Goal: Task Accomplishment & Management: Manage account settings

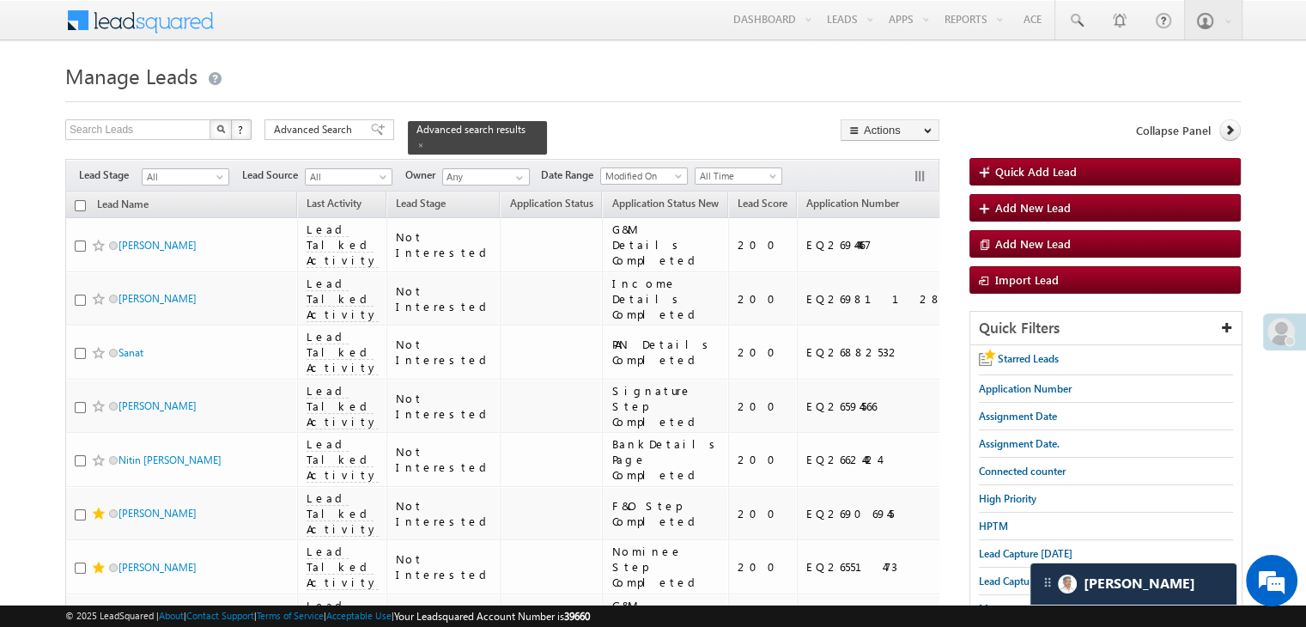
drag, startPoint x: 0, startPoint y: 0, endPoint x: 382, endPoint y: 288, distance: 478.6
click at [371, 135] on span at bounding box center [378, 130] width 14 height 12
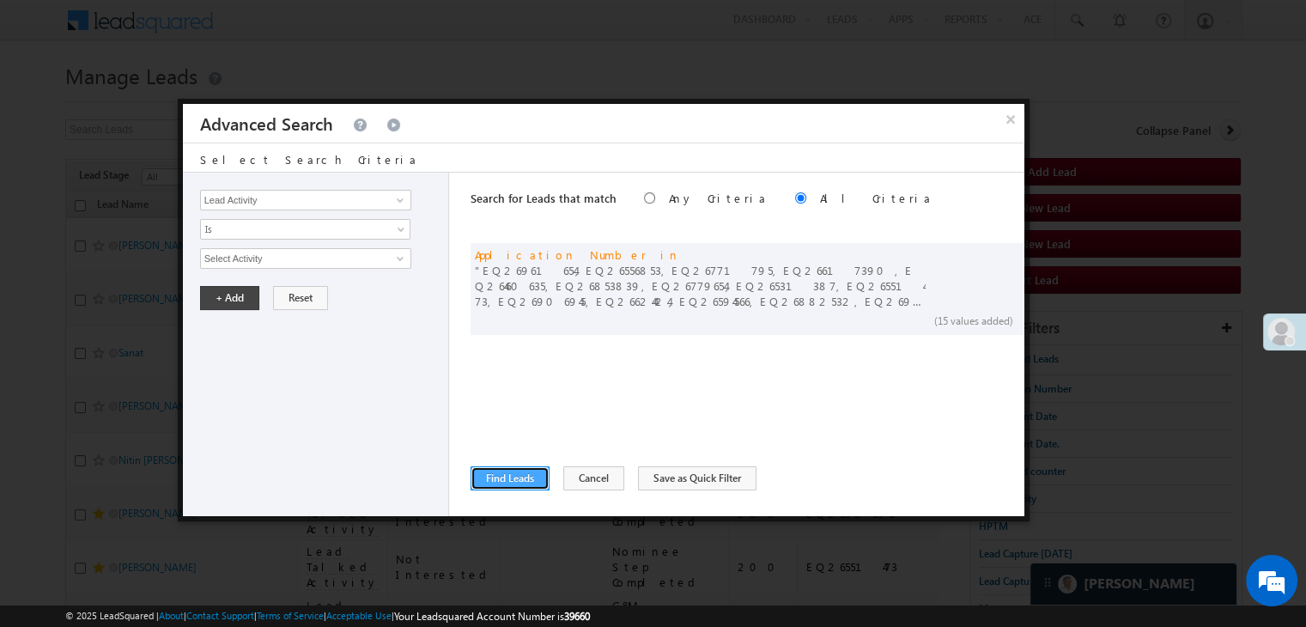
click at [539, 473] on button "Find Leads" at bounding box center [509, 478] width 79 height 24
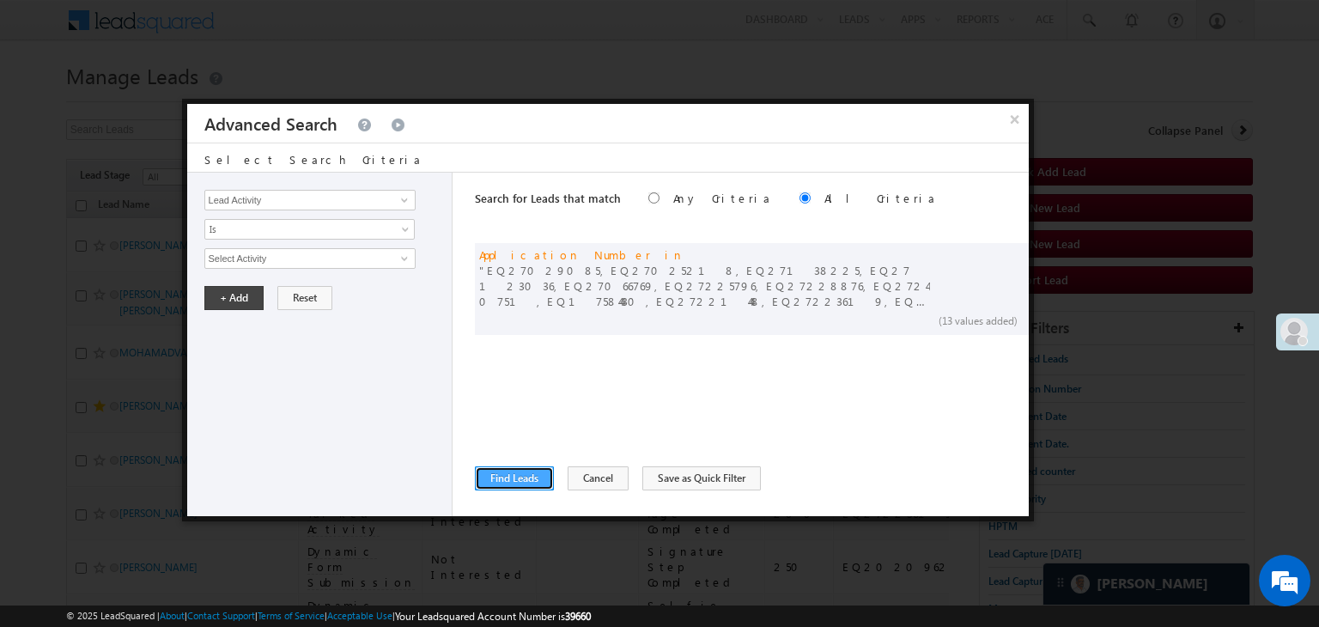
click at [521, 478] on button "Find Leads" at bounding box center [514, 478] width 79 height 24
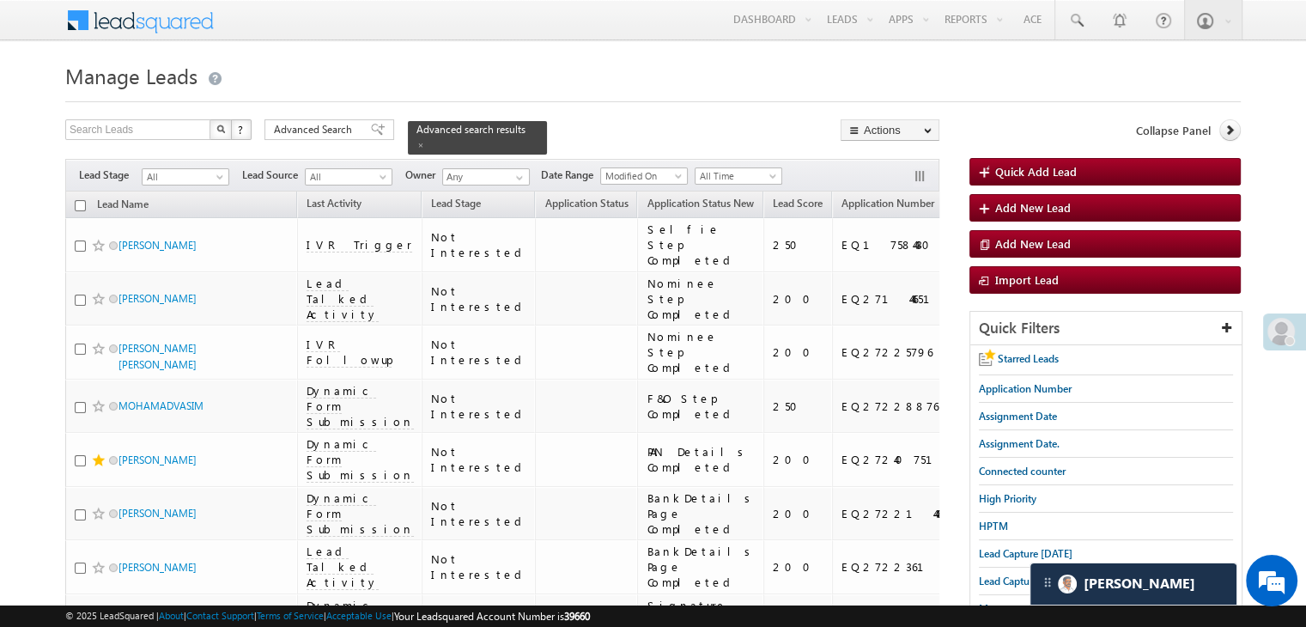
click at [77, 200] on input "checkbox" at bounding box center [80, 205] width 11 height 11
checkbox input "true"
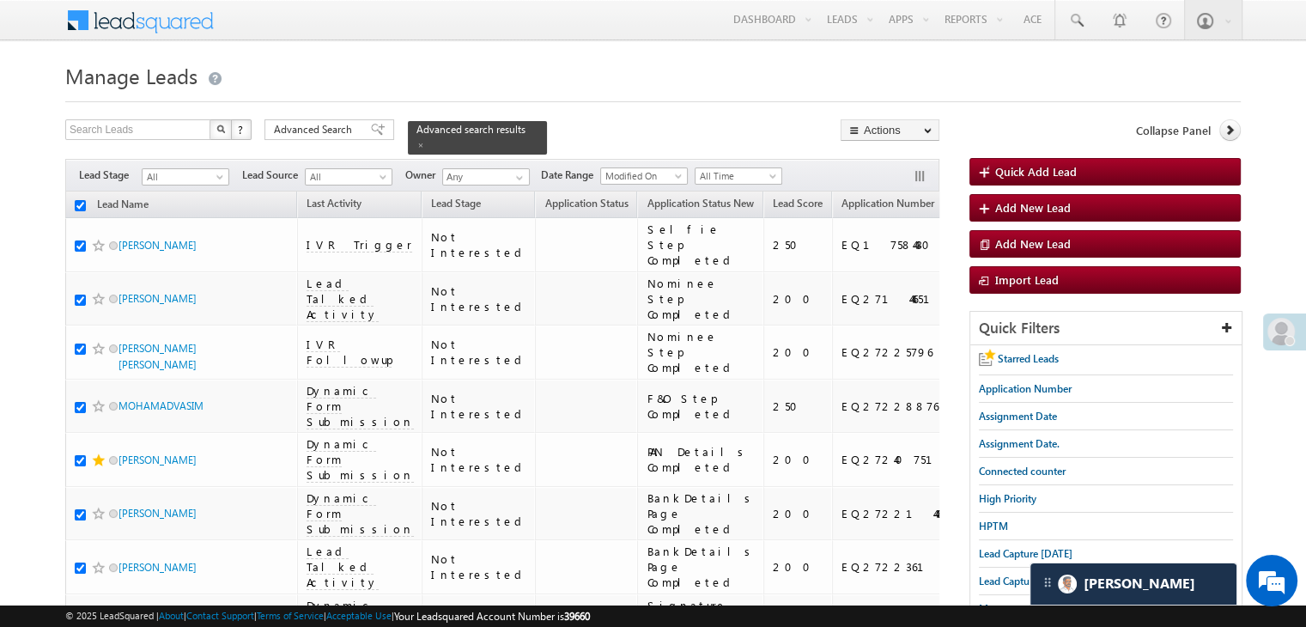
checkbox input "true"
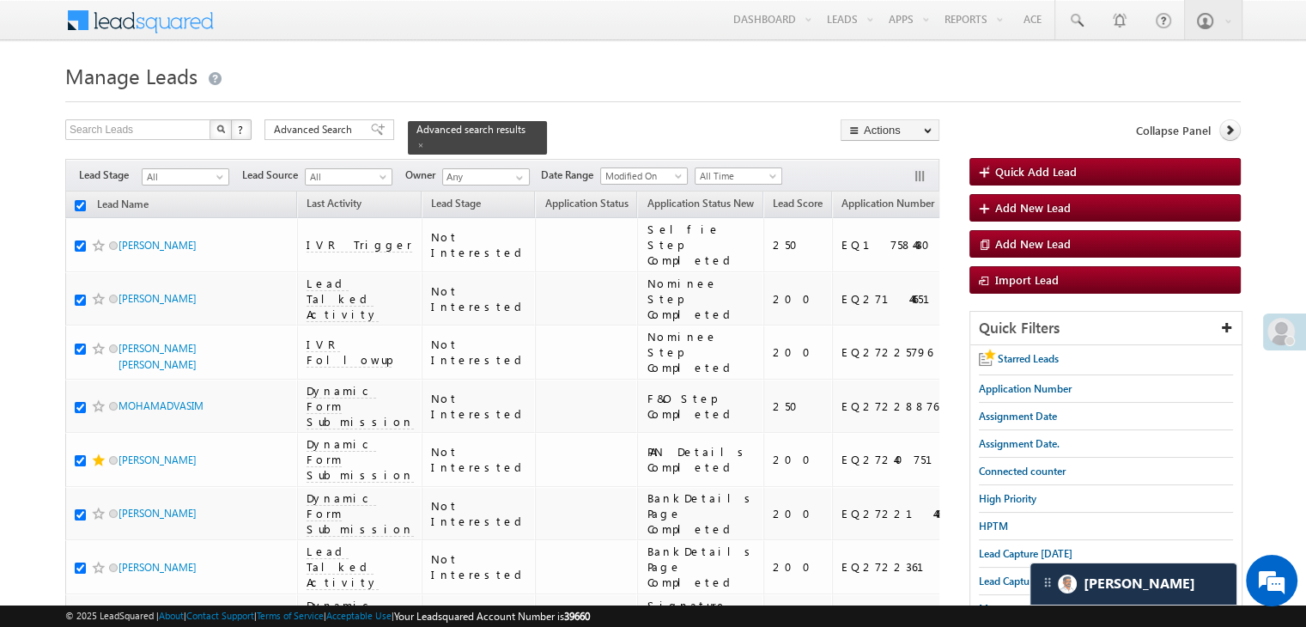
checkbox input "true"
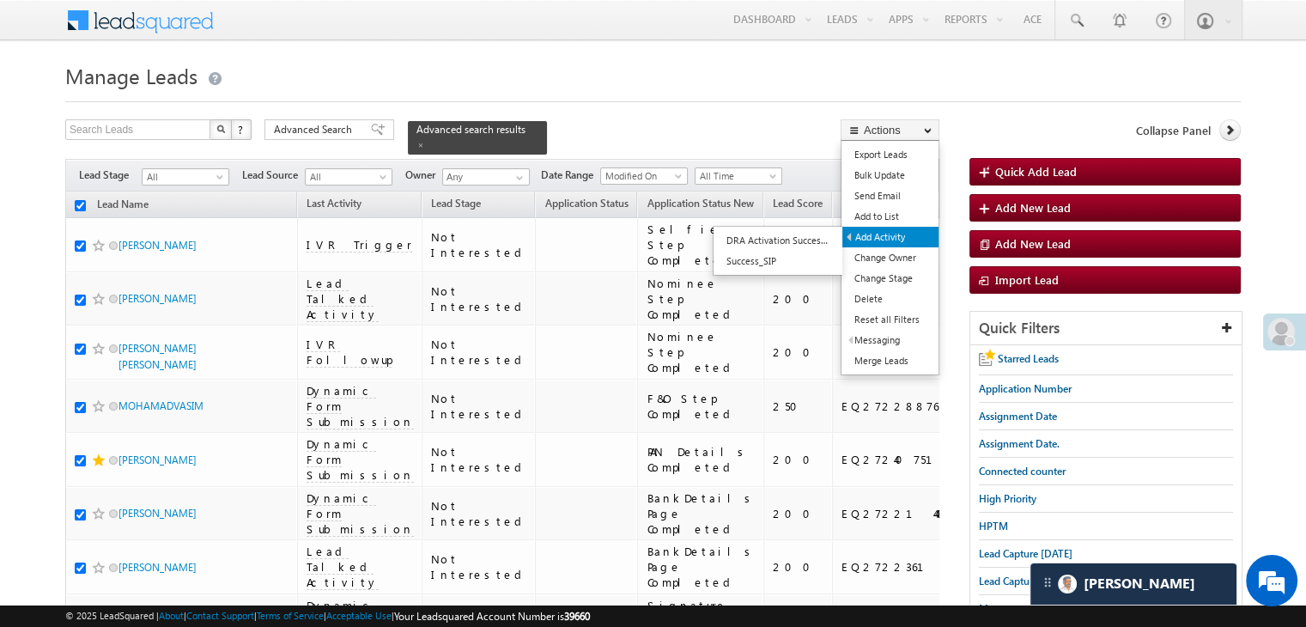
click at [889, 232] on link "Add Activity" at bounding box center [890, 237] width 96 height 21
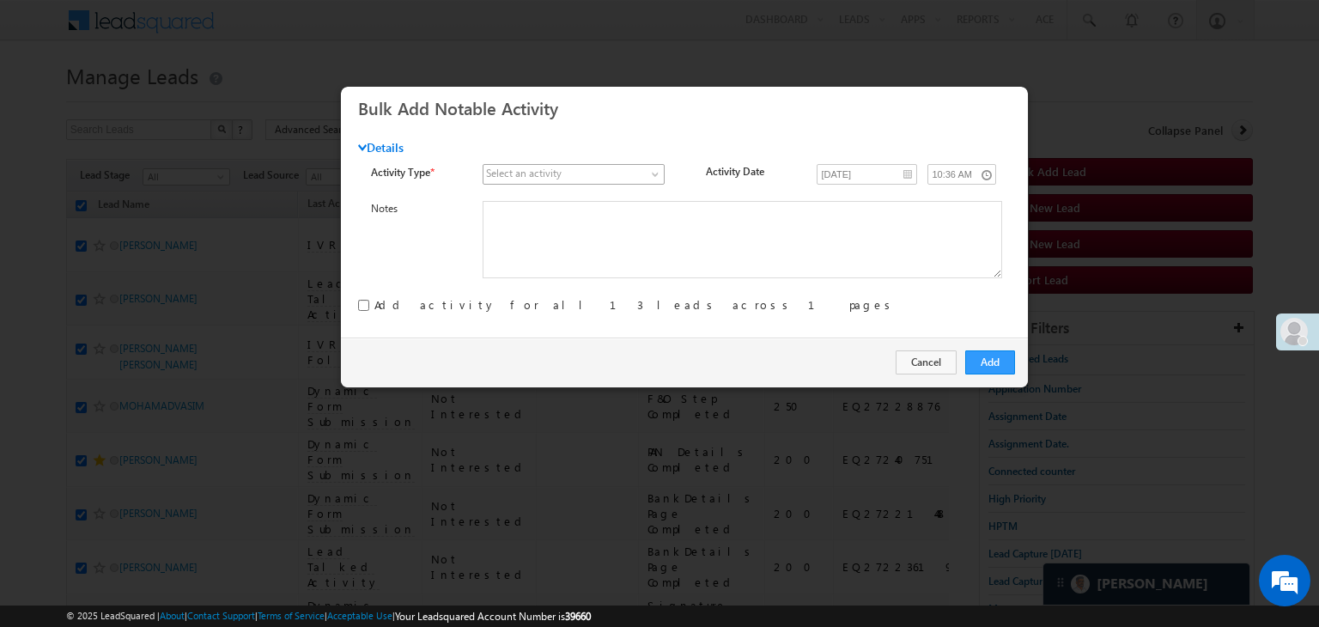
click at [642, 175] on link at bounding box center [573, 174] width 182 height 21
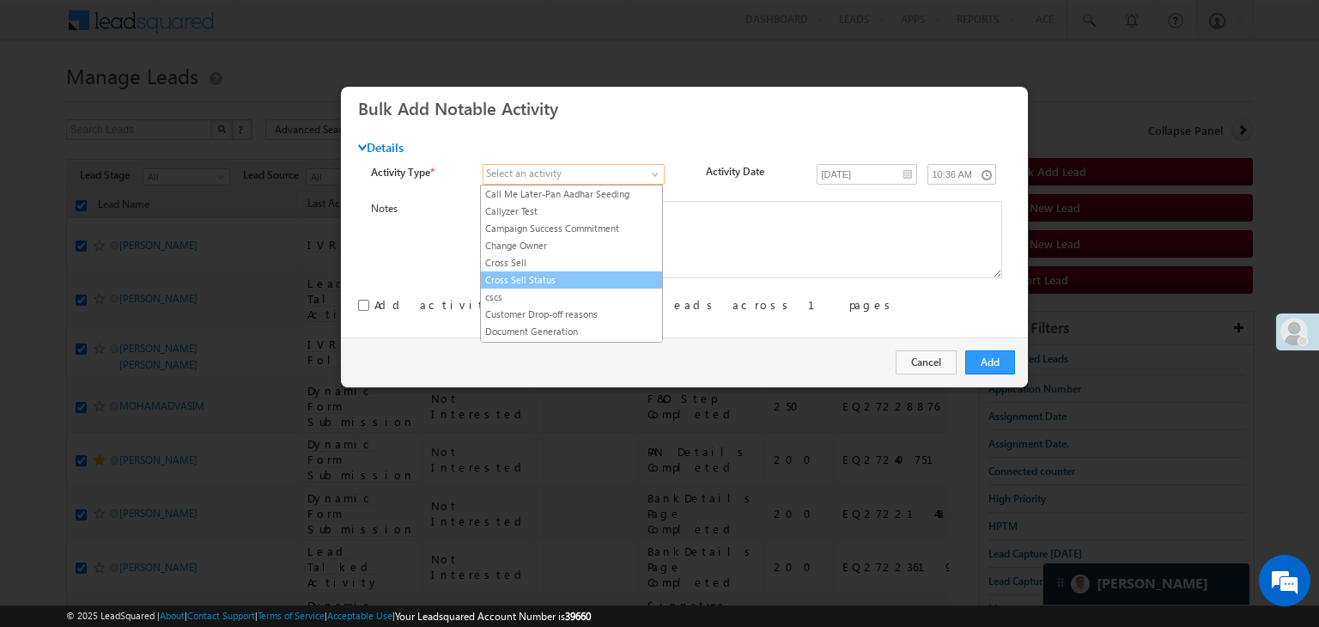
scroll to position [172, 0]
click at [573, 265] on li "Call Me Later" at bounding box center [571, 262] width 181 height 17
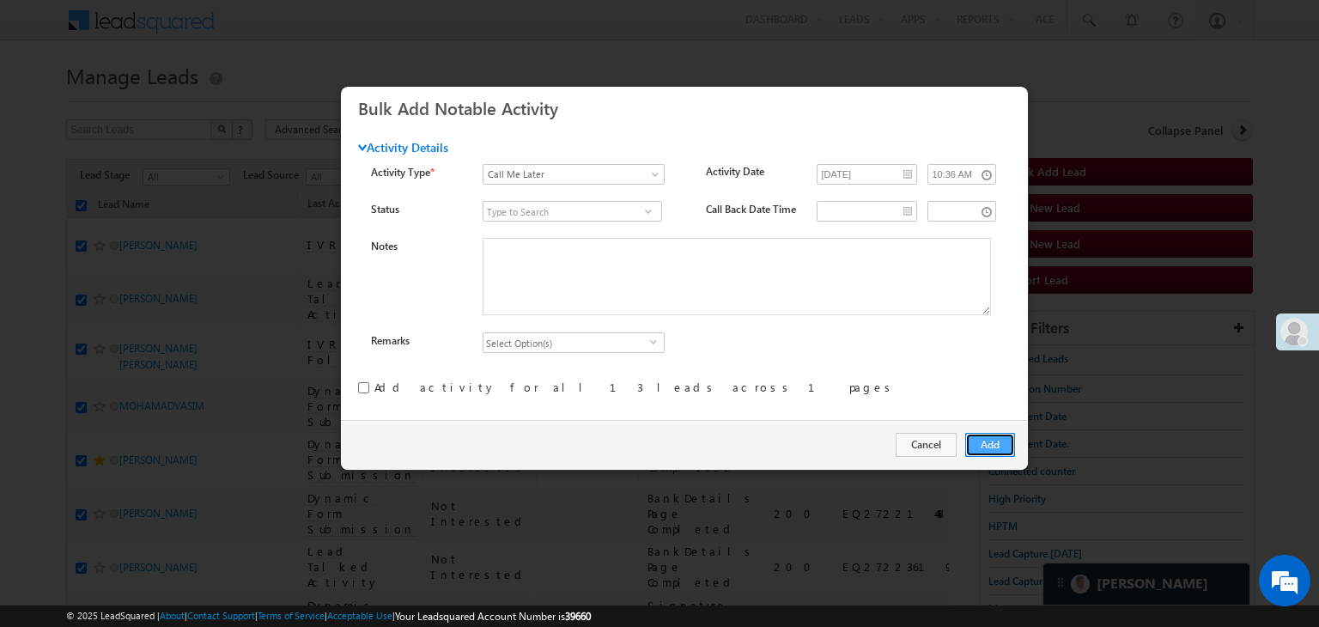
click at [1002, 446] on button "Add" at bounding box center [990, 445] width 50 height 24
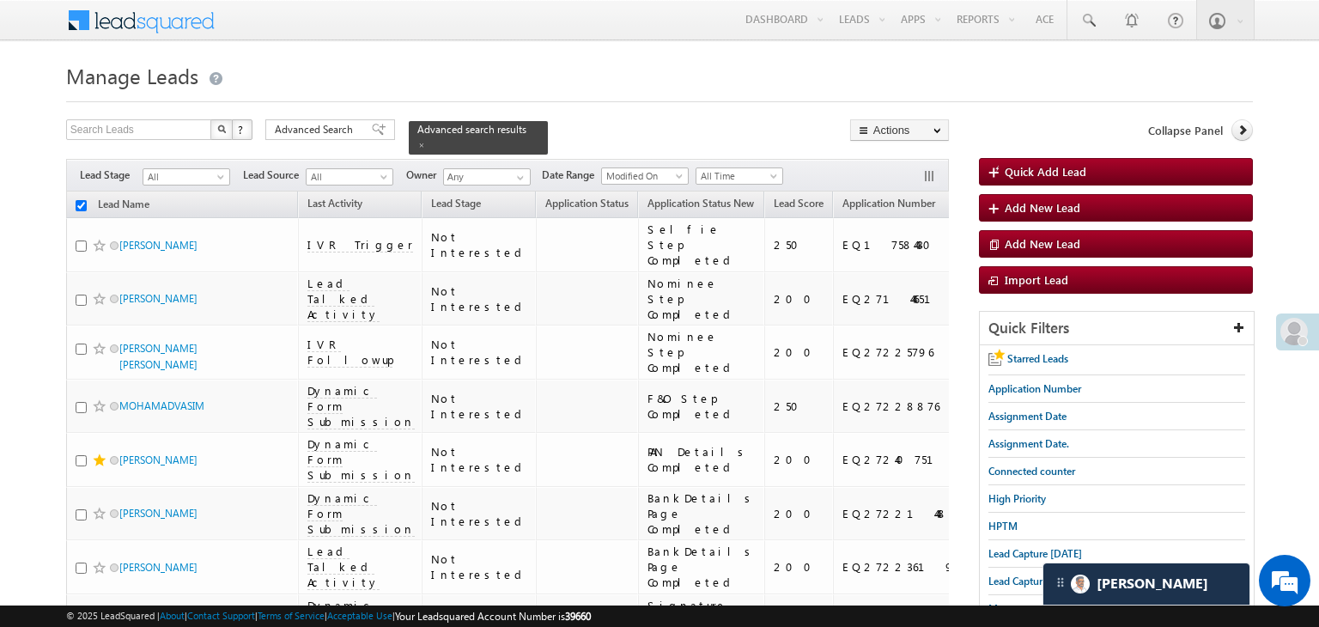
checkbox input "false"
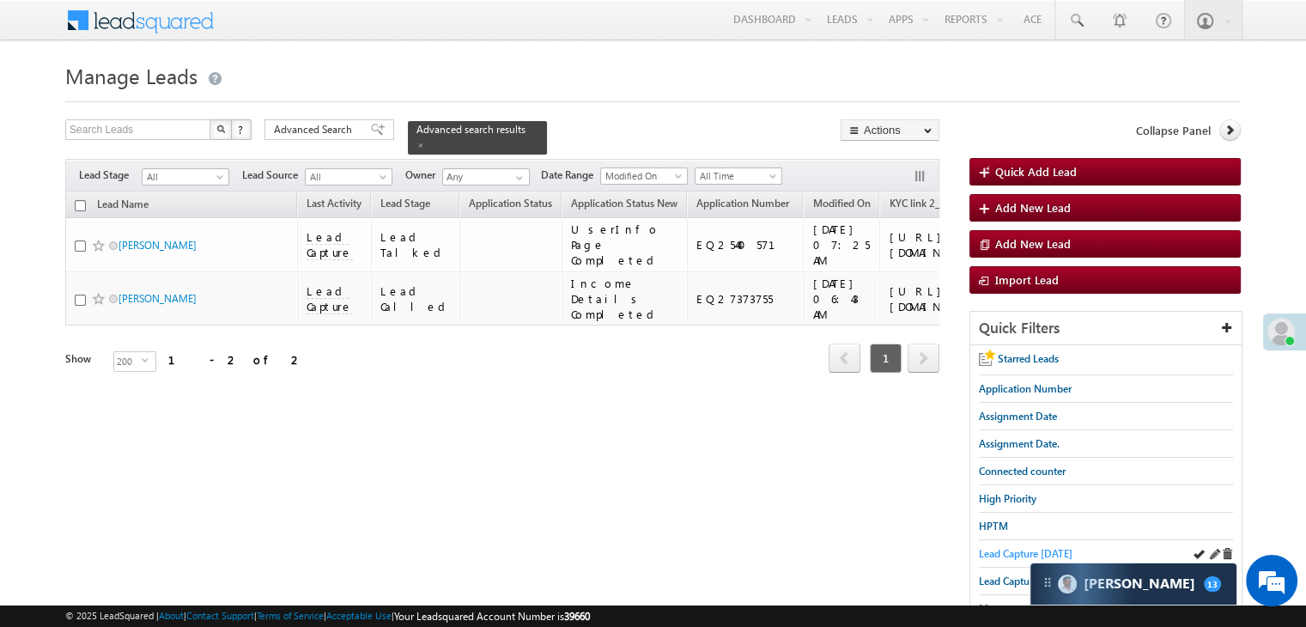
click at [979, 554] on span "Lead Capture today" at bounding box center [1026, 553] width 94 height 13
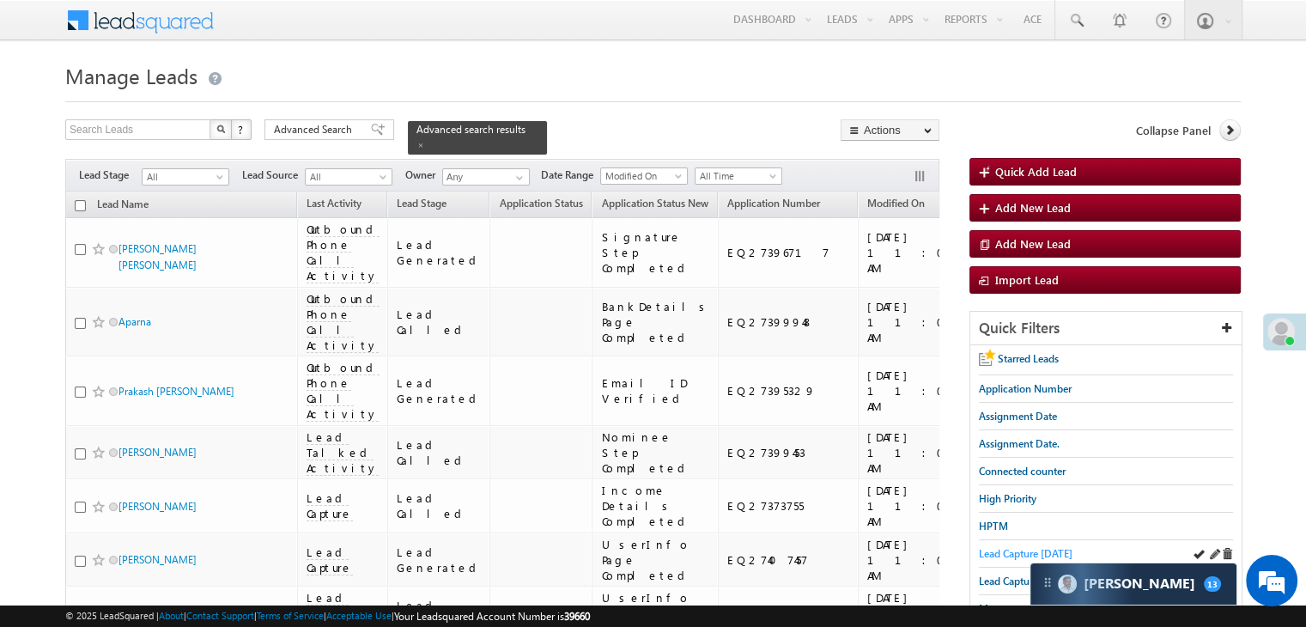
click at [1025, 550] on span "Lead Capture today" at bounding box center [1026, 553] width 94 height 13
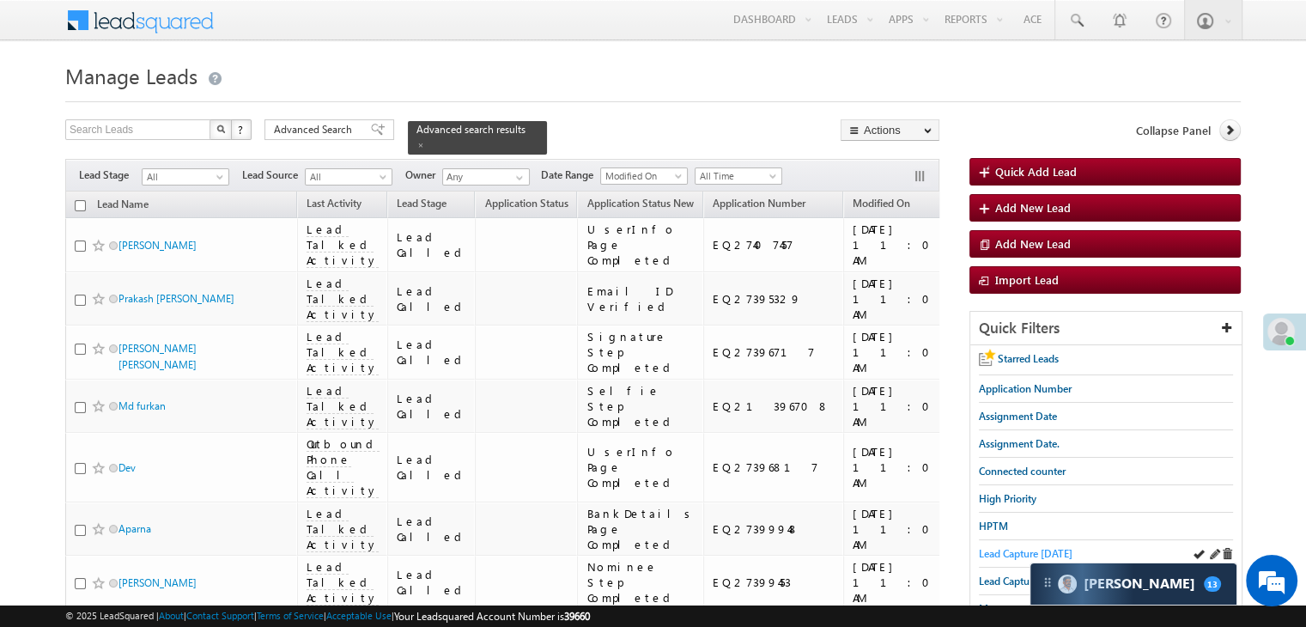
click at [987, 547] on span "Lead Capture today" at bounding box center [1026, 553] width 94 height 13
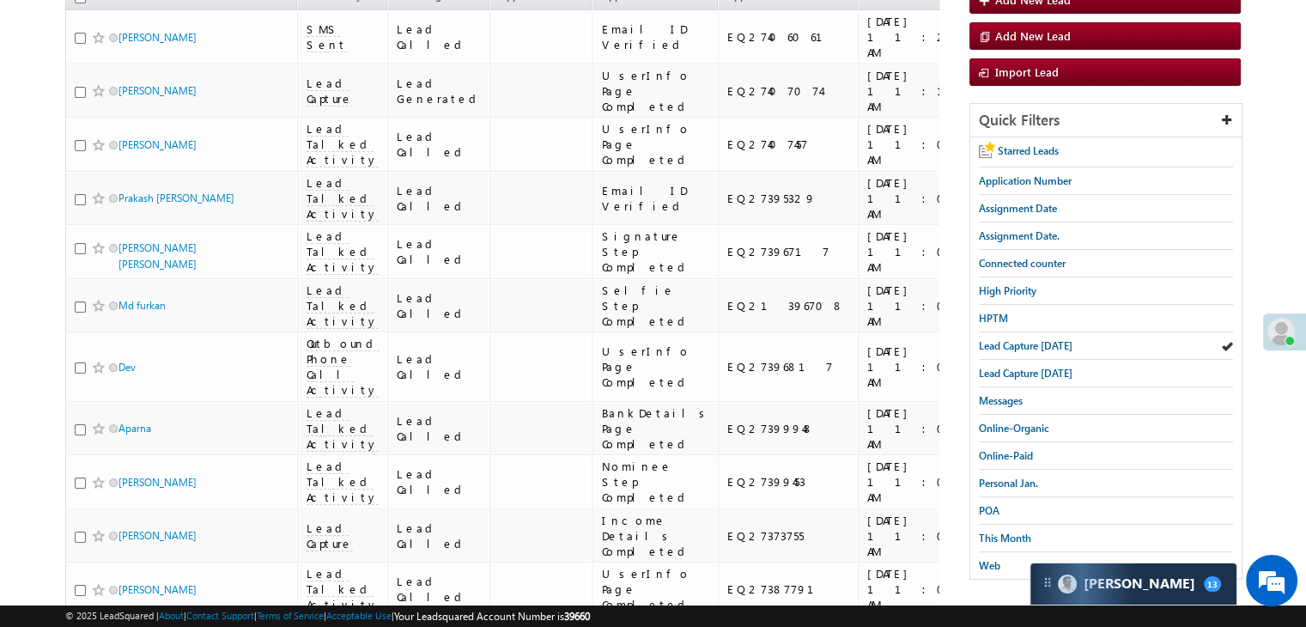
scroll to position [278, 0]
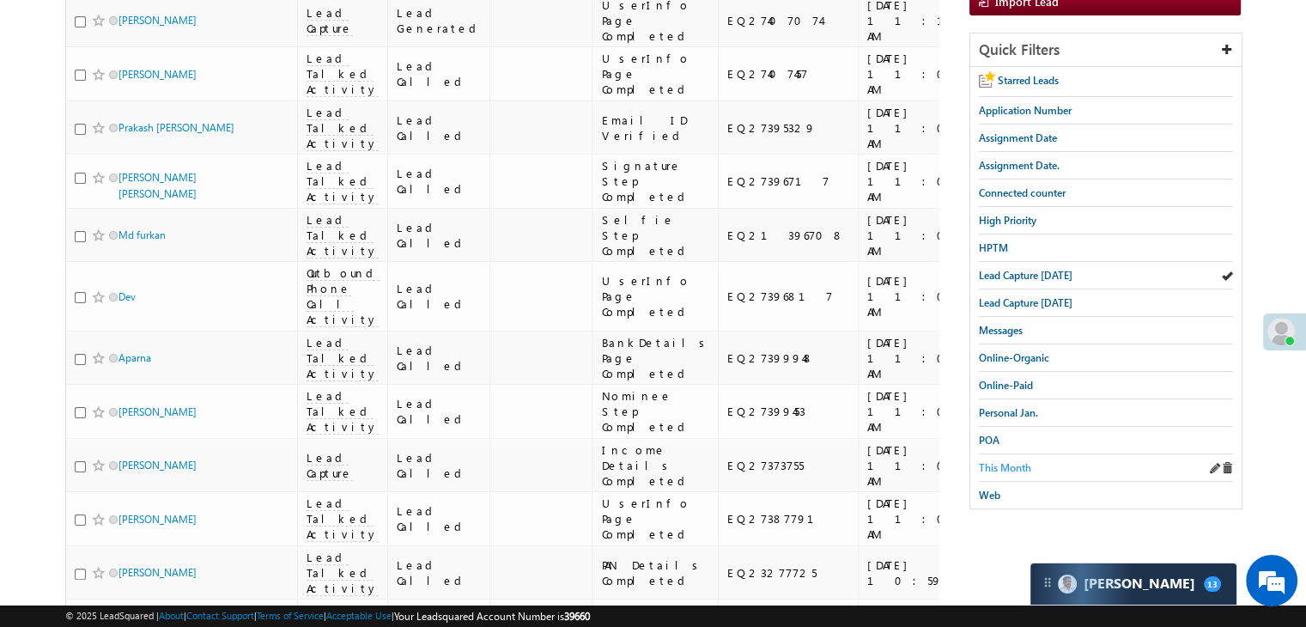
click at [1017, 461] on span "This Month" at bounding box center [1005, 467] width 52 height 13
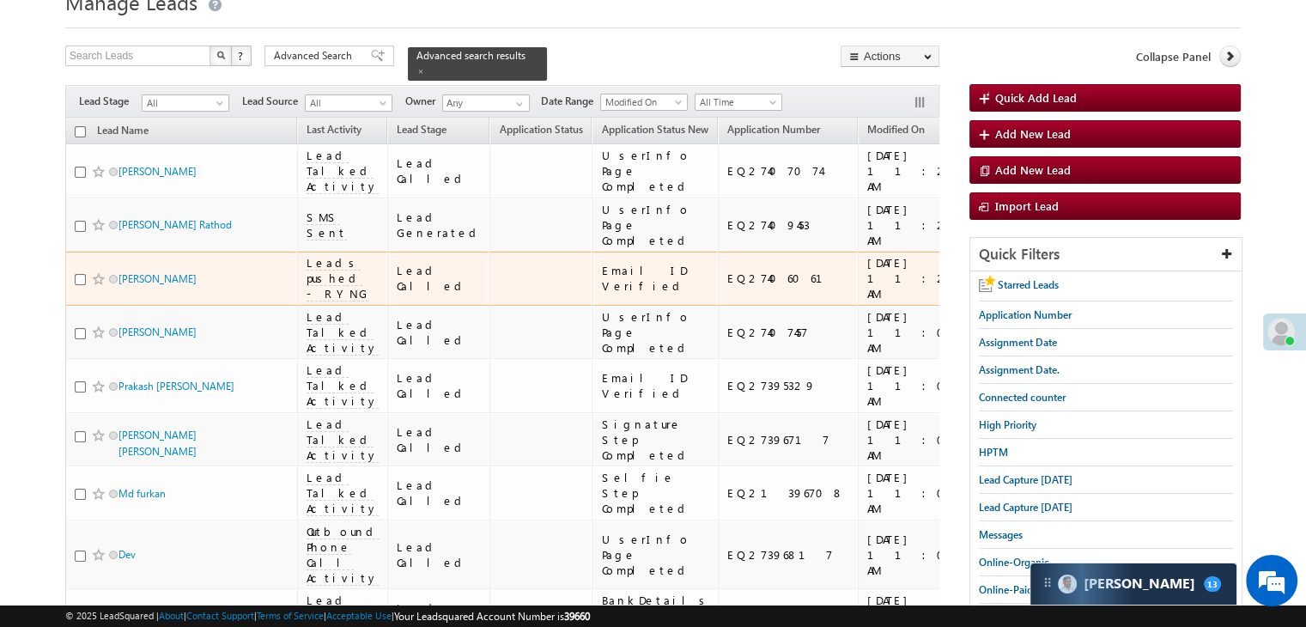
scroll to position [0, 0]
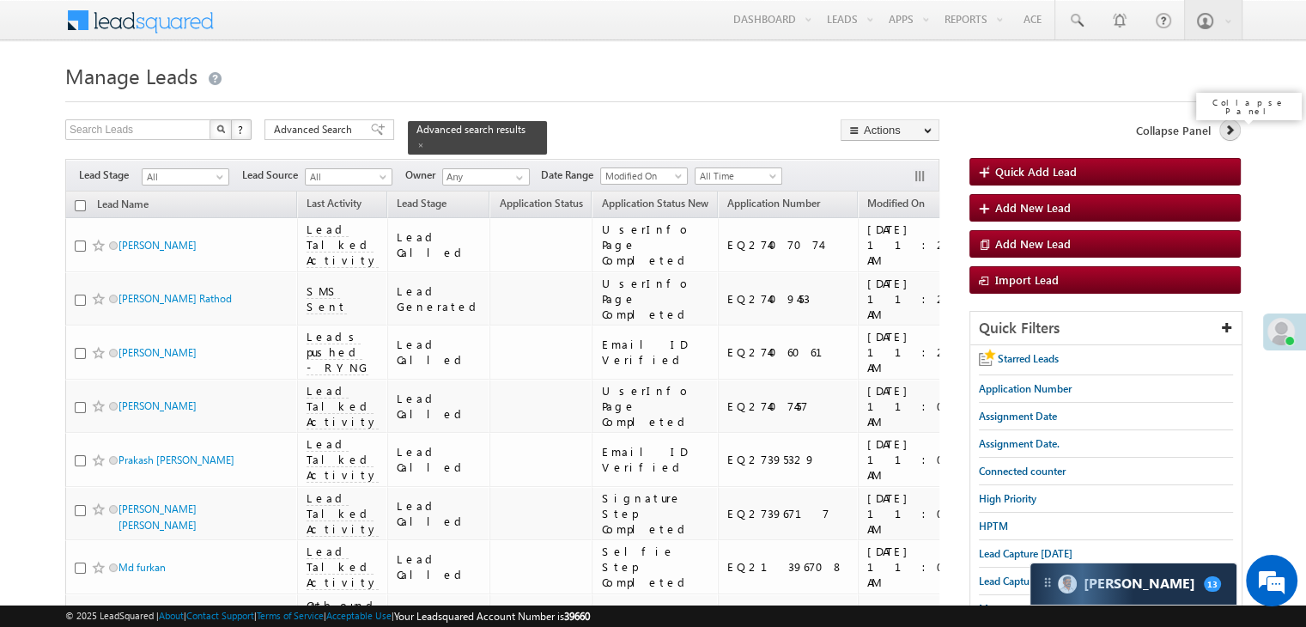
click at [1229, 124] on icon at bounding box center [1229, 130] width 12 height 12
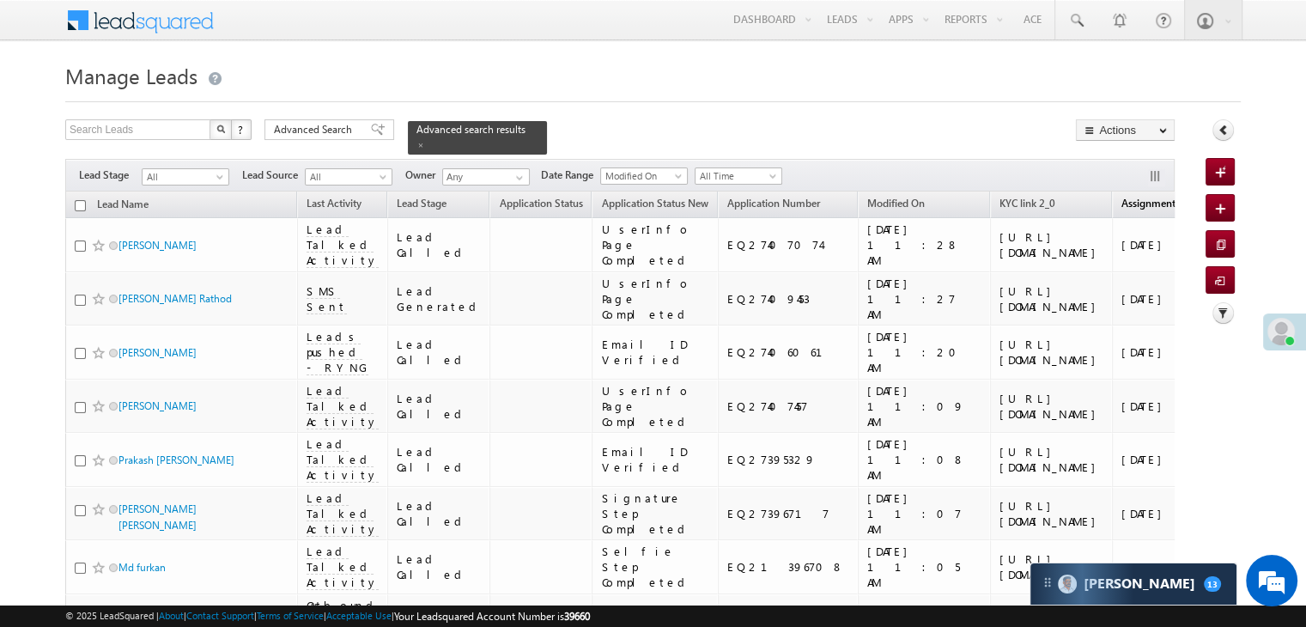
click at [1121, 197] on span "Assignment Date" at bounding box center [1160, 203] width 78 height 13
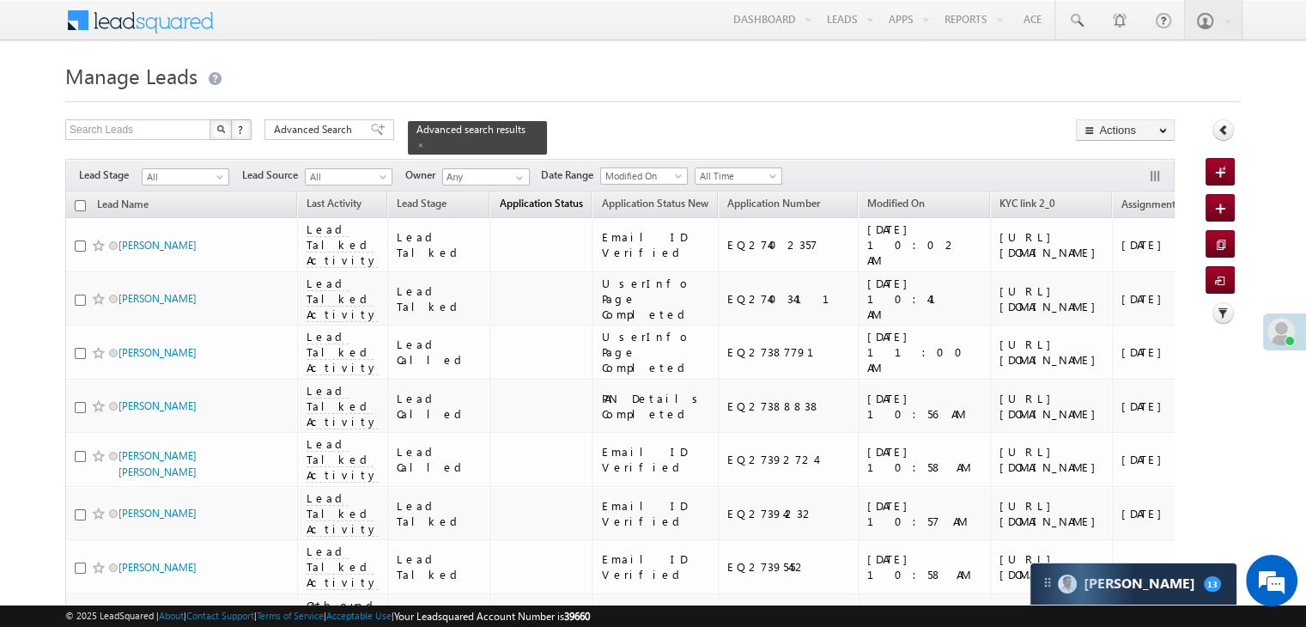
click at [536, 194] on link "Application Status (sorted descending)" at bounding box center [540, 205] width 100 height 22
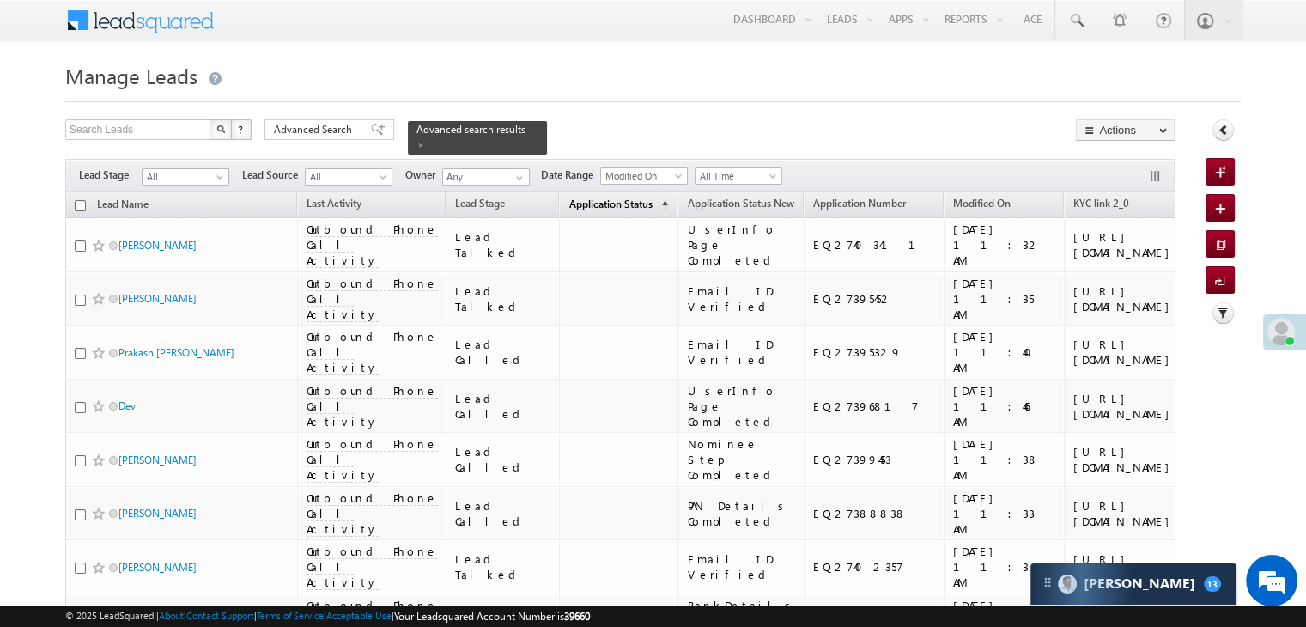
click at [568, 197] on span "Application Status" at bounding box center [609, 203] width 83 height 13
click at [568, 198] on span "Application Status" at bounding box center [609, 203] width 83 height 13
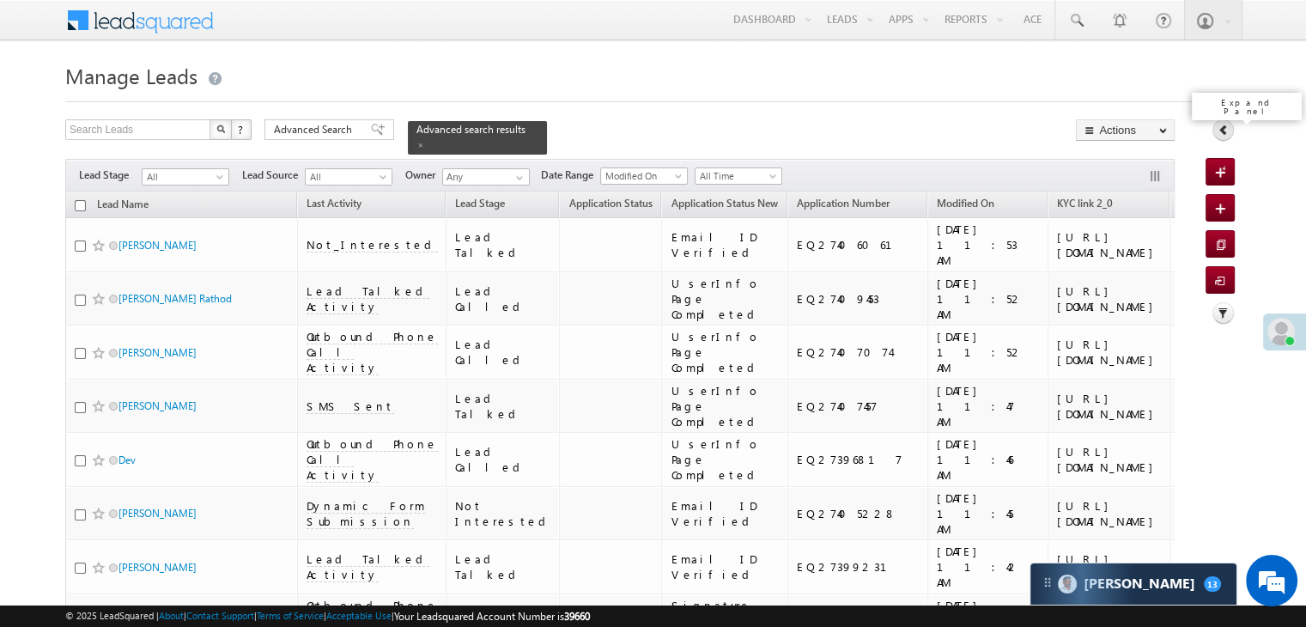
click at [1222, 125] on icon at bounding box center [1223, 130] width 12 height 12
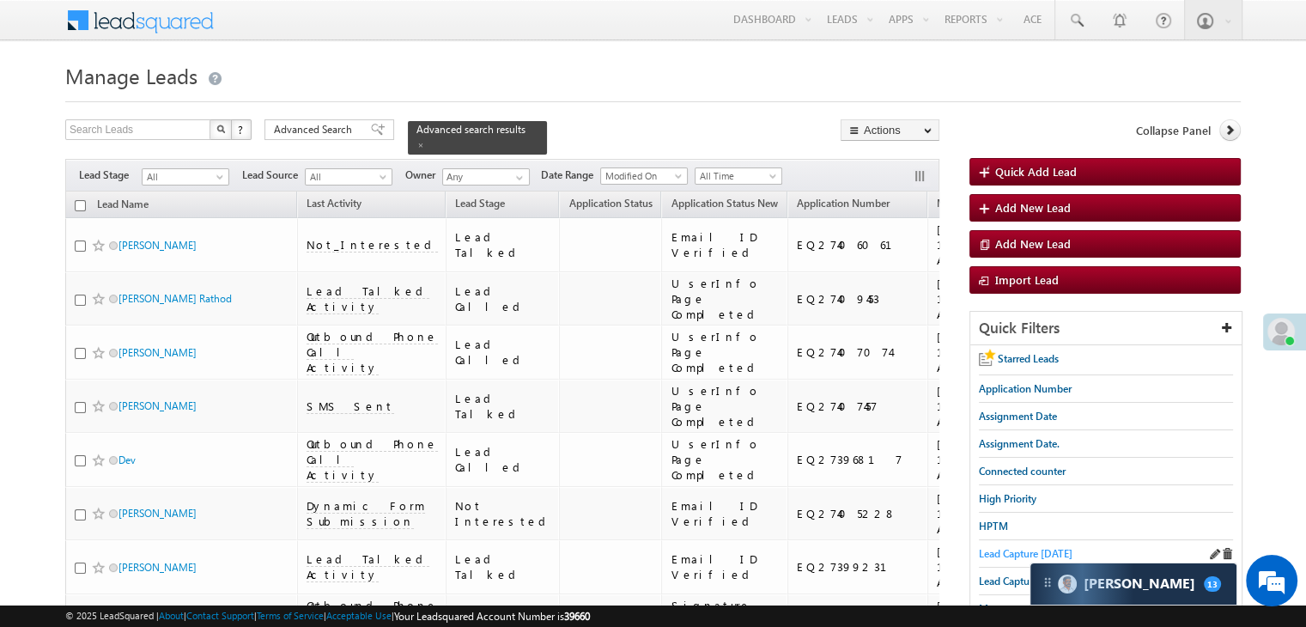
click at [1000, 548] on span "Lead Capture [DATE]" at bounding box center [1026, 553] width 94 height 13
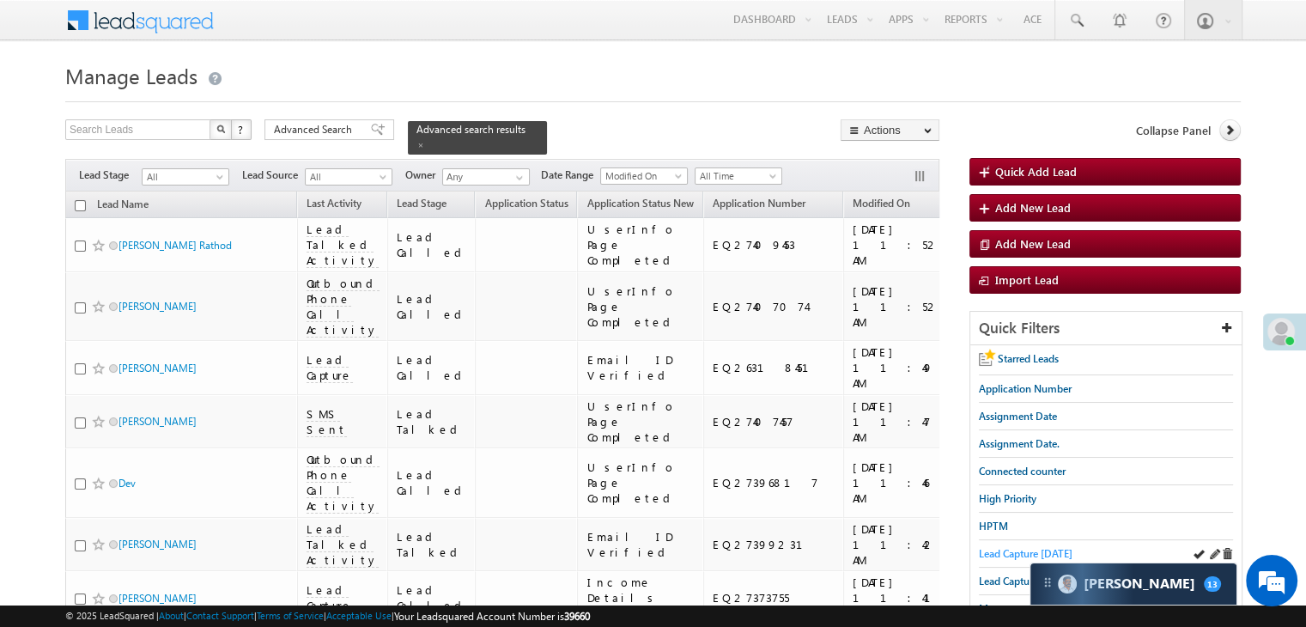
click at [982, 547] on span "Lead Capture [DATE]" at bounding box center [1026, 553] width 94 height 13
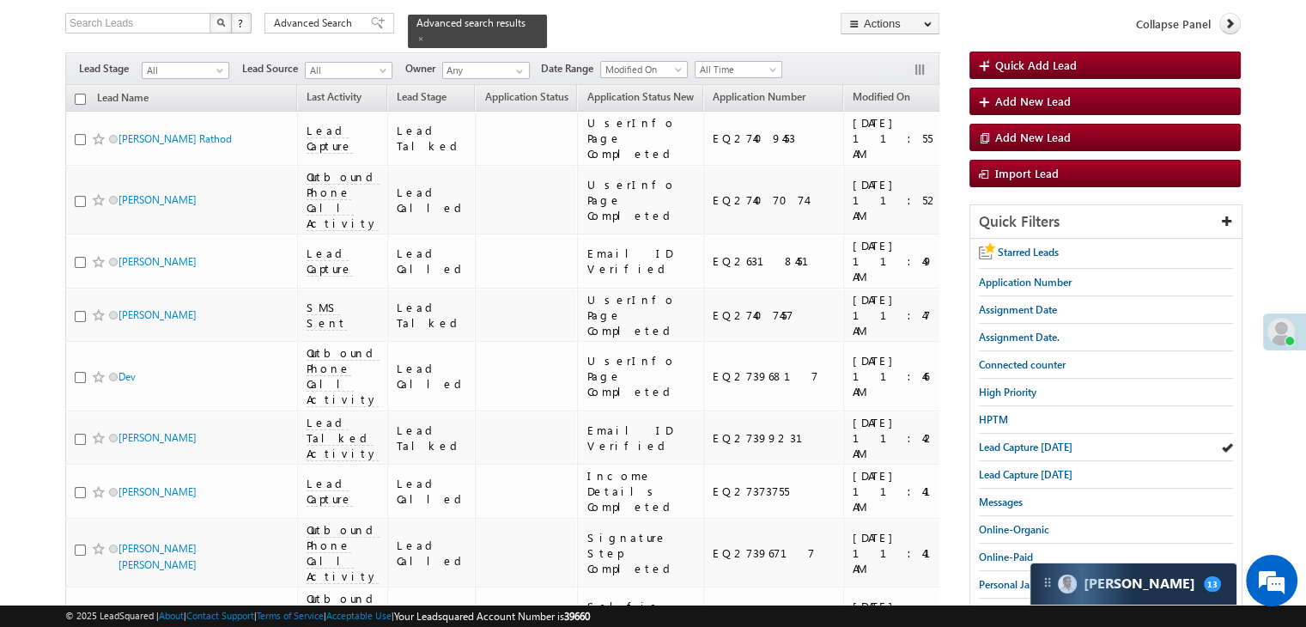
scroll to position [258, 0]
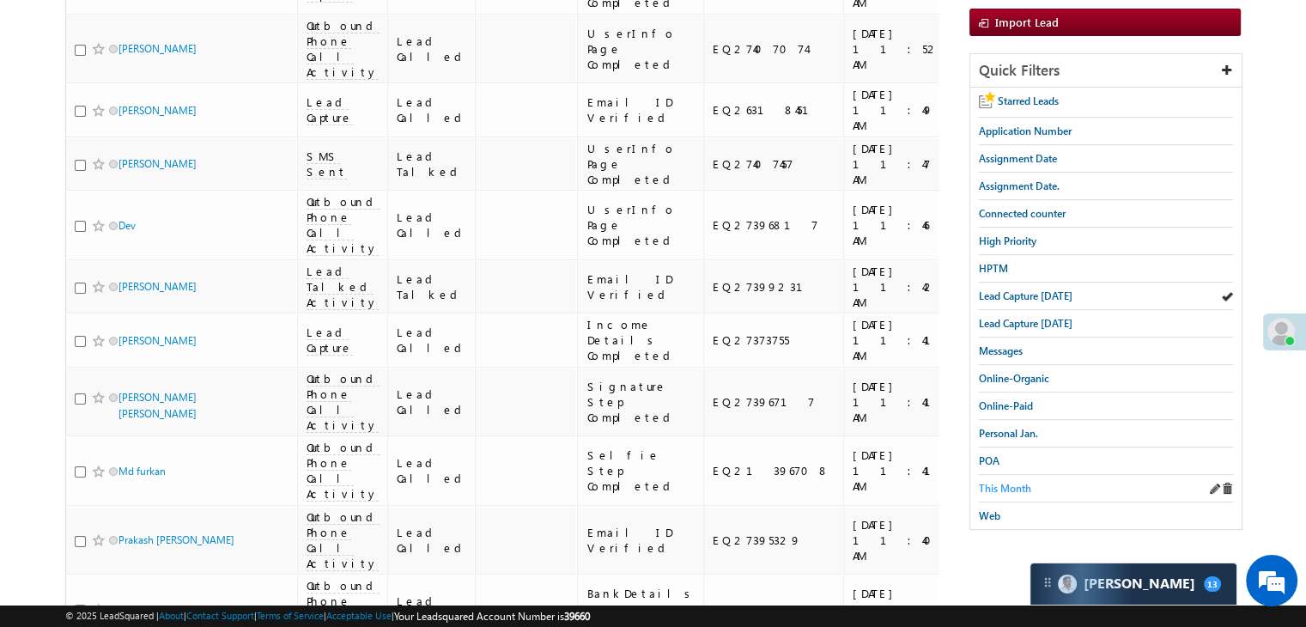
click at [1003, 482] on span "This Month" at bounding box center [1005, 488] width 52 height 13
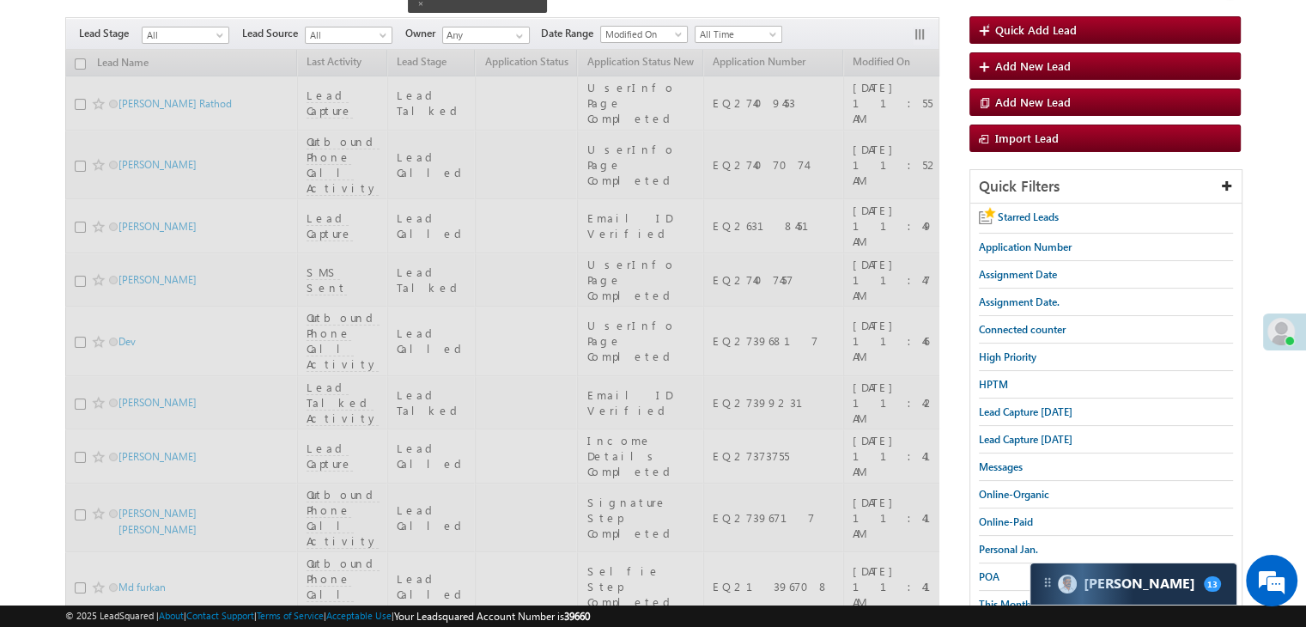
scroll to position [0, 0]
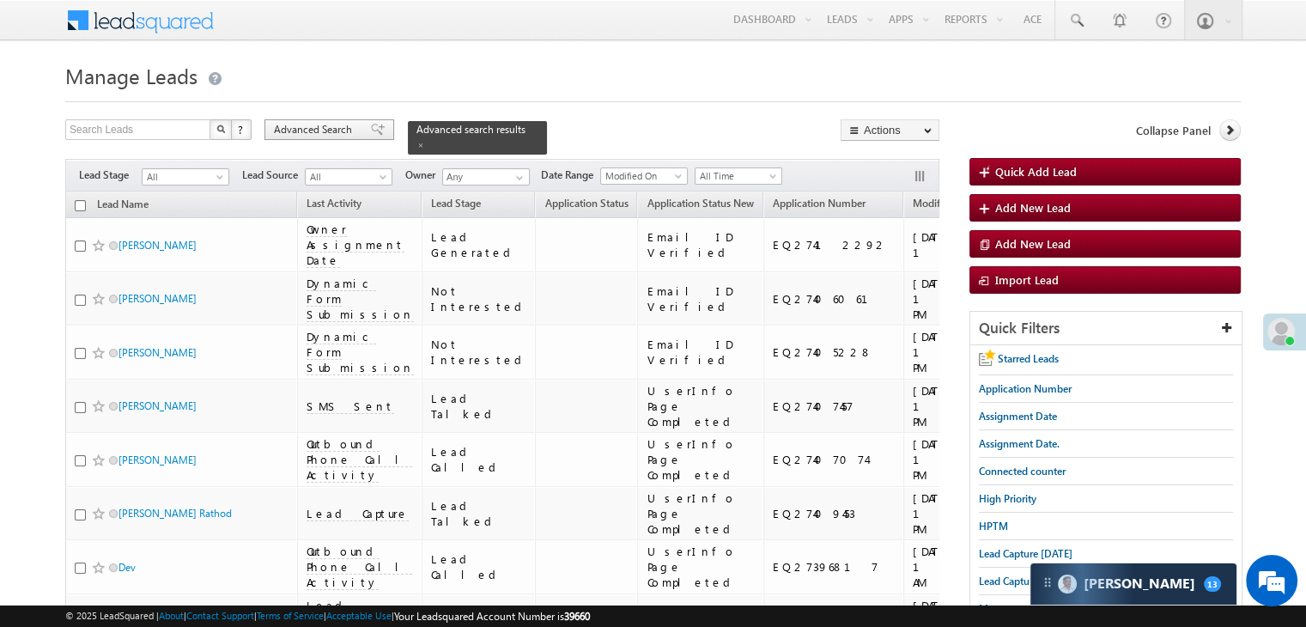
click at [349, 136] on span "Advanced Search" at bounding box center [315, 129] width 83 height 15
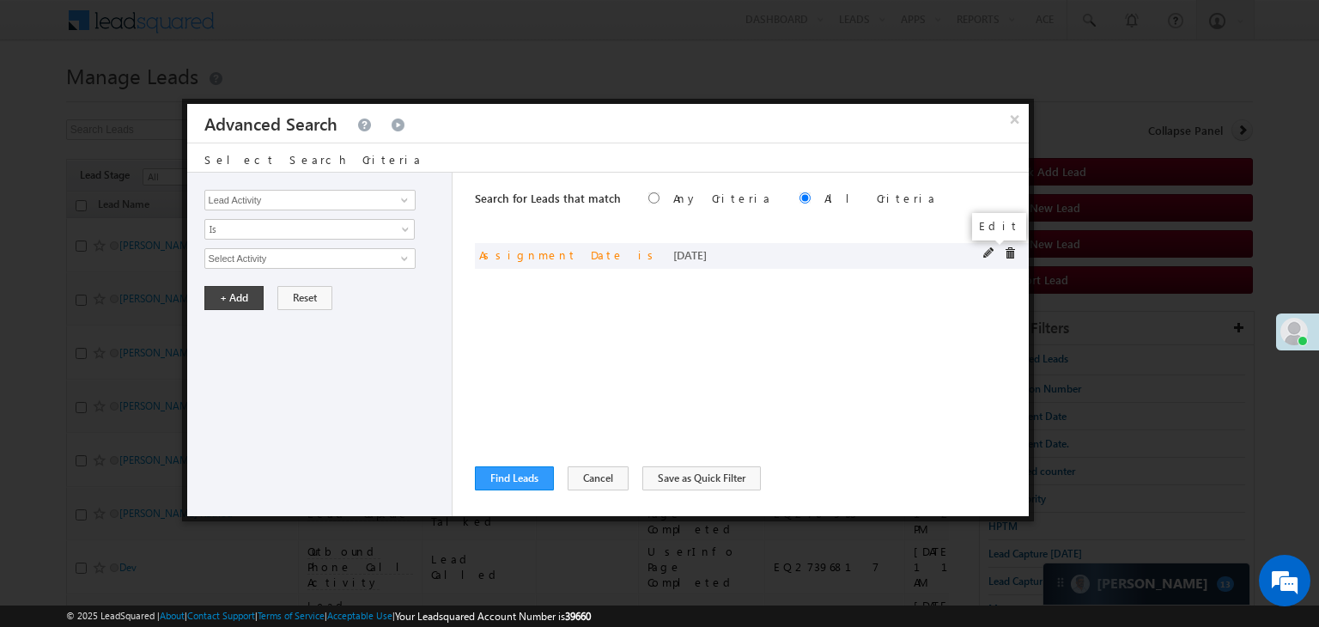
click at [990, 255] on span at bounding box center [989, 253] width 12 height 12
click at [330, 262] on span "Today" at bounding box center [298, 258] width 186 height 15
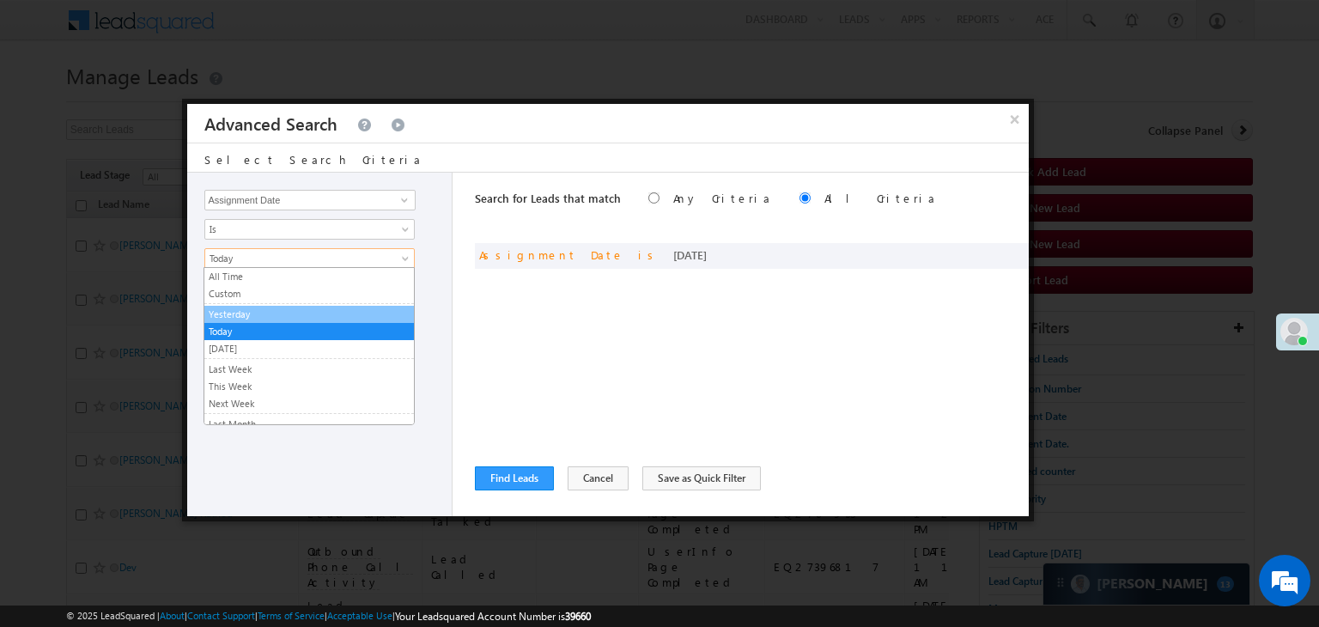
click at [286, 311] on link "Yesterday" at bounding box center [308, 313] width 209 height 15
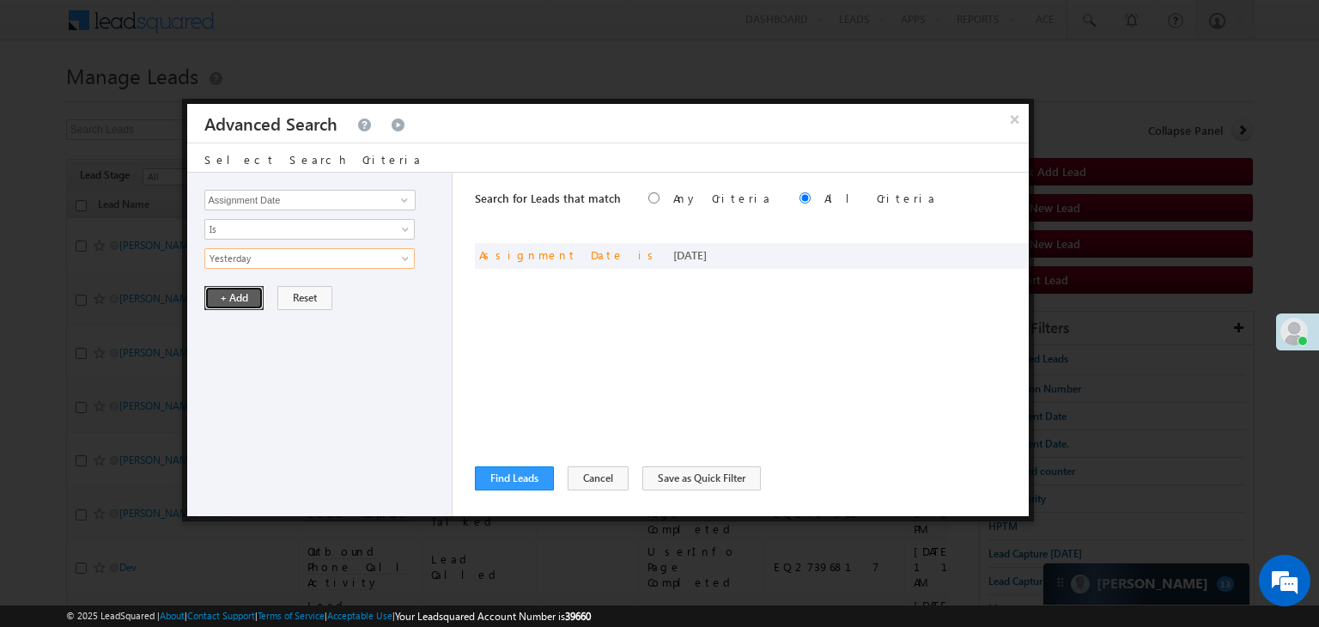
click at [222, 296] on button "+ Add" at bounding box center [233, 298] width 59 height 24
click at [518, 473] on button "Find Leads" at bounding box center [514, 478] width 79 height 24
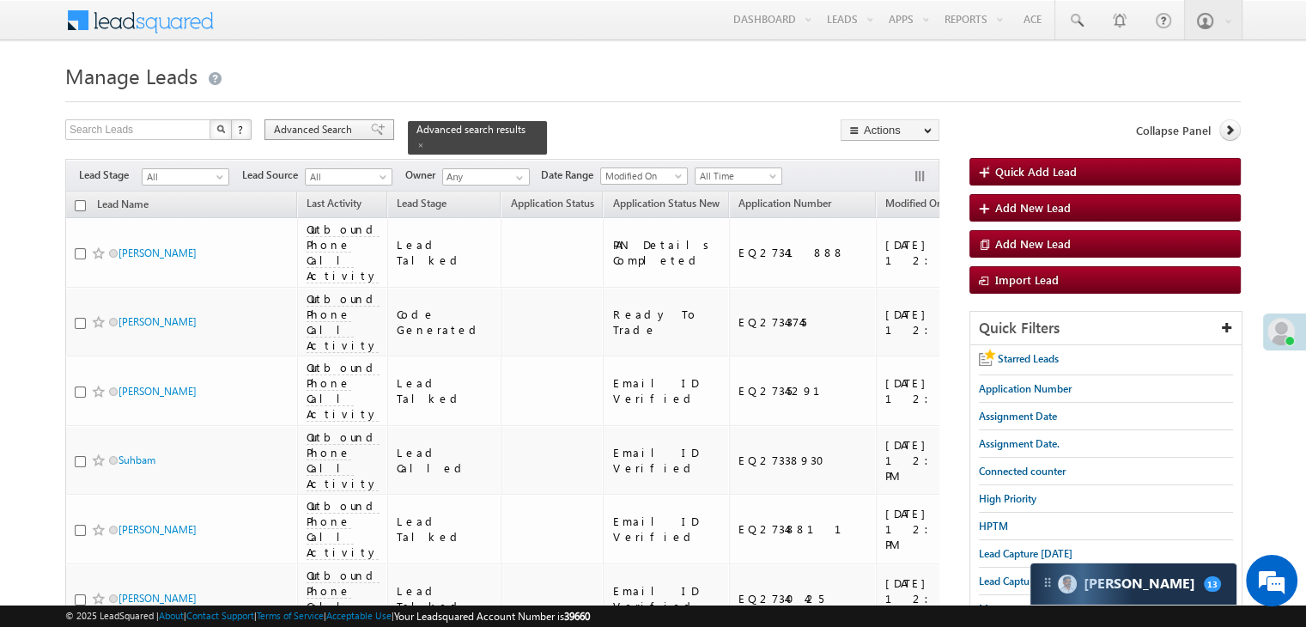
click at [371, 129] on span at bounding box center [378, 130] width 14 height 12
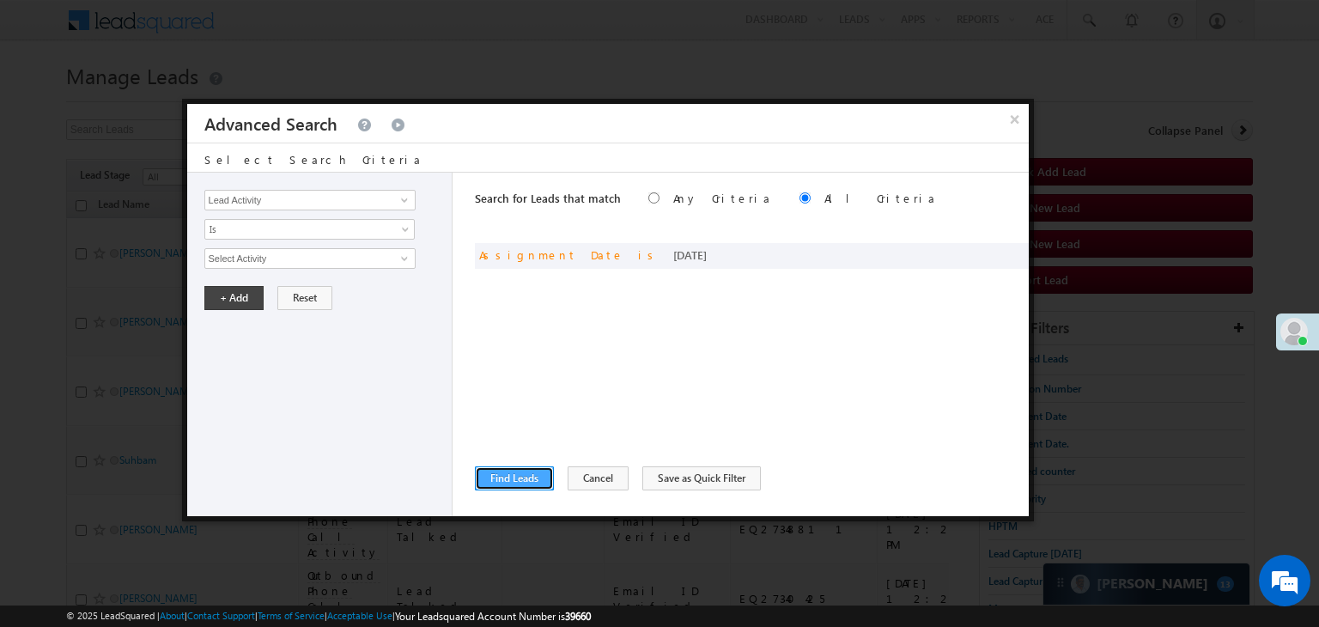
click at [506, 471] on button "Find Leads" at bounding box center [514, 478] width 79 height 24
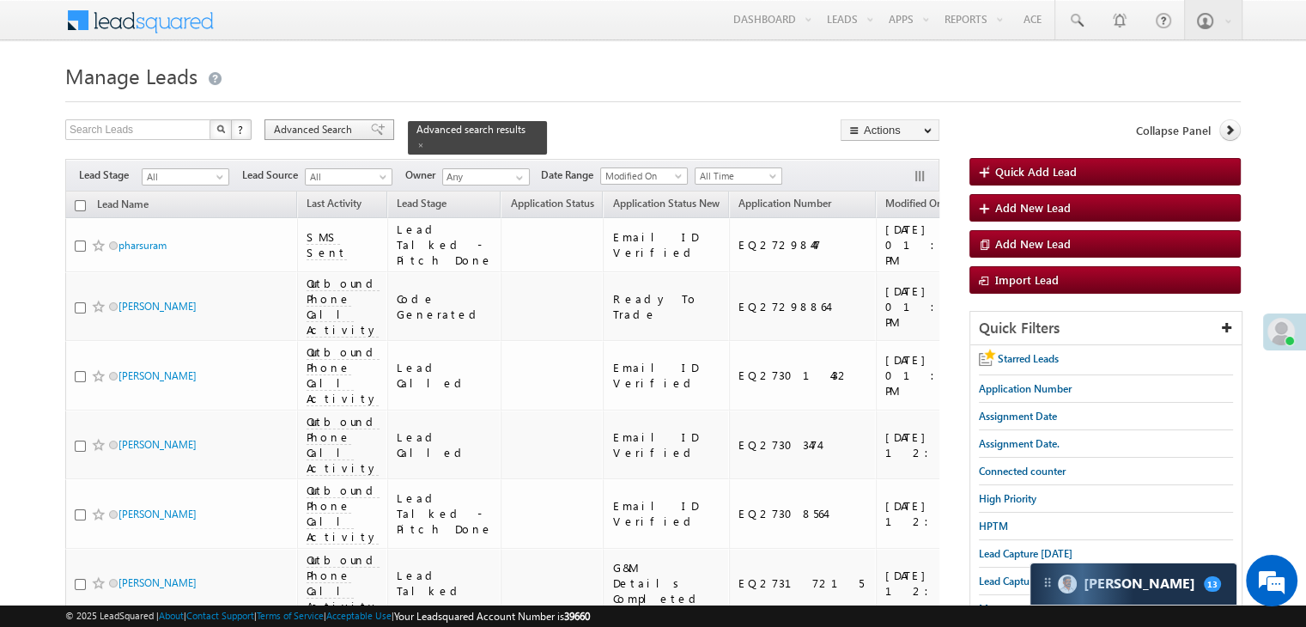
click at [337, 124] on span "Advanced Search" at bounding box center [315, 129] width 83 height 15
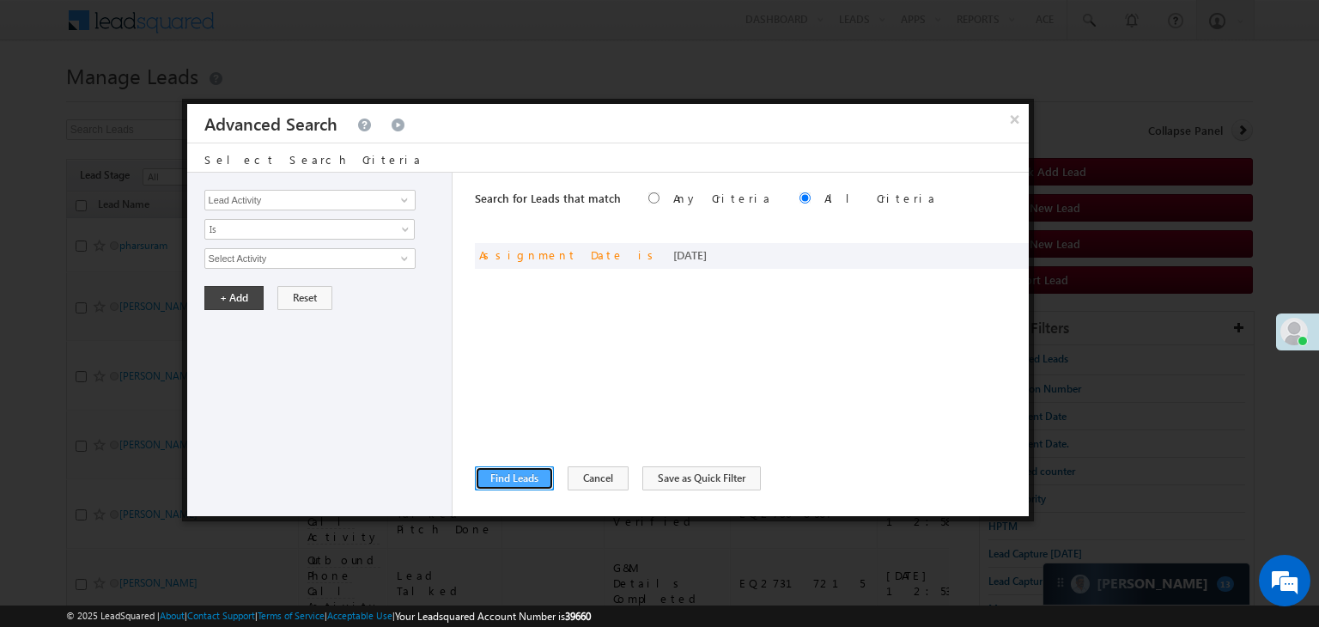
click at [529, 476] on button "Find Leads" at bounding box center [514, 478] width 79 height 24
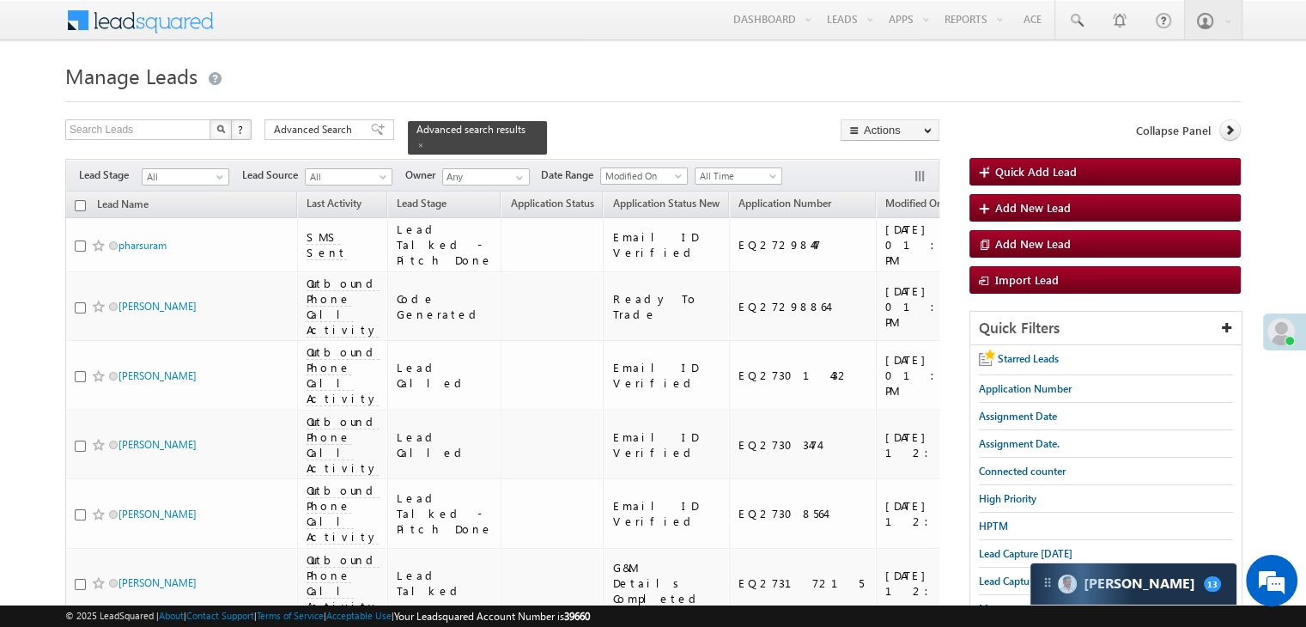
drag, startPoint x: 326, startPoint y: 119, endPoint x: 330, endPoint y: 156, distance: 37.2
click at [326, 119] on div "Advanced Search" at bounding box center [329, 129] width 130 height 21
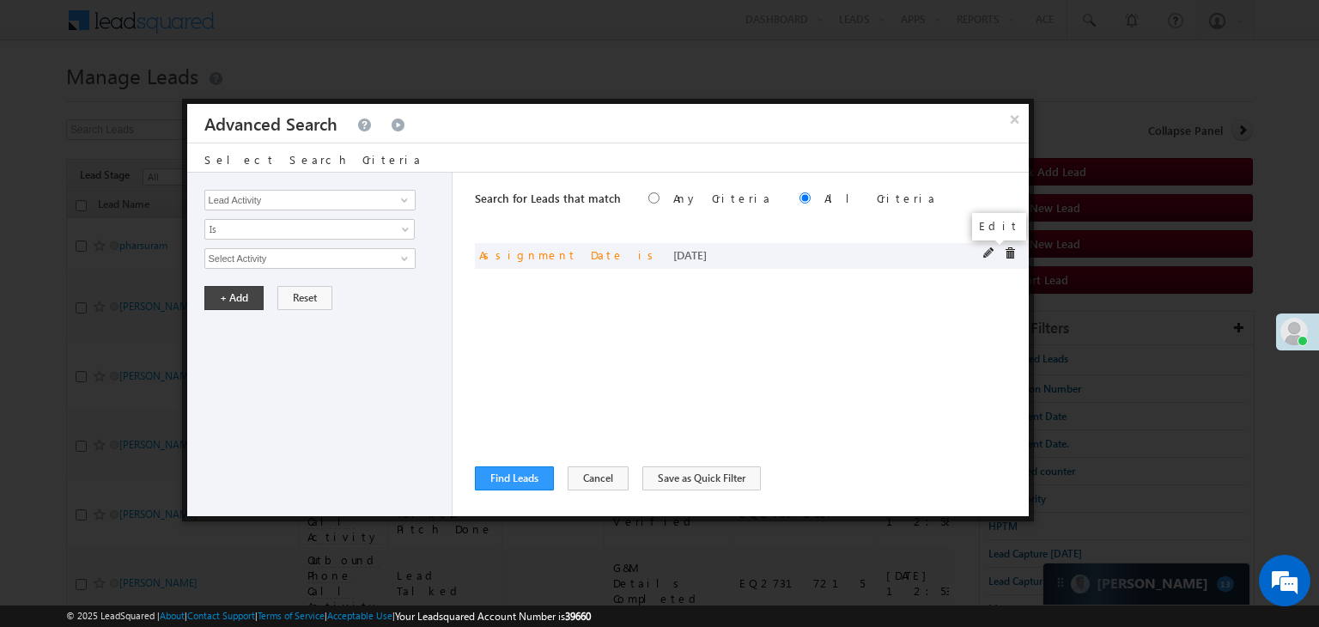
click at [986, 251] on span at bounding box center [989, 253] width 12 height 12
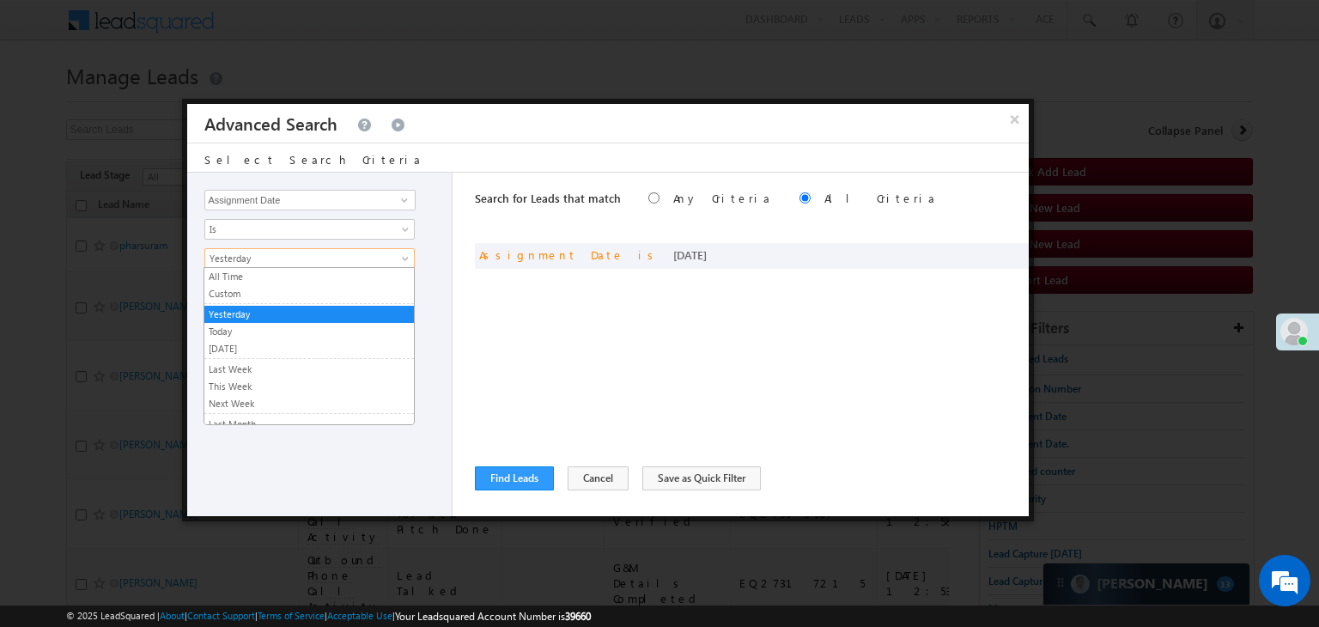
drag, startPoint x: 986, startPoint y: 251, endPoint x: 353, endPoint y: 258, distance: 633.5
click at [353, 258] on span "Yesterday" at bounding box center [298, 258] width 186 height 15
click at [320, 291] on link "Custom" at bounding box center [308, 293] width 209 height 15
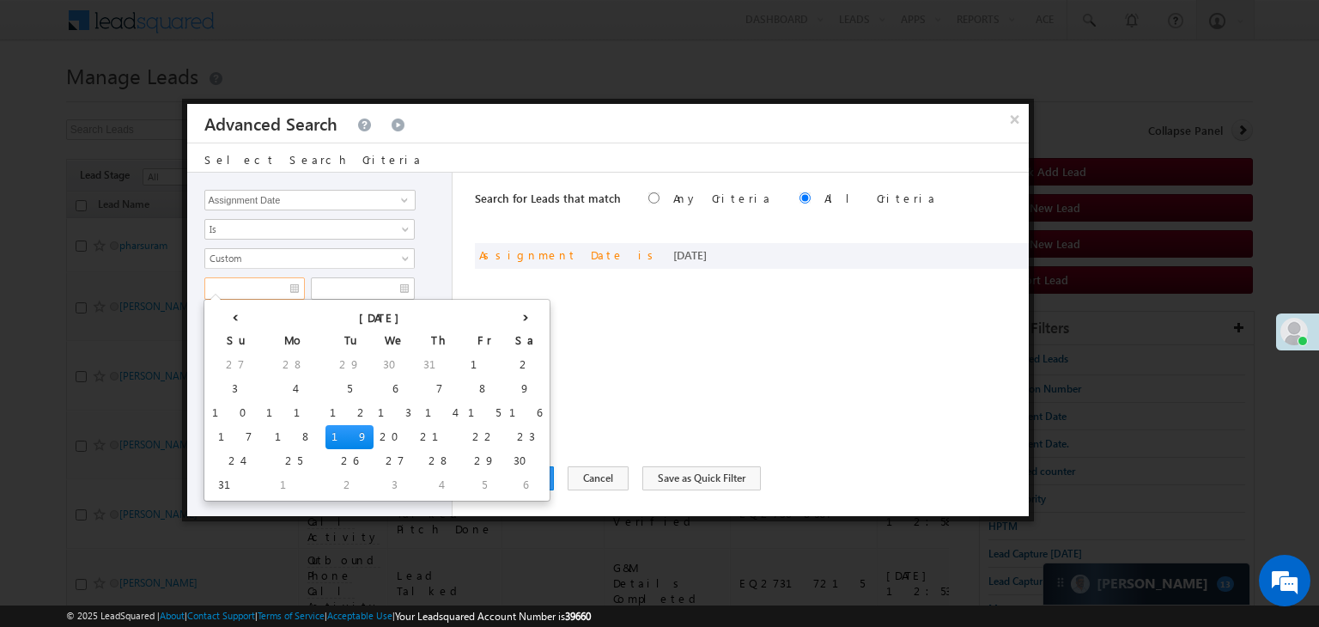
click at [250, 288] on input "text" at bounding box center [254, 288] width 100 height 22
click at [220, 429] on td "17" at bounding box center [235, 437] width 54 height 24
type input "[DATE]"
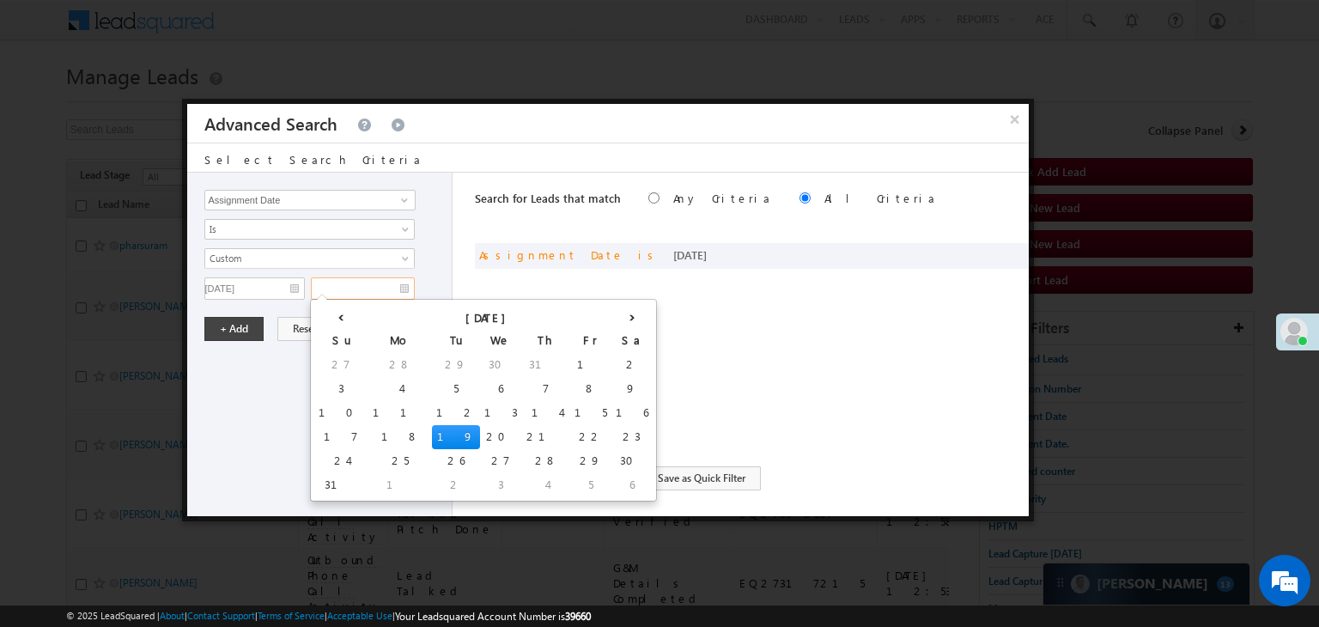
click at [367, 283] on input "text" at bounding box center [363, 288] width 104 height 22
click at [325, 440] on td "17" at bounding box center [341, 437] width 54 height 24
type input "[DATE]"
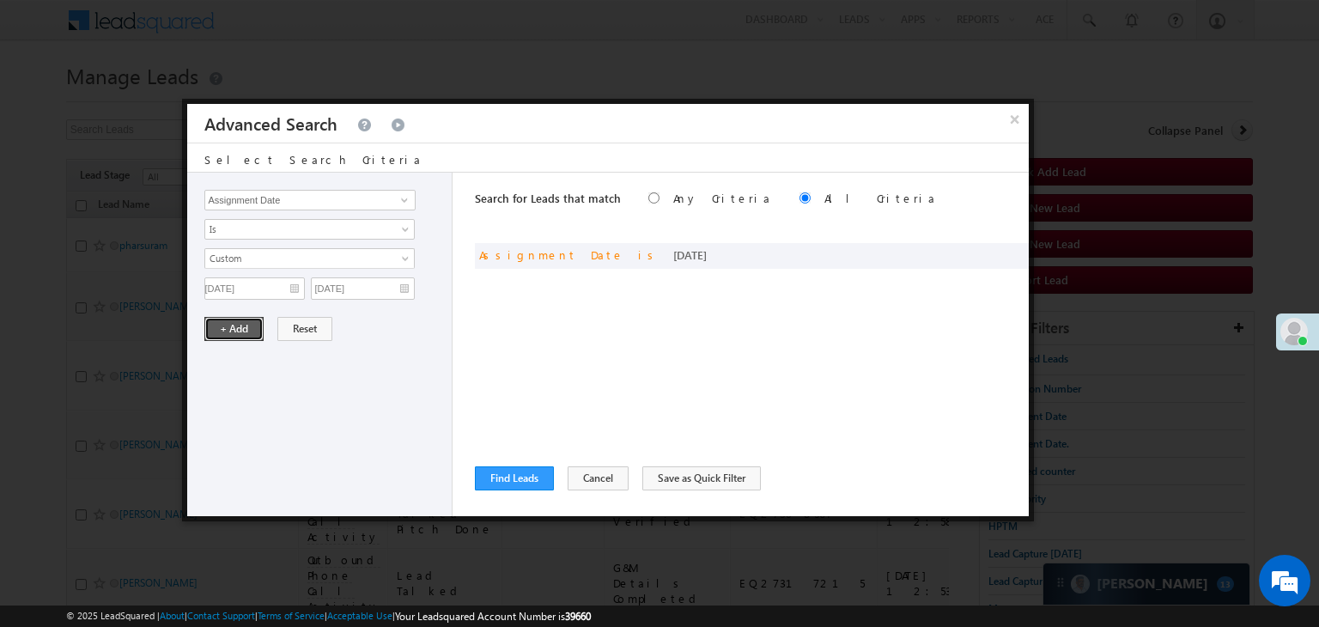
click at [225, 326] on button "+ Add" at bounding box center [233, 329] width 59 height 24
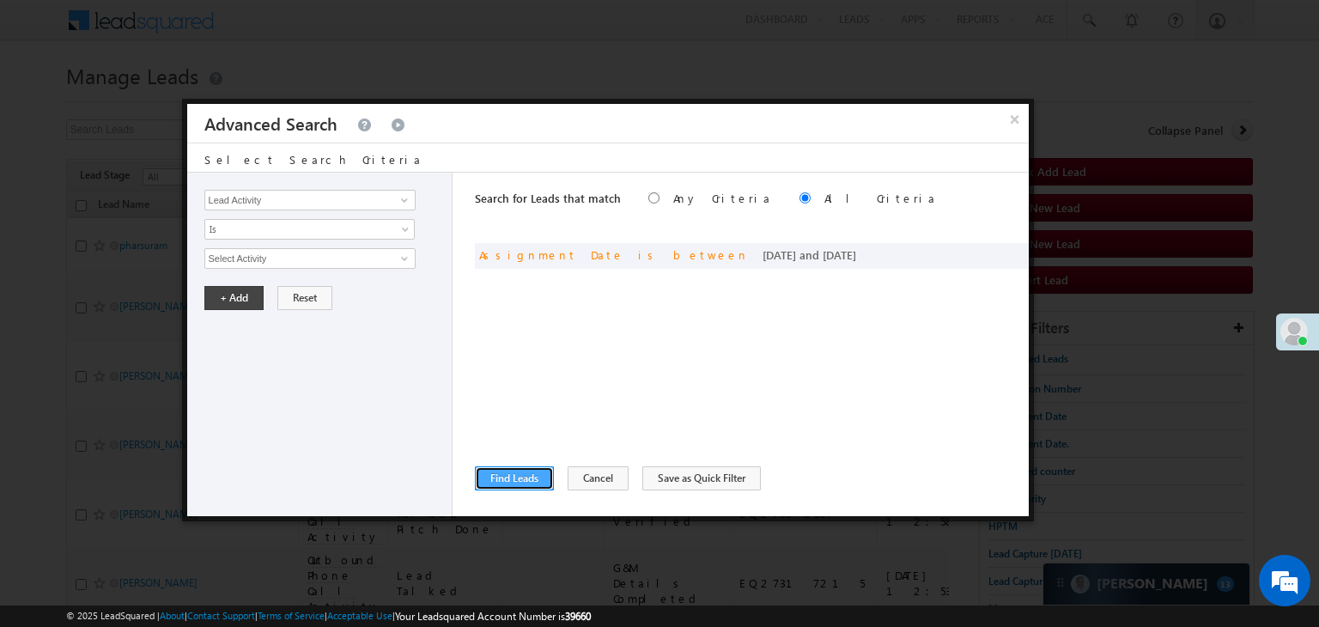
click at [519, 474] on button "Find Leads" at bounding box center [514, 478] width 79 height 24
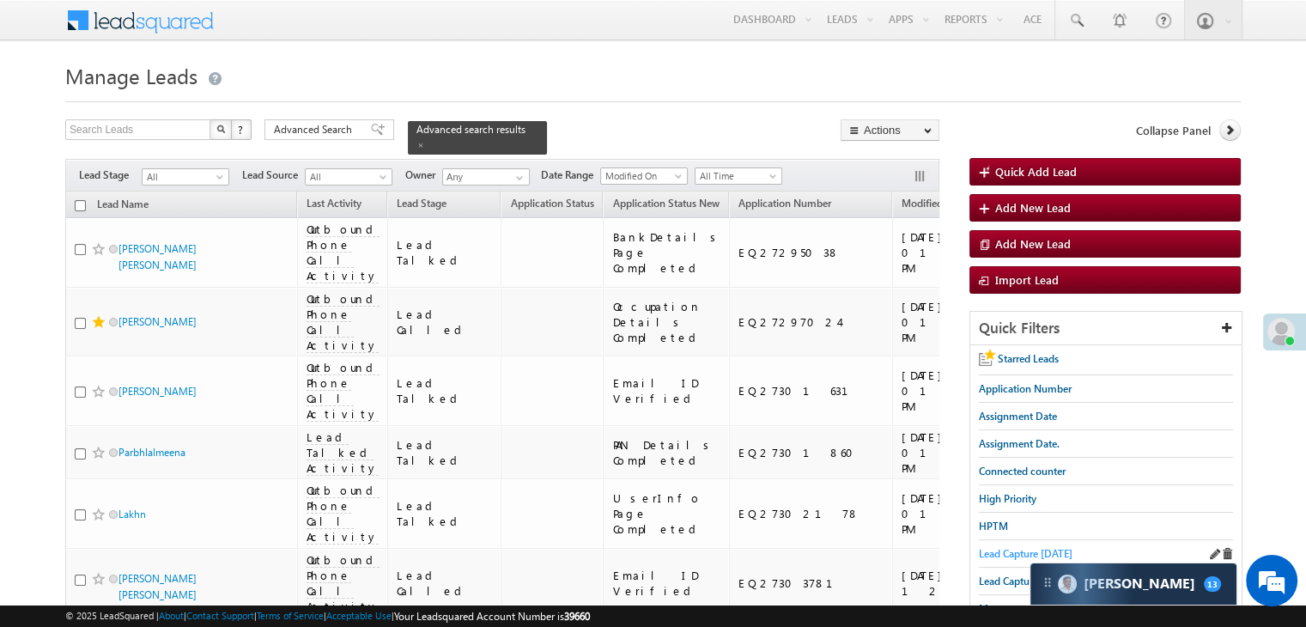
click at [1005, 547] on span "Lead Capture [DATE]" at bounding box center [1026, 553] width 94 height 13
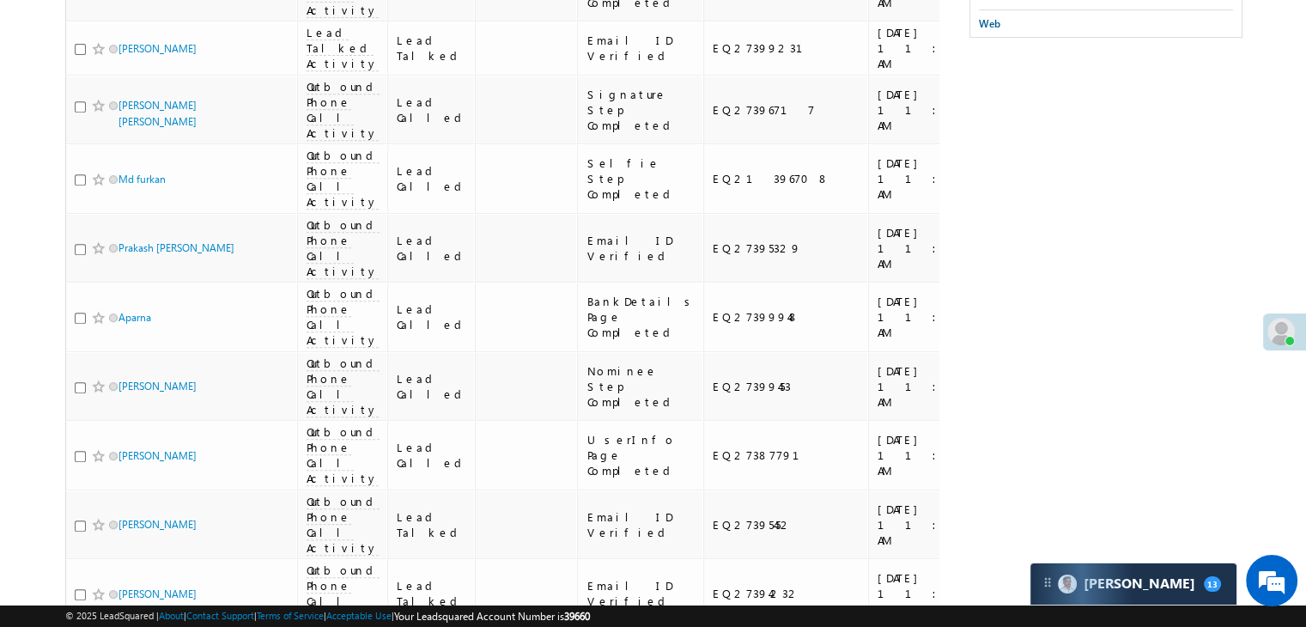
scroll to position [492, 0]
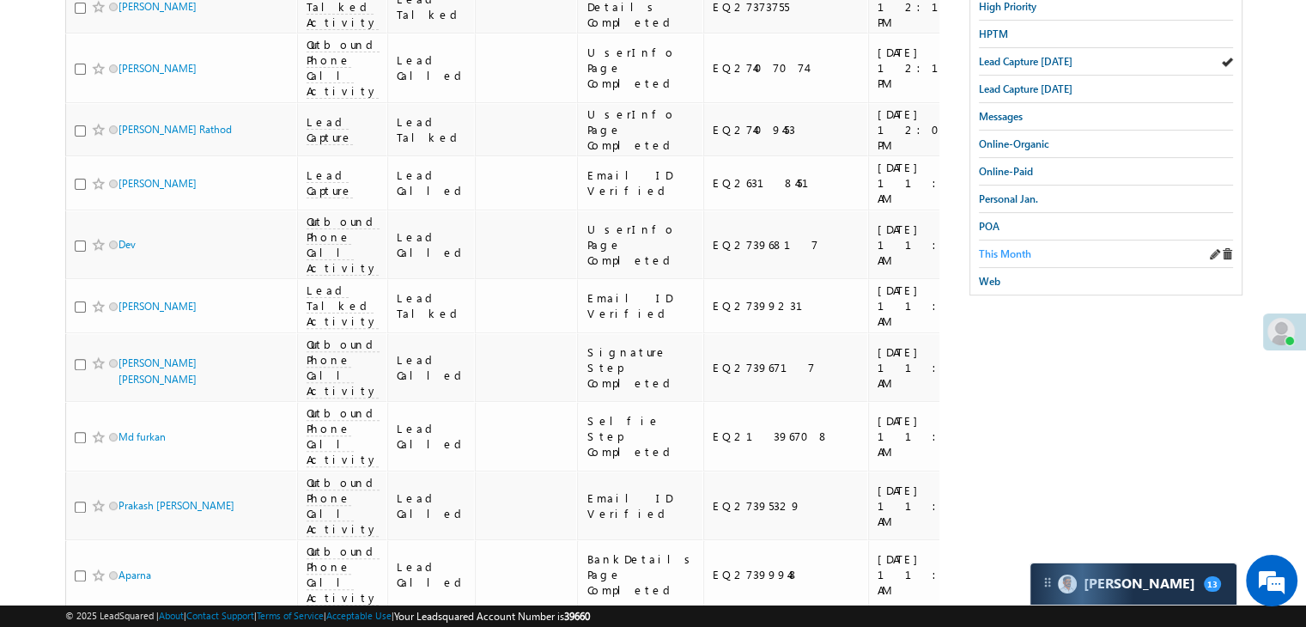
click at [1003, 247] on span "This Month" at bounding box center [1005, 253] width 52 height 13
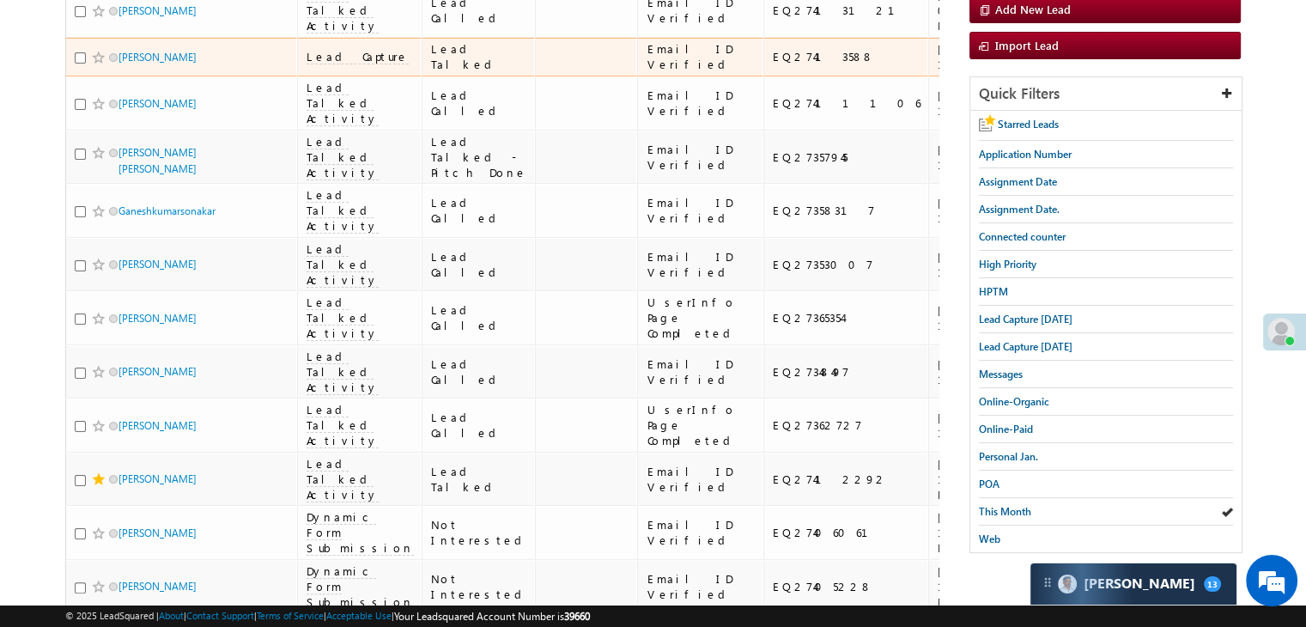
scroll to position [63, 0]
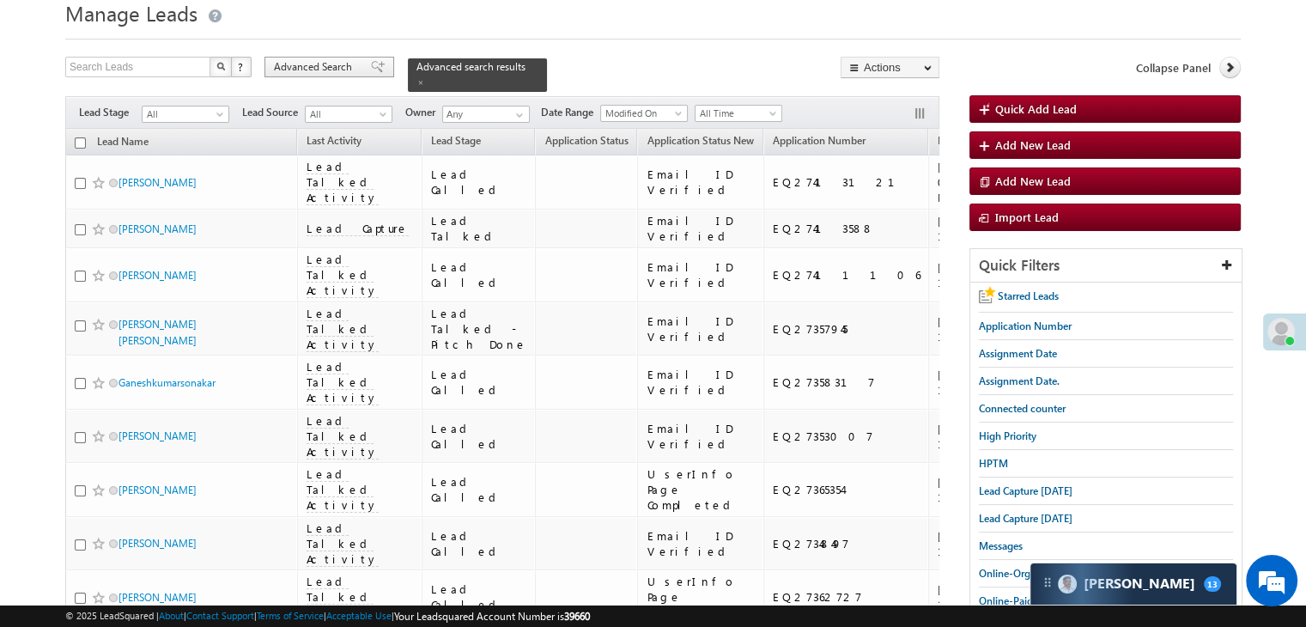
click at [326, 61] on span "Advanced Search" at bounding box center [315, 66] width 83 height 15
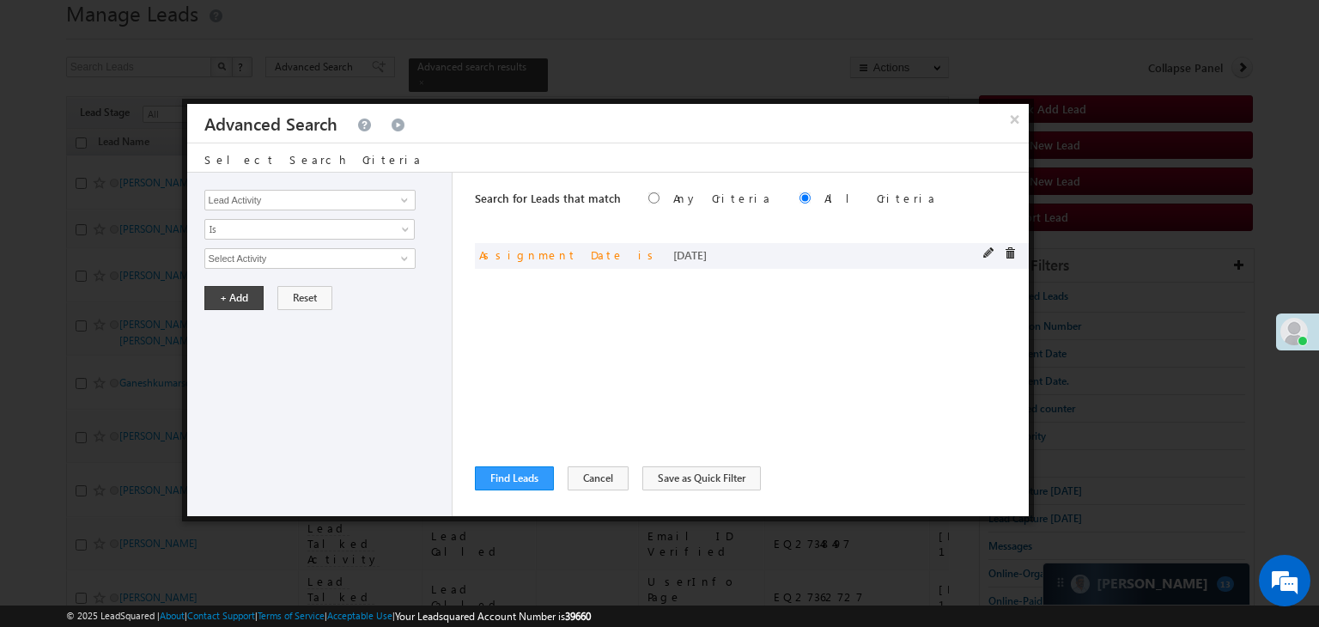
click at [985, 250] on span at bounding box center [989, 253] width 12 height 12
click at [264, 258] on span "Today" at bounding box center [298, 258] width 186 height 15
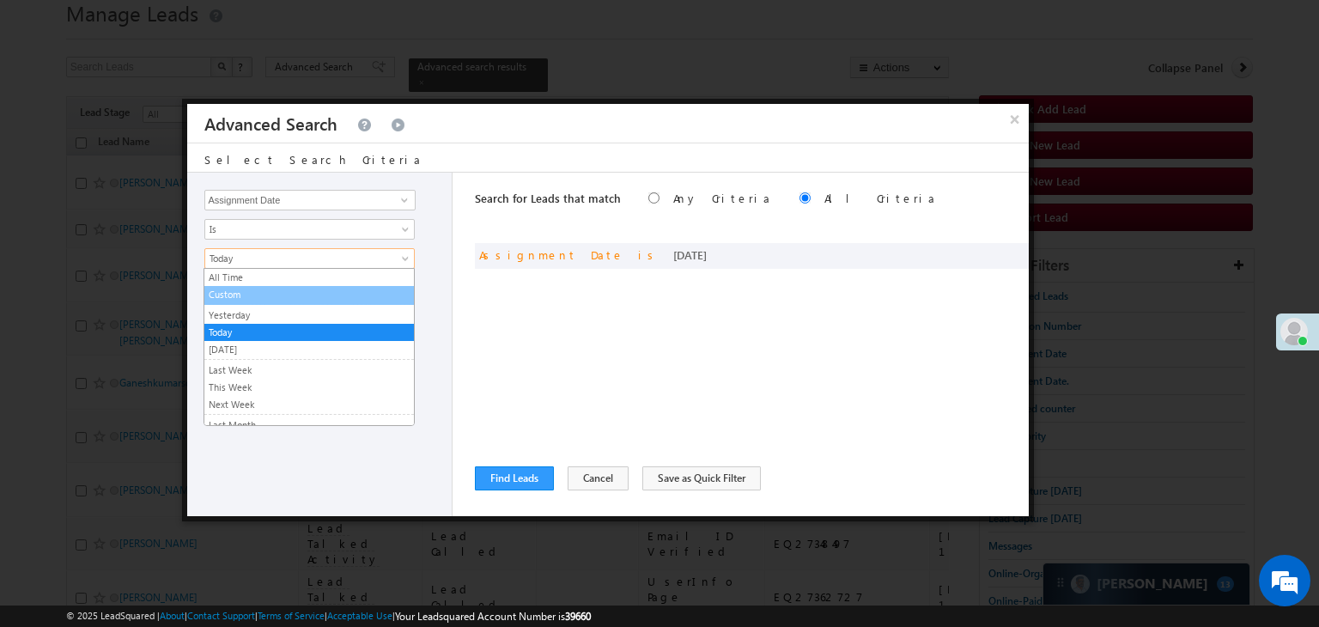
click at [259, 294] on link "Custom" at bounding box center [308, 294] width 209 height 15
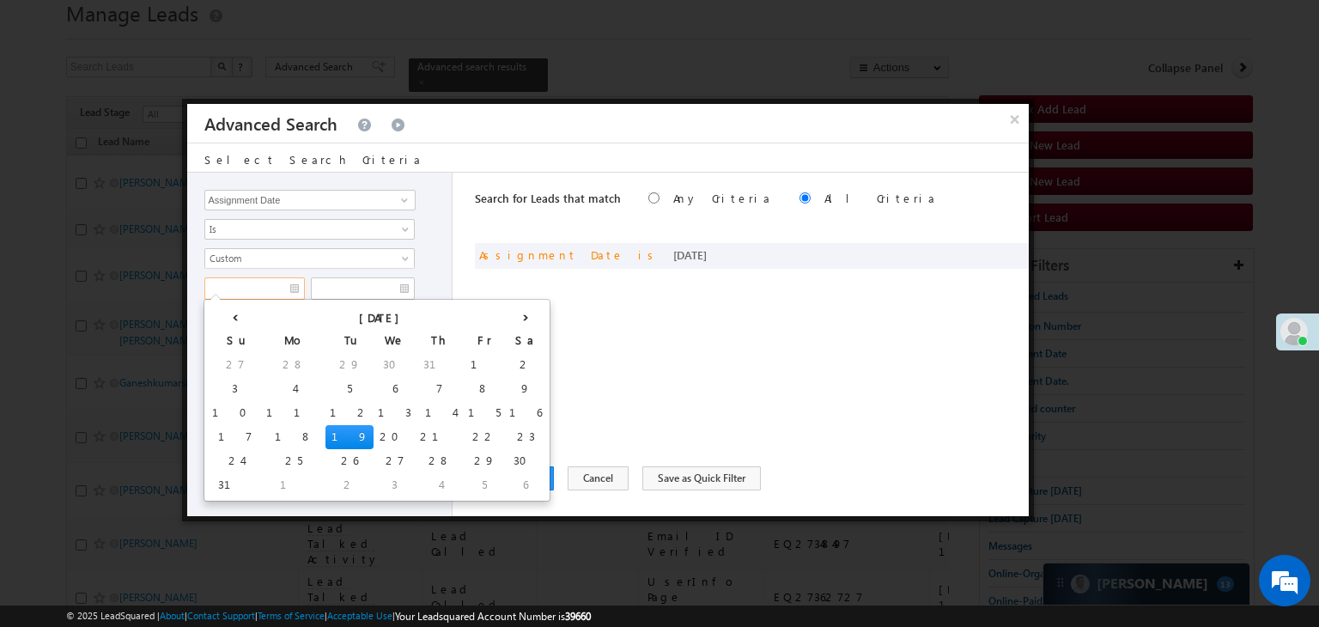
click at [264, 293] on input "text" at bounding box center [254, 288] width 100 height 22
click at [223, 434] on td "17" at bounding box center [235, 437] width 54 height 24
type input "[DATE]"
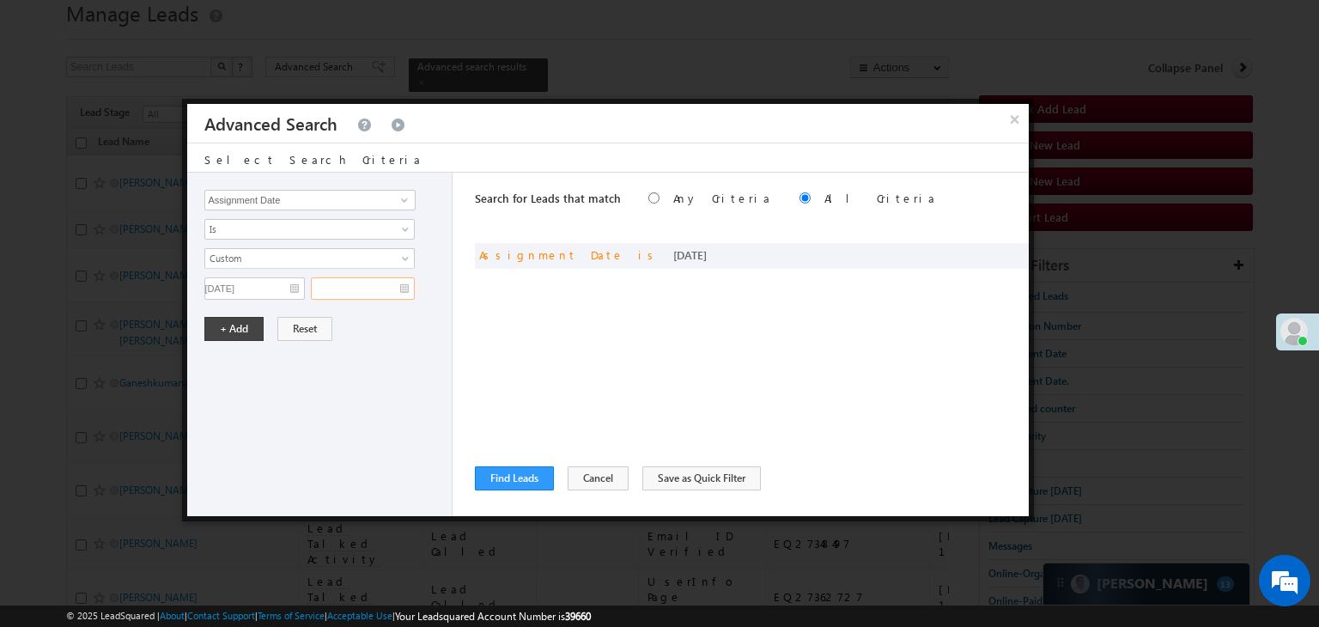
click at [385, 286] on input "text" at bounding box center [363, 288] width 104 height 22
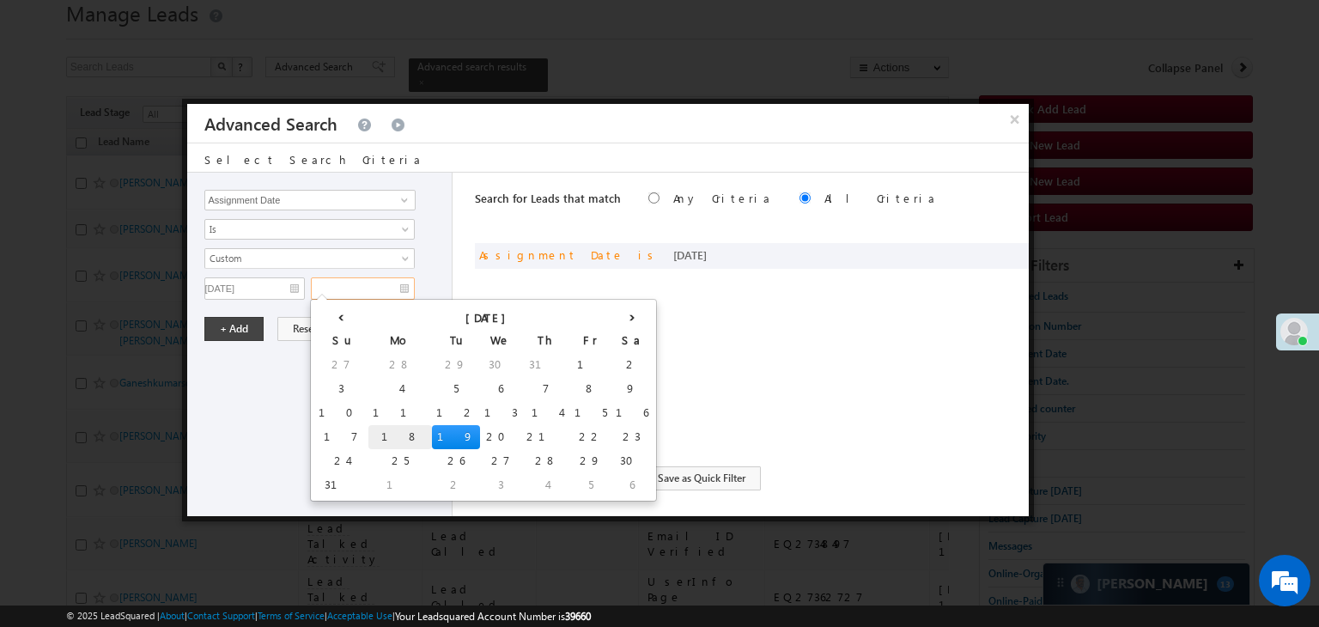
click at [368, 434] on td "18" at bounding box center [400, 437] width 64 height 24
type input "[DATE]"
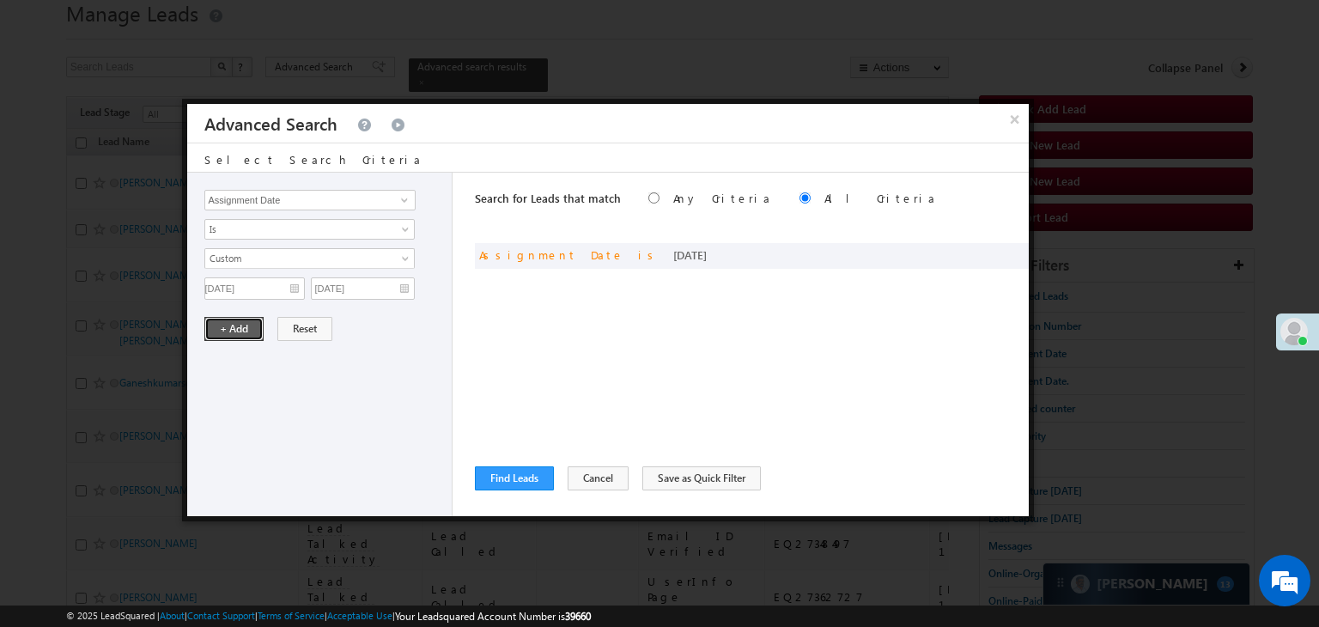
click at [239, 319] on button "+ Add" at bounding box center [233, 329] width 59 height 24
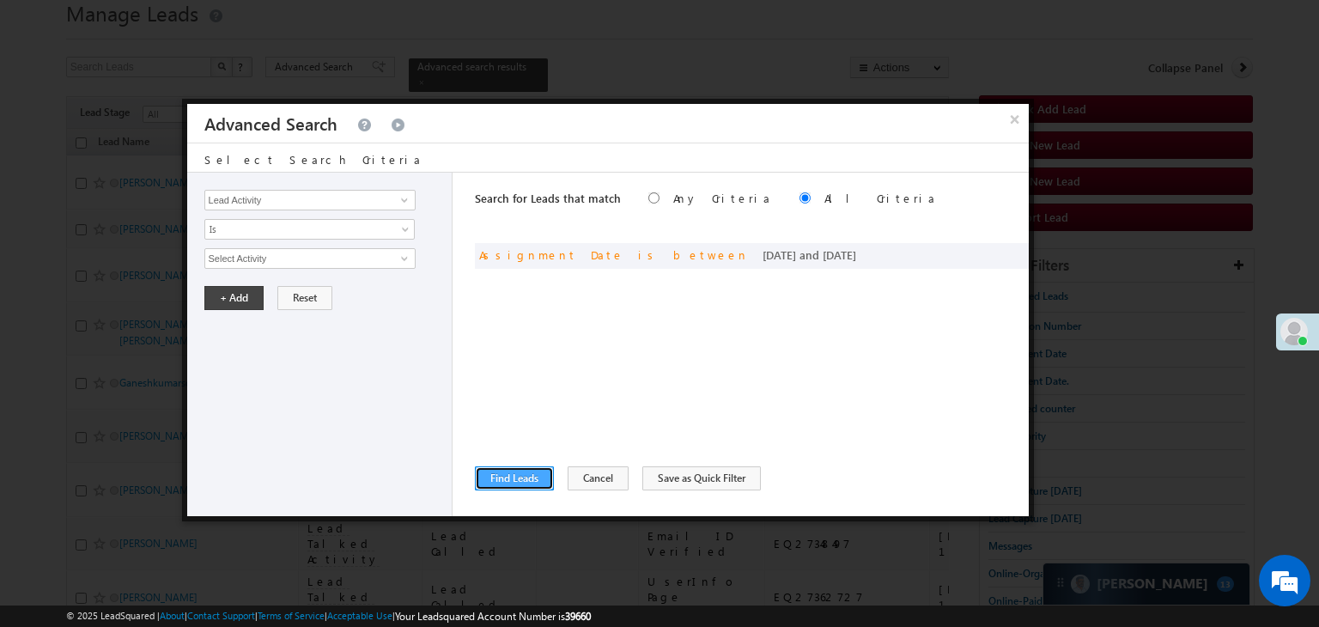
click at [509, 476] on button "Find Leads" at bounding box center [514, 478] width 79 height 24
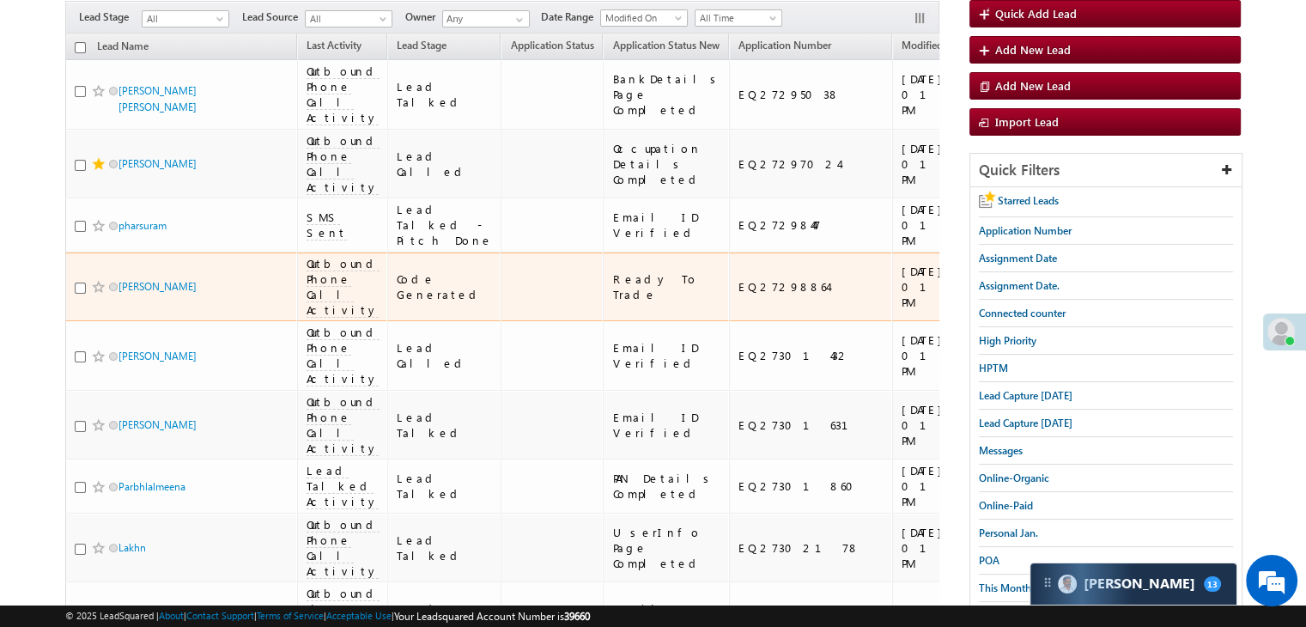
scroll to position [172, 0]
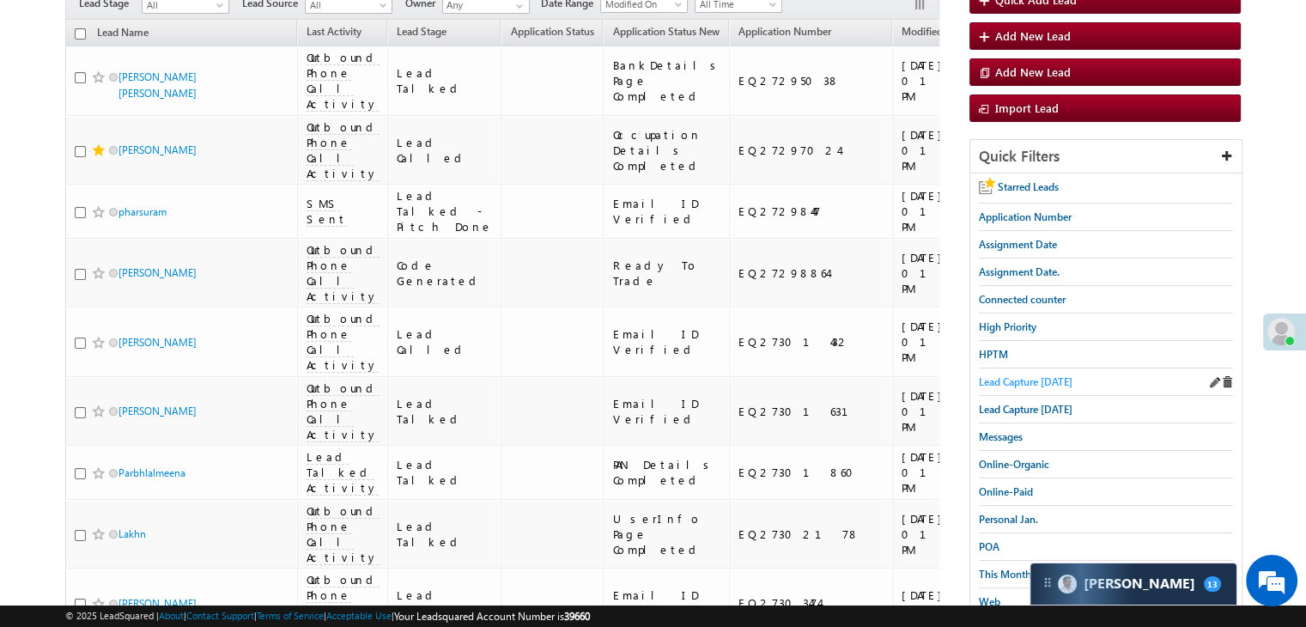
click at [1027, 379] on span "Lead Capture [DATE]" at bounding box center [1026, 381] width 94 height 13
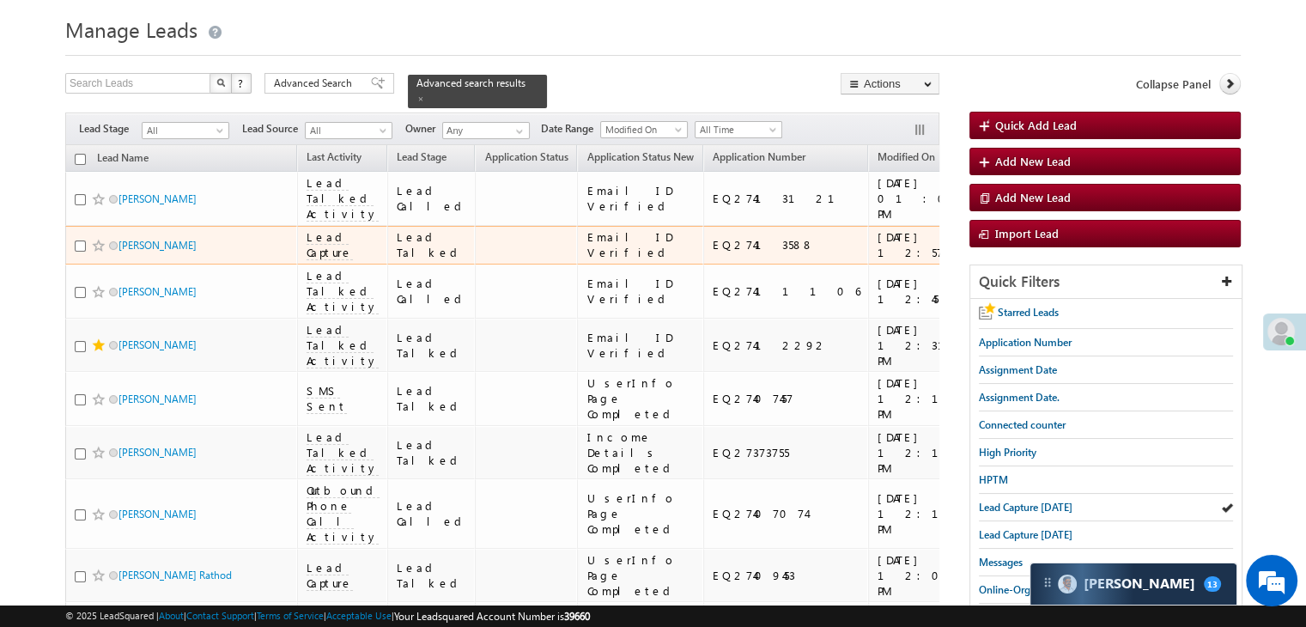
scroll to position [0, 0]
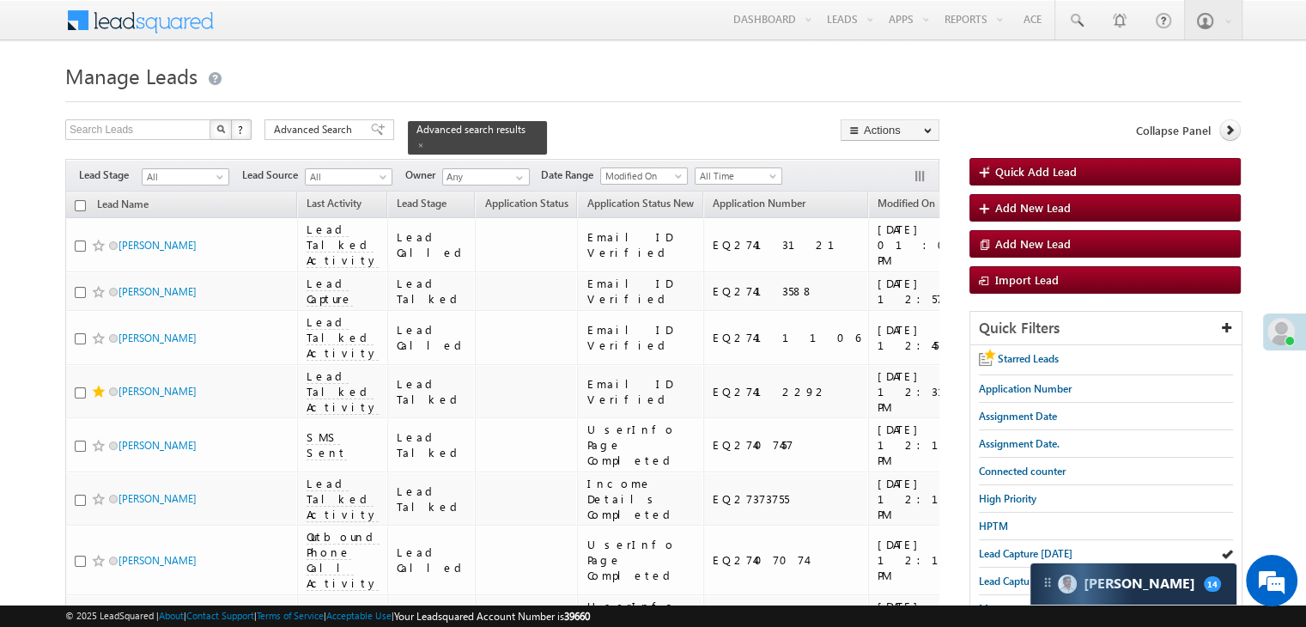
drag, startPoint x: 328, startPoint y: 128, endPoint x: 372, endPoint y: 231, distance: 111.9
click at [328, 128] on span "Advanced Search" at bounding box center [315, 129] width 83 height 15
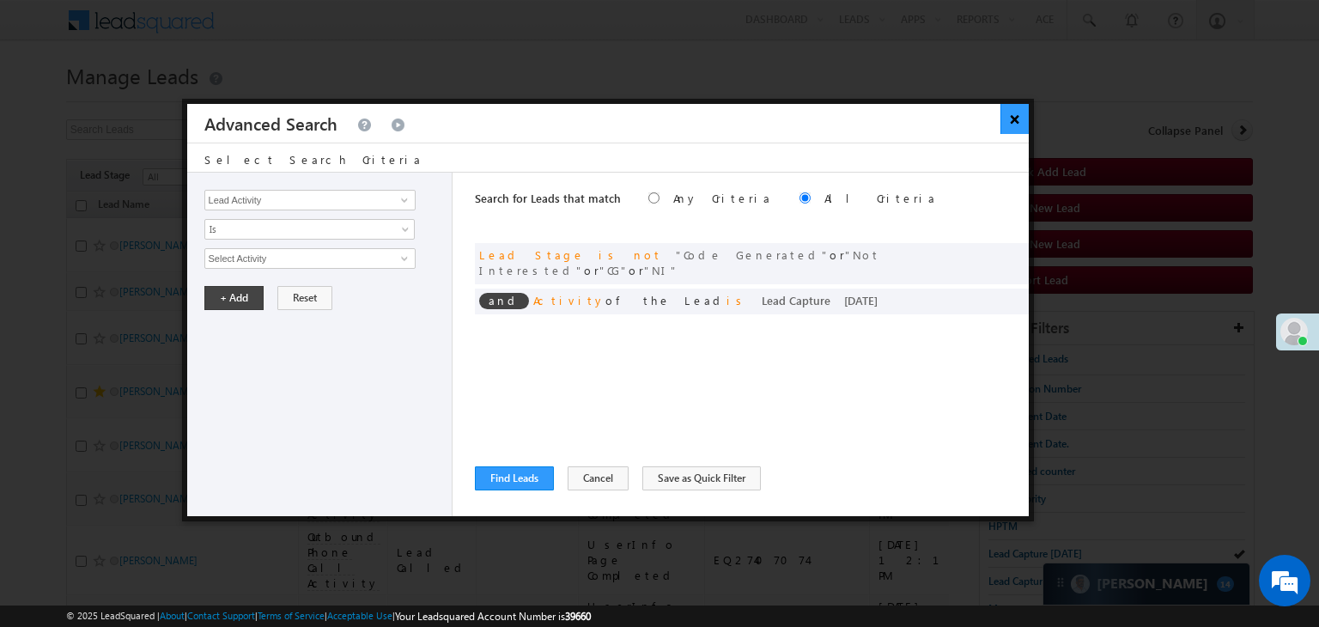
click at [1015, 121] on button "×" at bounding box center [1014, 119] width 28 height 30
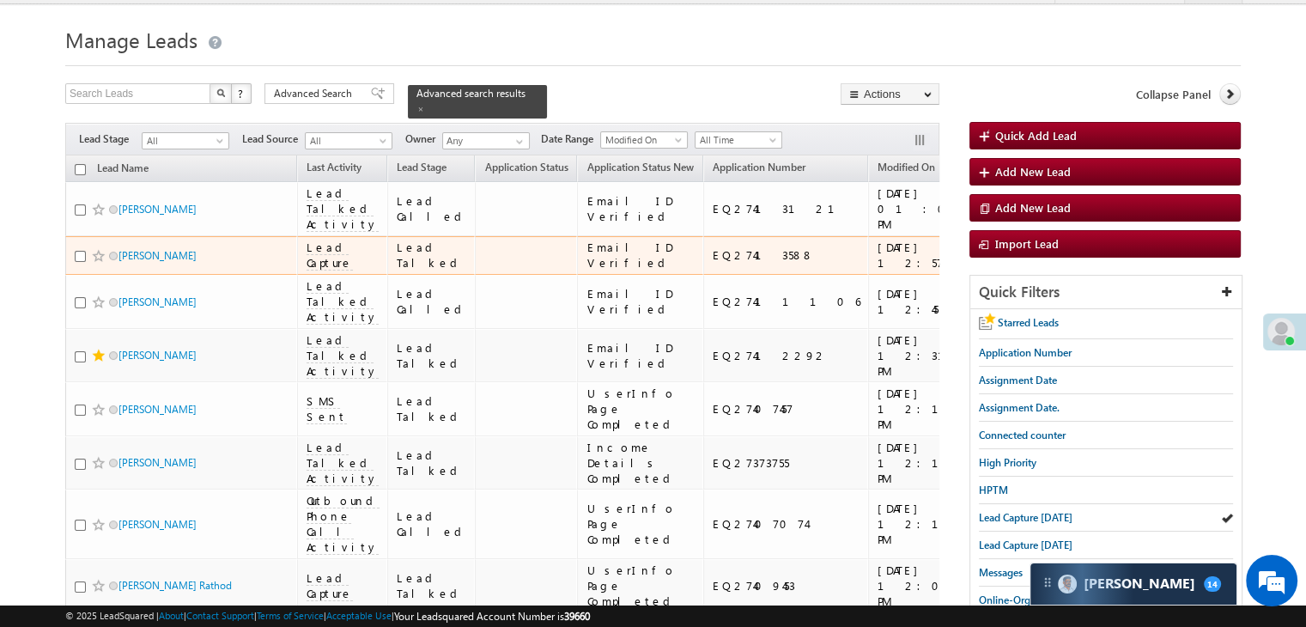
scroll to position [258, 0]
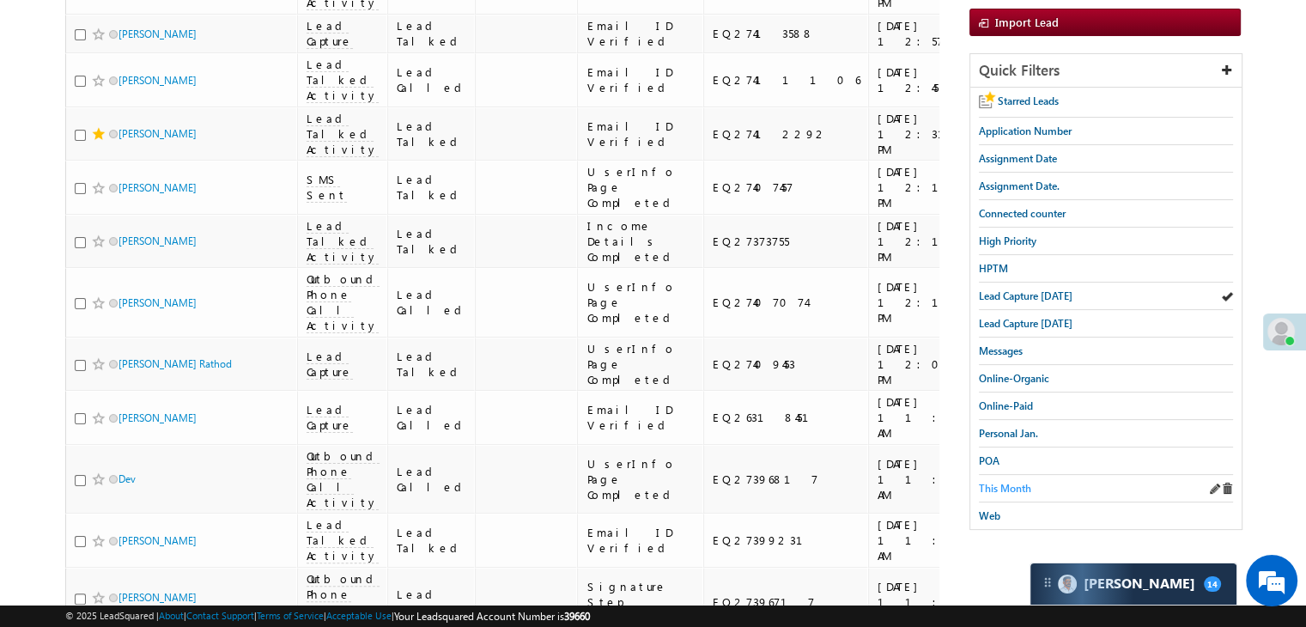
click at [1003, 483] on span "This Month" at bounding box center [1005, 488] width 52 height 13
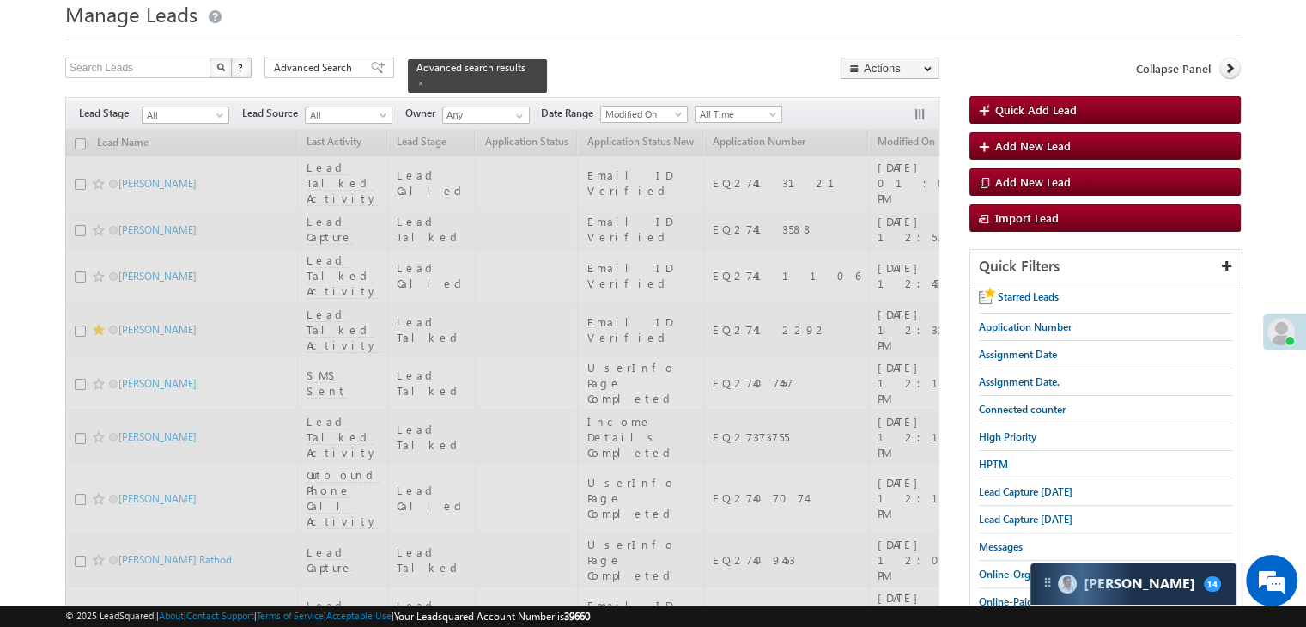
scroll to position [0, 0]
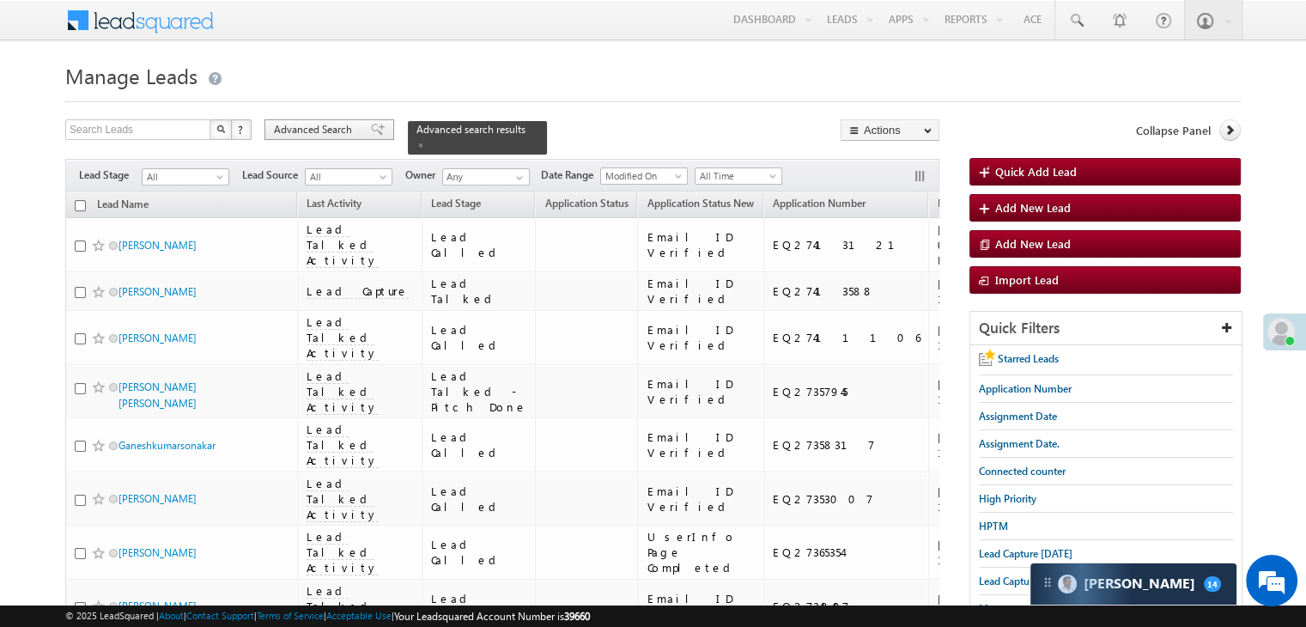
click at [324, 135] on span "Advanced Search" at bounding box center [315, 129] width 83 height 15
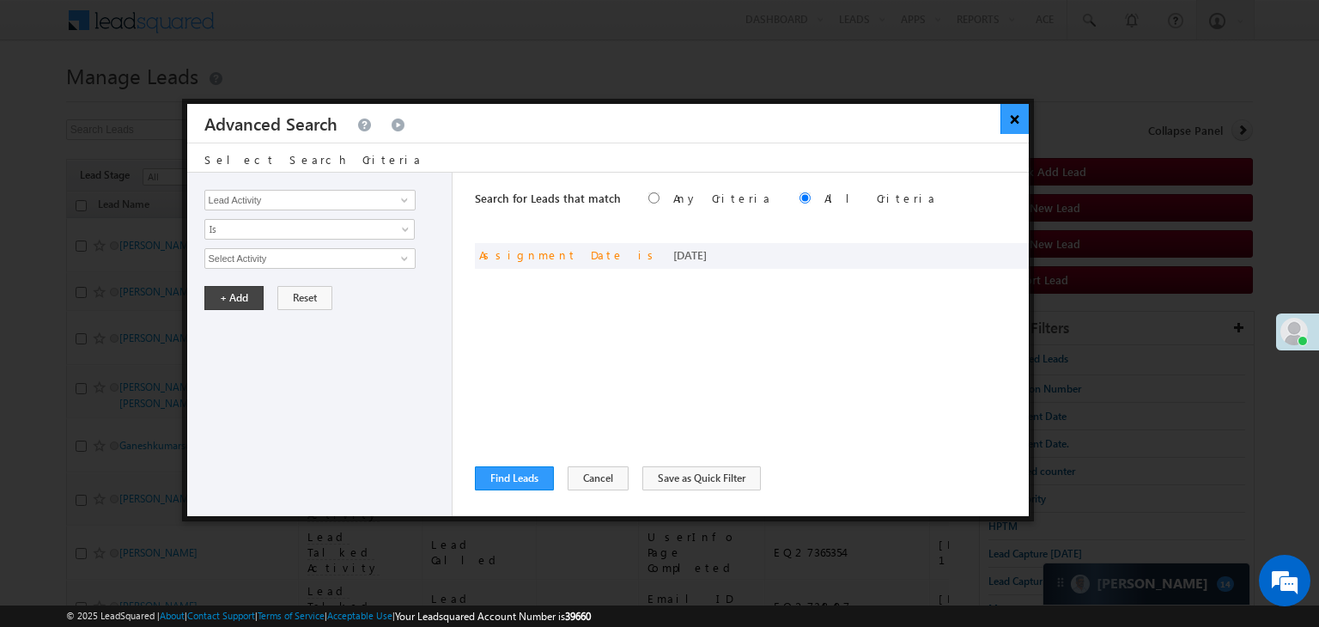
click at [1016, 115] on button "×" at bounding box center [1014, 119] width 28 height 30
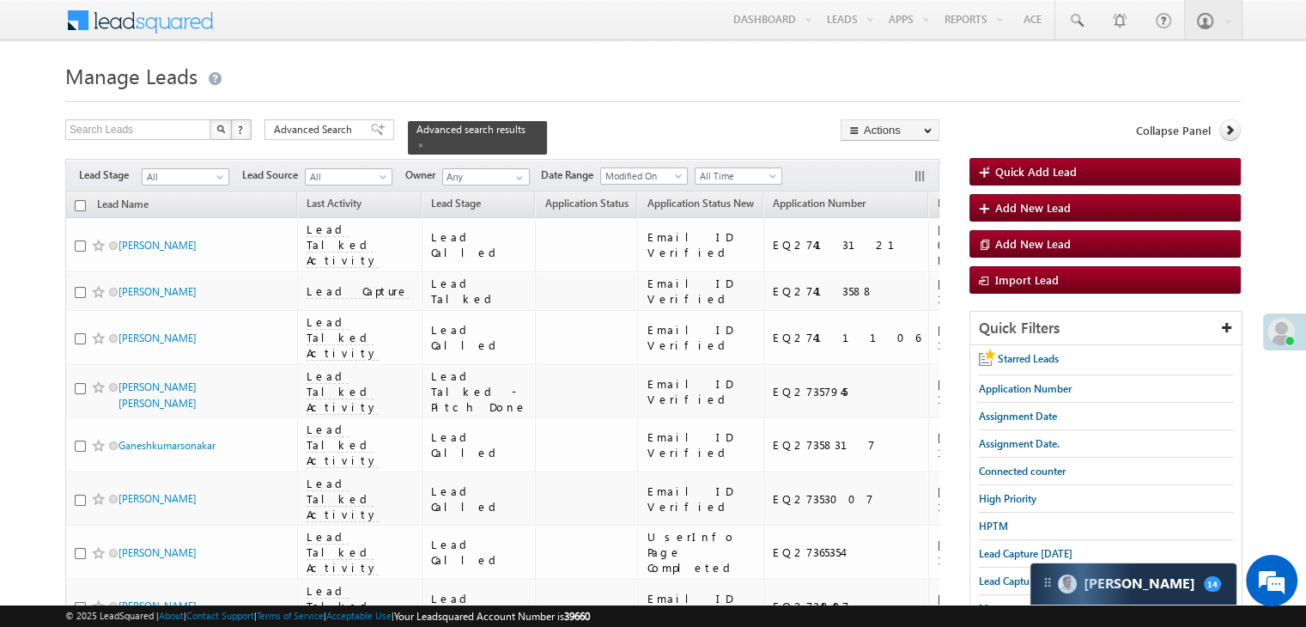
drag, startPoint x: 341, startPoint y: 131, endPoint x: 822, endPoint y: 312, distance: 514.2
click at [341, 131] on span "Advanced Search" at bounding box center [315, 129] width 83 height 15
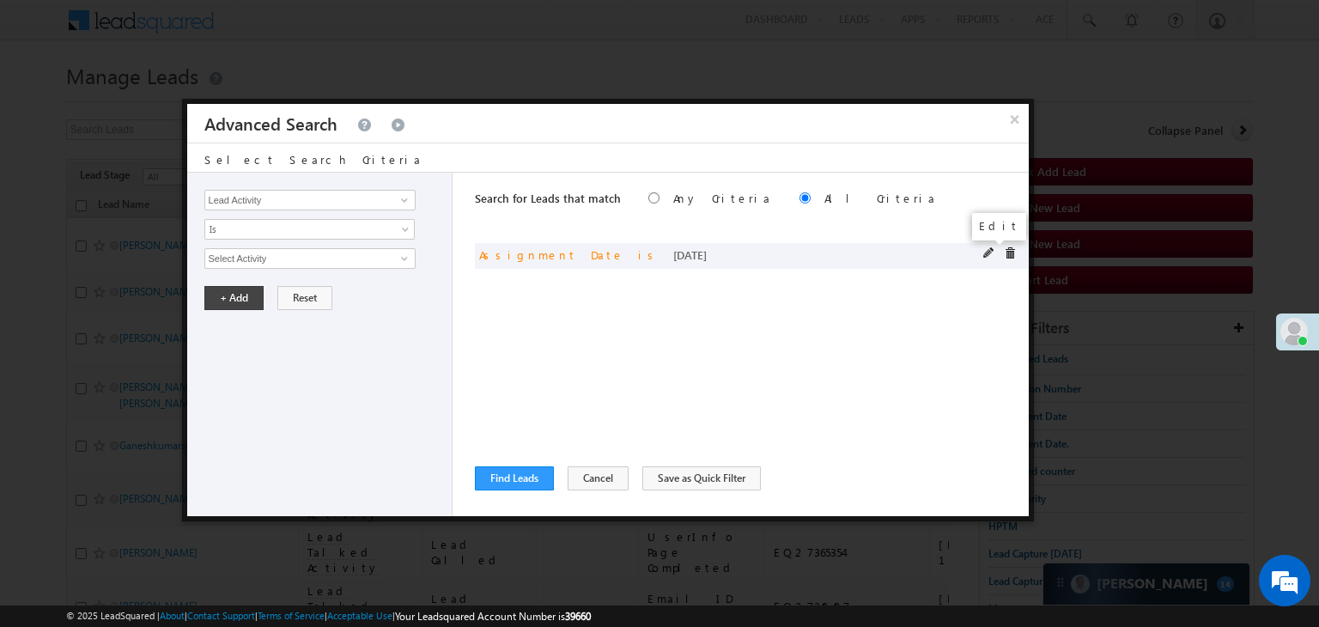
click at [987, 250] on span at bounding box center [989, 253] width 12 height 12
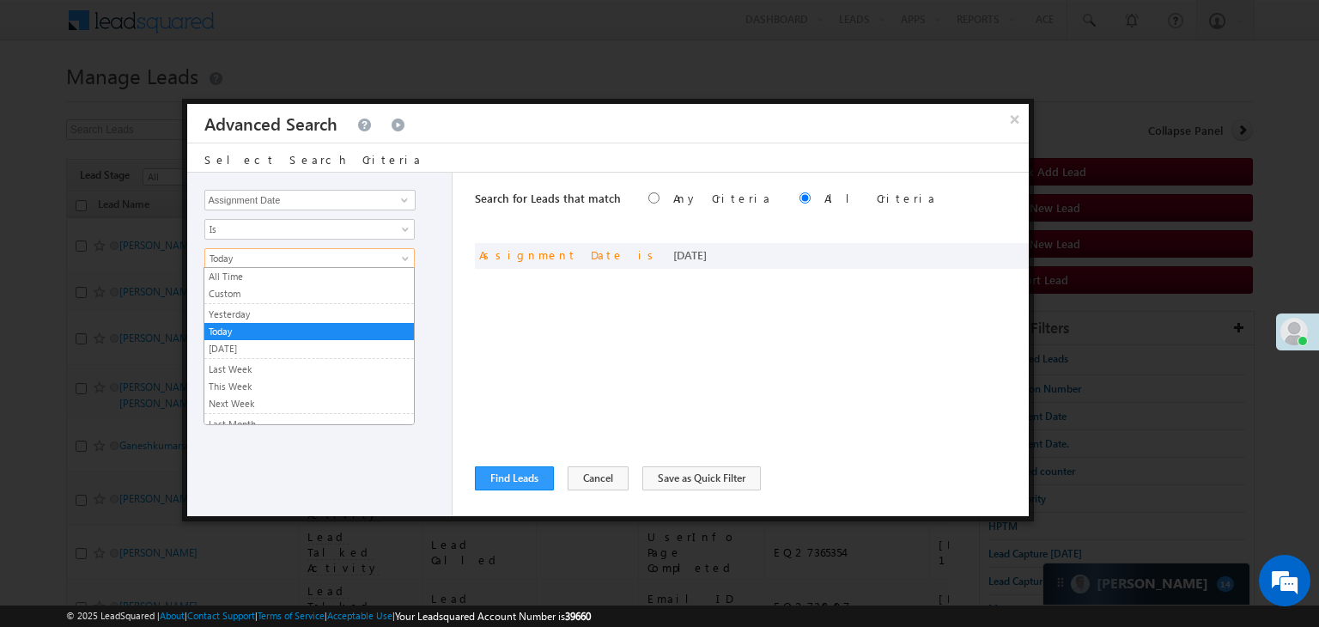
click at [358, 253] on span "Today" at bounding box center [298, 258] width 186 height 15
click at [306, 311] on link "Yesterday" at bounding box center [308, 313] width 209 height 15
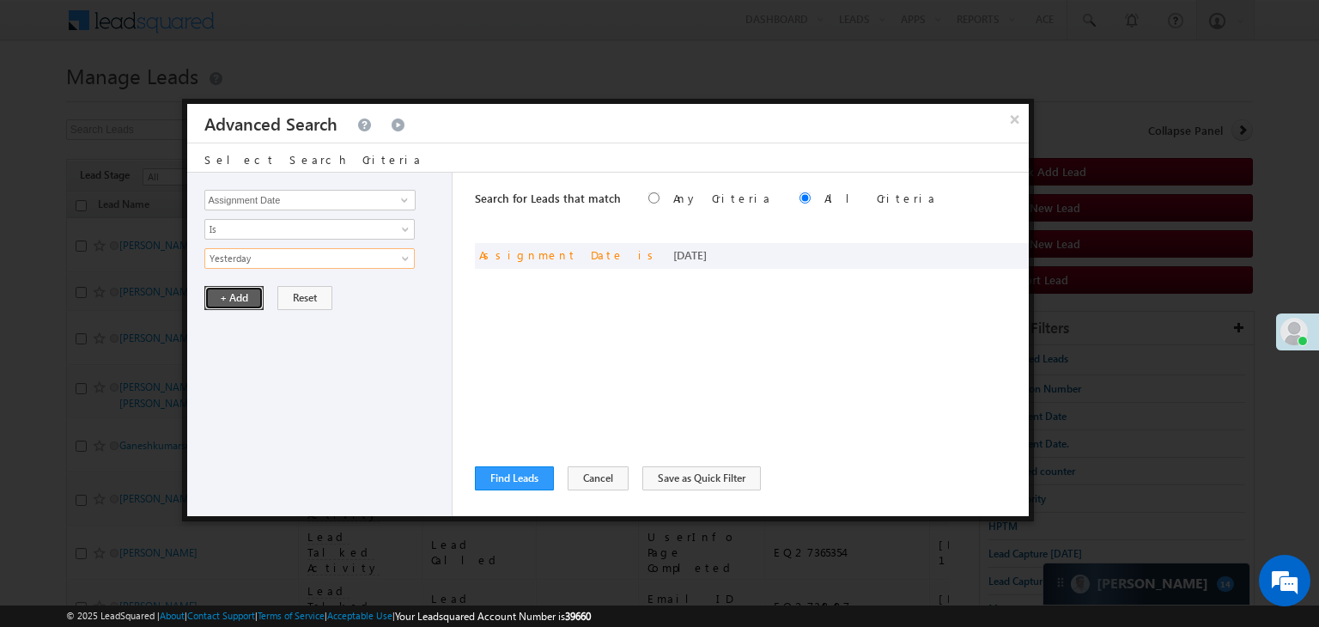
click at [241, 300] on button "+ Add" at bounding box center [233, 298] width 59 height 24
click at [491, 477] on button "Find Leads" at bounding box center [514, 478] width 79 height 24
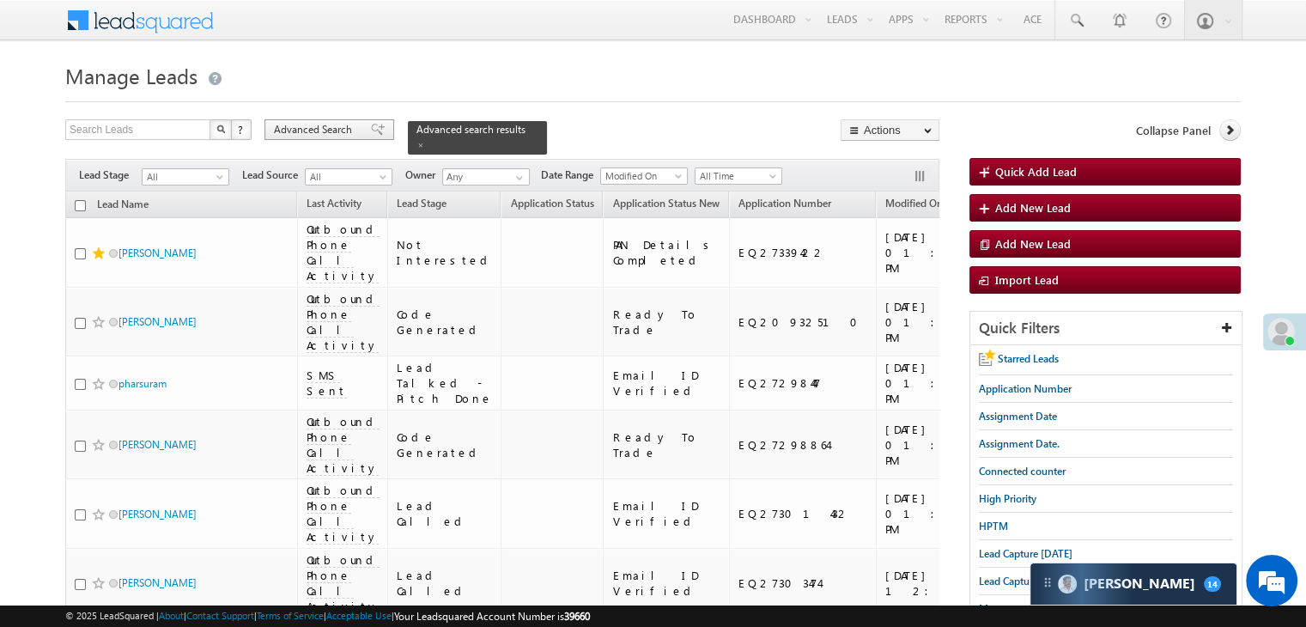
click at [357, 129] on div "Advanced Search" at bounding box center [329, 129] width 130 height 21
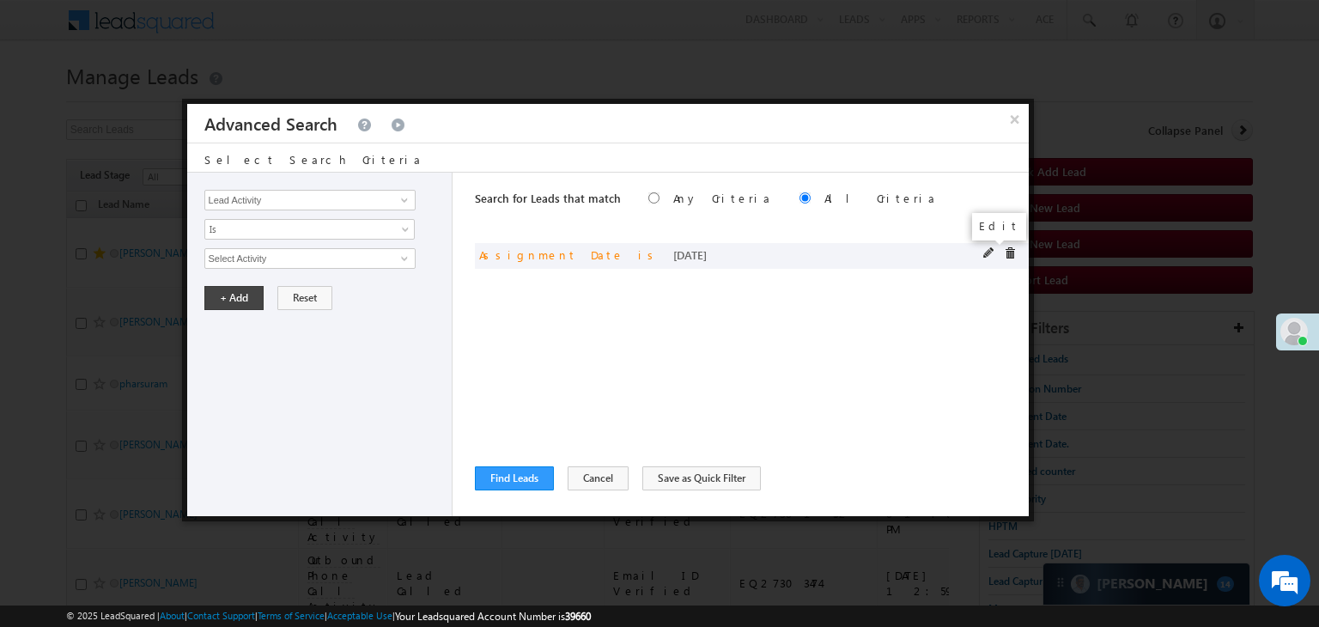
click at [985, 252] on span at bounding box center [989, 253] width 12 height 12
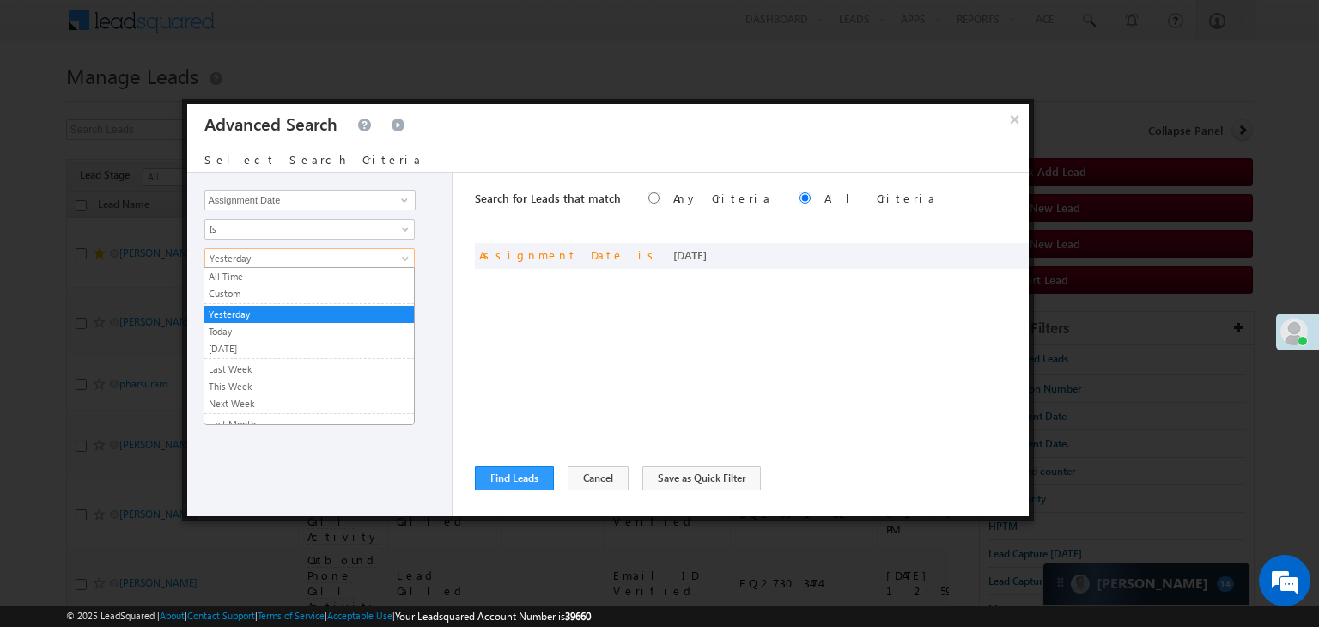
click at [285, 255] on span "Yesterday" at bounding box center [298, 258] width 186 height 15
click at [279, 296] on link "Custom" at bounding box center [308, 293] width 209 height 15
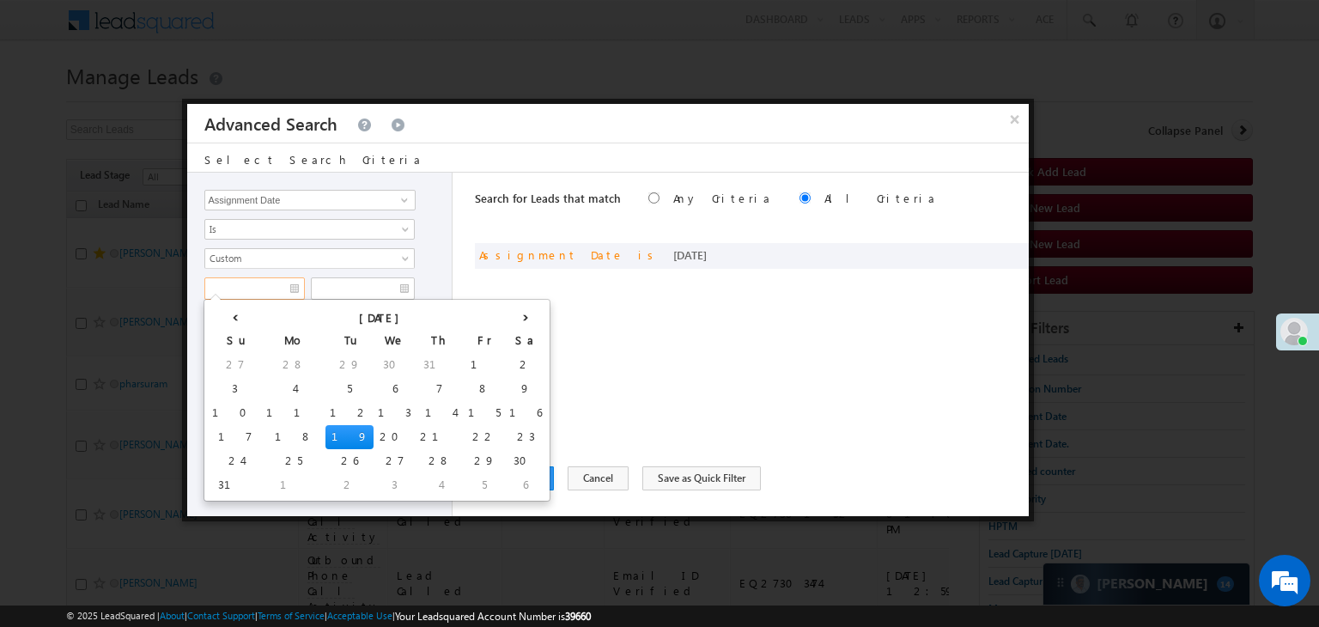
click at [268, 285] on input "text" at bounding box center [254, 288] width 100 height 22
click at [216, 433] on td "17" at bounding box center [235, 437] width 54 height 24
type input "[DATE]"
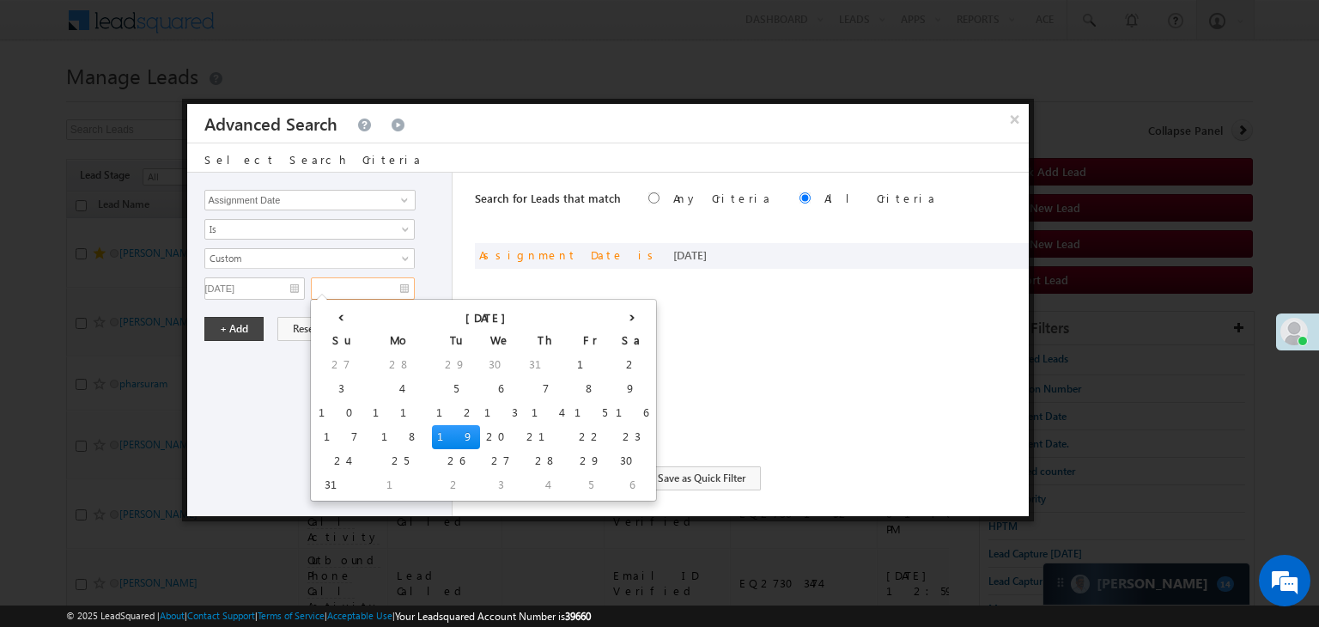
click at [388, 286] on input "text" at bounding box center [363, 288] width 104 height 22
click at [322, 429] on td "17" at bounding box center [341, 437] width 54 height 24
type input "[DATE]"
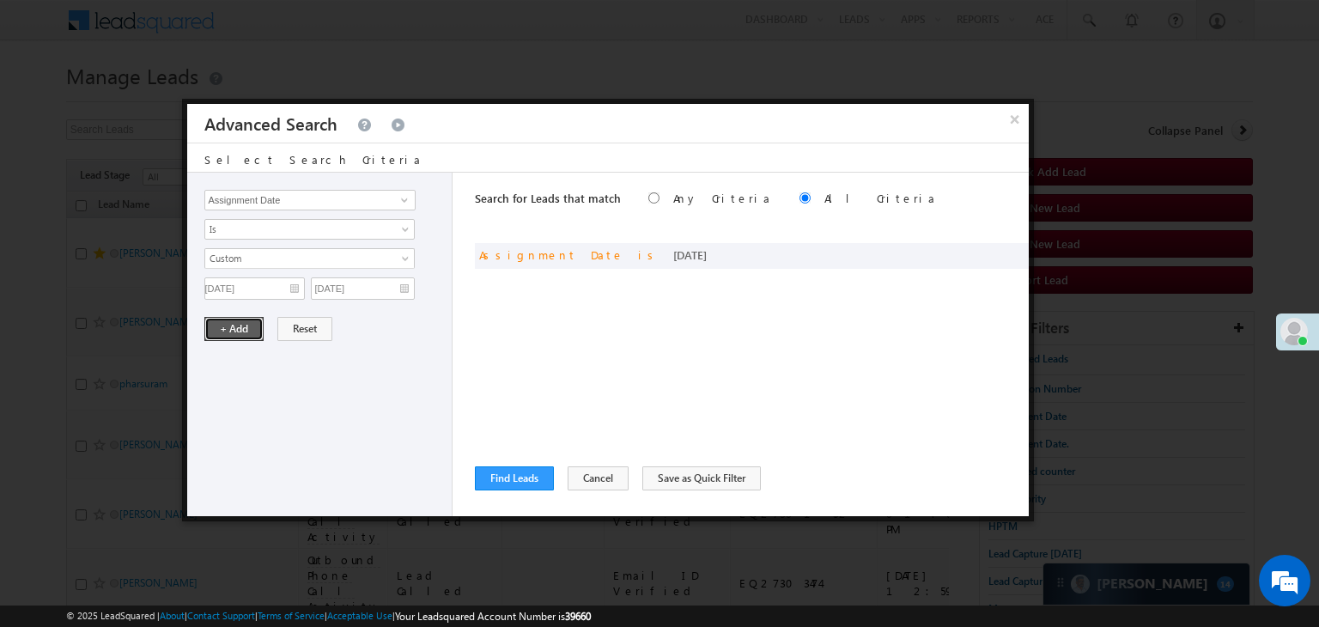
click at [237, 330] on button "+ Add" at bounding box center [233, 329] width 59 height 24
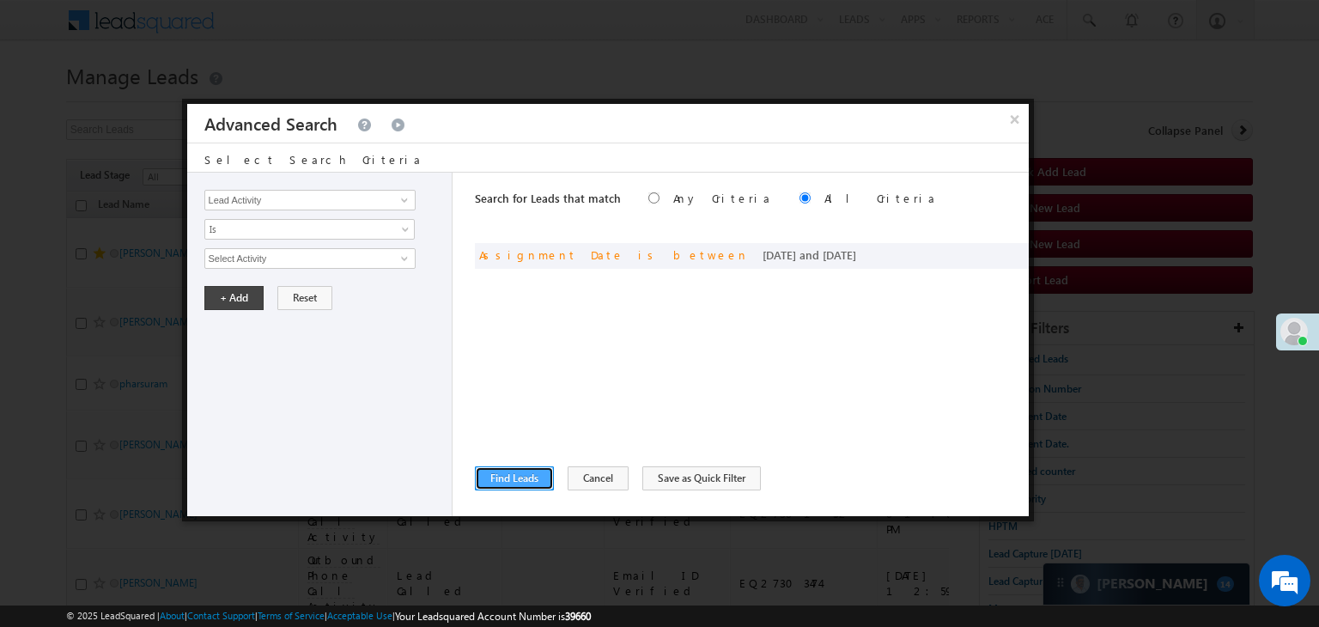
click at [487, 480] on button "Find Leads" at bounding box center [514, 478] width 79 height 24
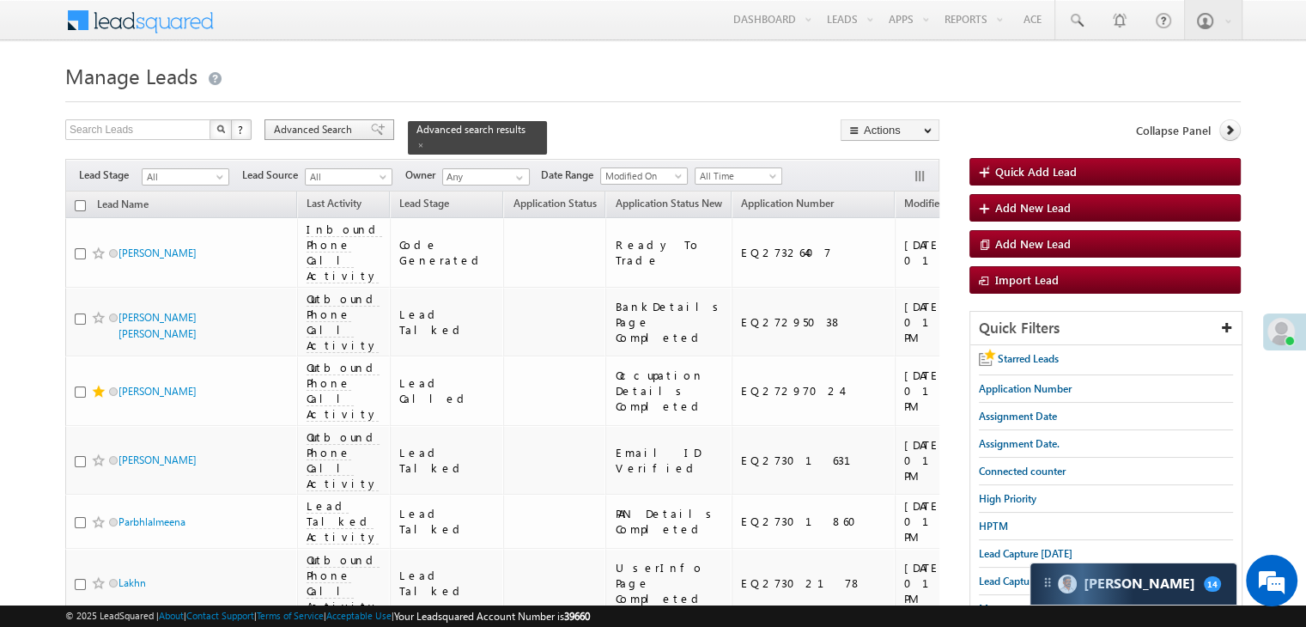
click at [338, 128] on span "Advanced Search" at bounding box center [315, 129] width 83 height 15
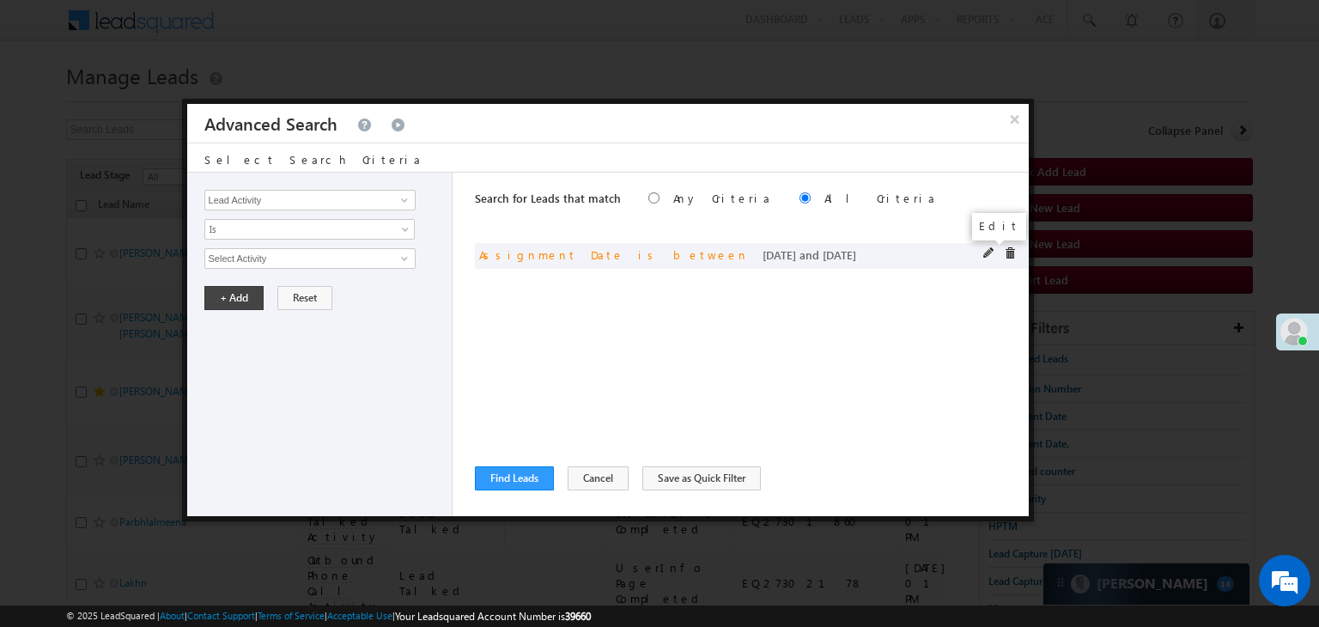
click at [985, 252] on span at bounding box center [989, 253] width 12 height 12
click at [290, 284] on input "[DATE]" at bounding box center [254, 288] width 100 height 22
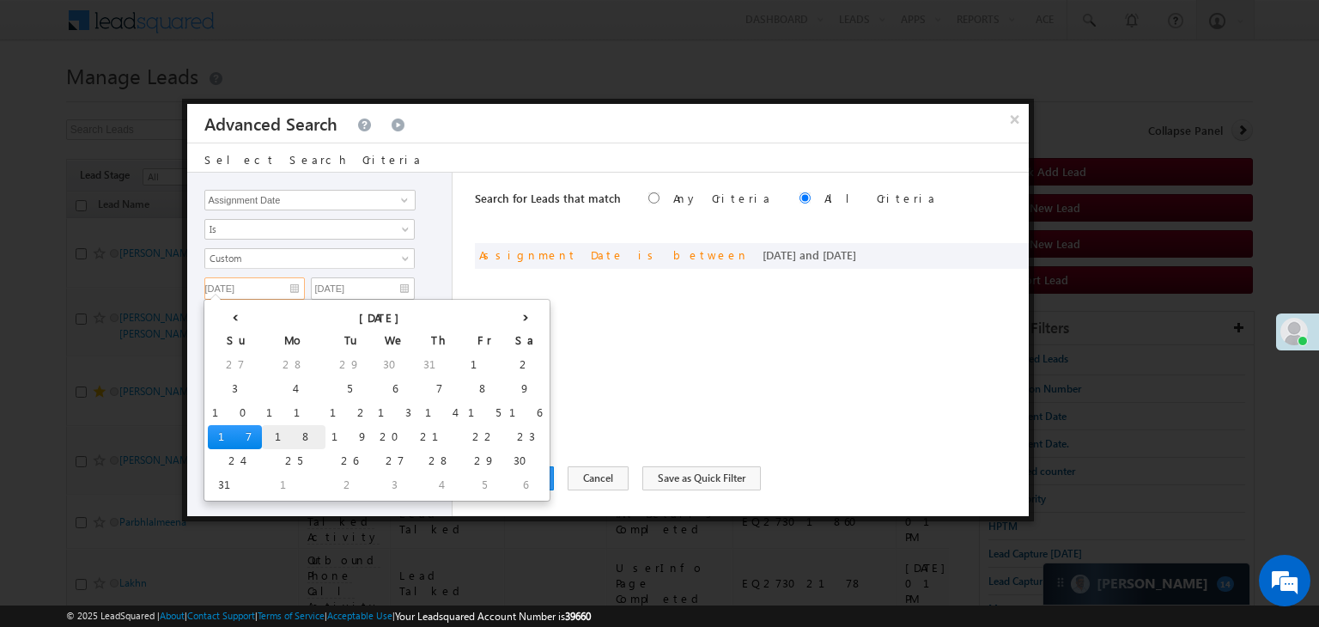
click at [262, 428] on td "18" at bounding box center [294, 437] width 64 height 24
type input "[DATE]"
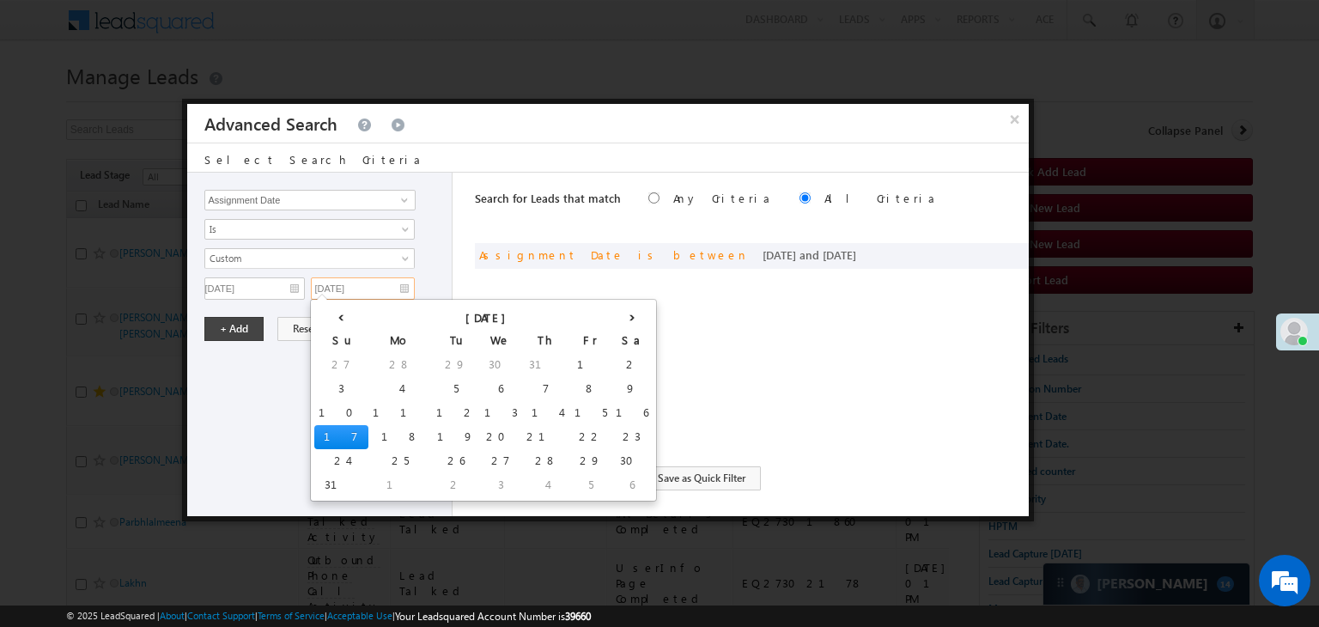
click at [403, 284] on input "[DATE]" at bounding box center [363, 288] width 104 height 22
click at [368, 430] on td "18" at bounding box center [400, 437] width 64 height 24
type input "[DATE]"
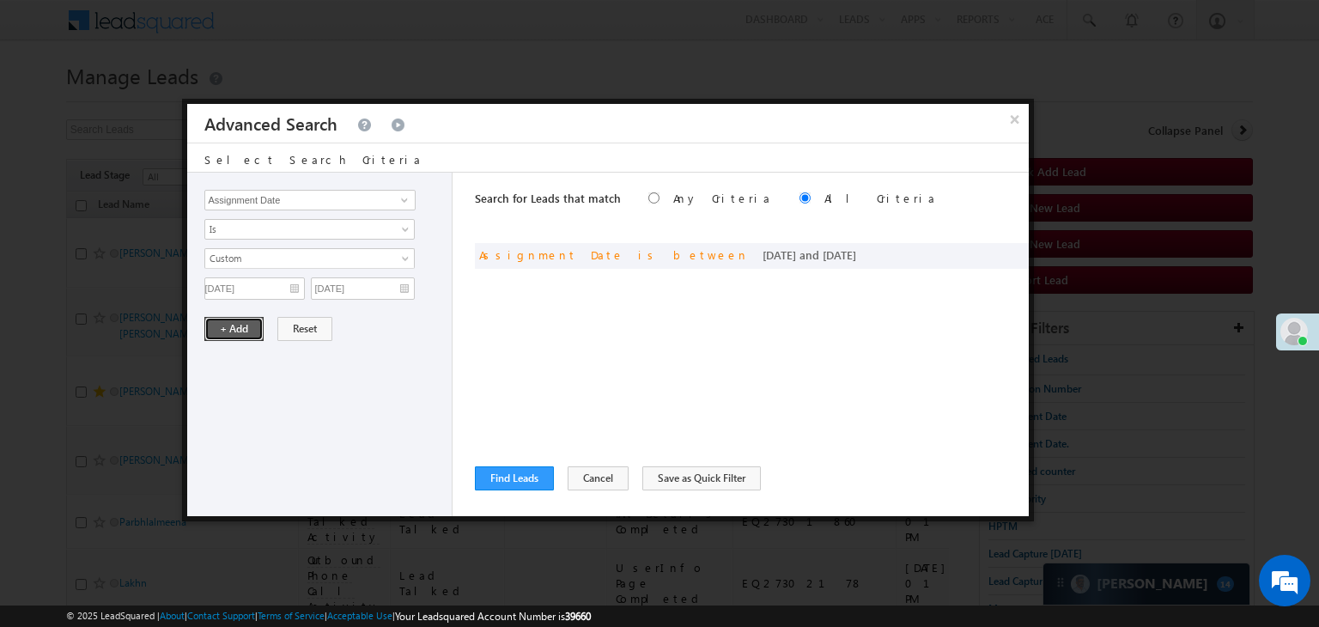
click at [214, 327] on button "+ Add" at bounding box center [233, 329] width 59 height 24
click at [488, 447] on div "Search for Leads that match Any Criteria All Criteria Note that the current tri…" at bounding box center [752, 344] width 554 height 343
click at [499, 472] on button "Find Leads" at bounding box center [514, 478] width 79 height 24
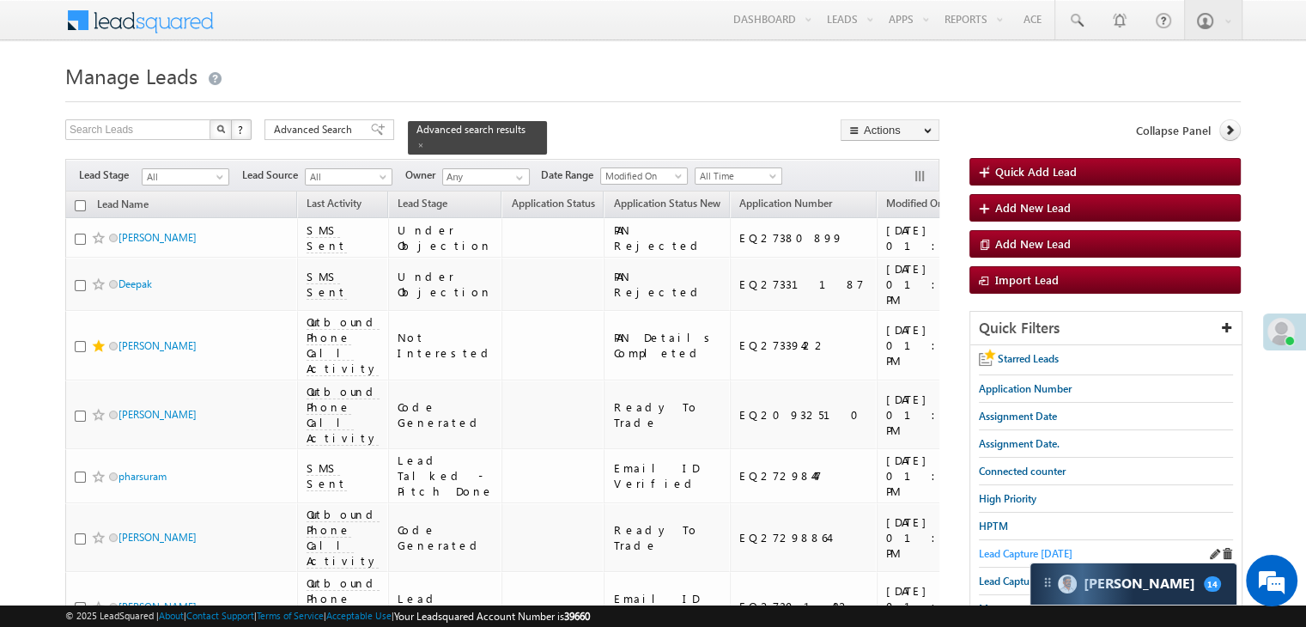
click at [1009, 551] on span "Lead Capture [DATE]" at bounding box center [1026, 553] width 94 height 13
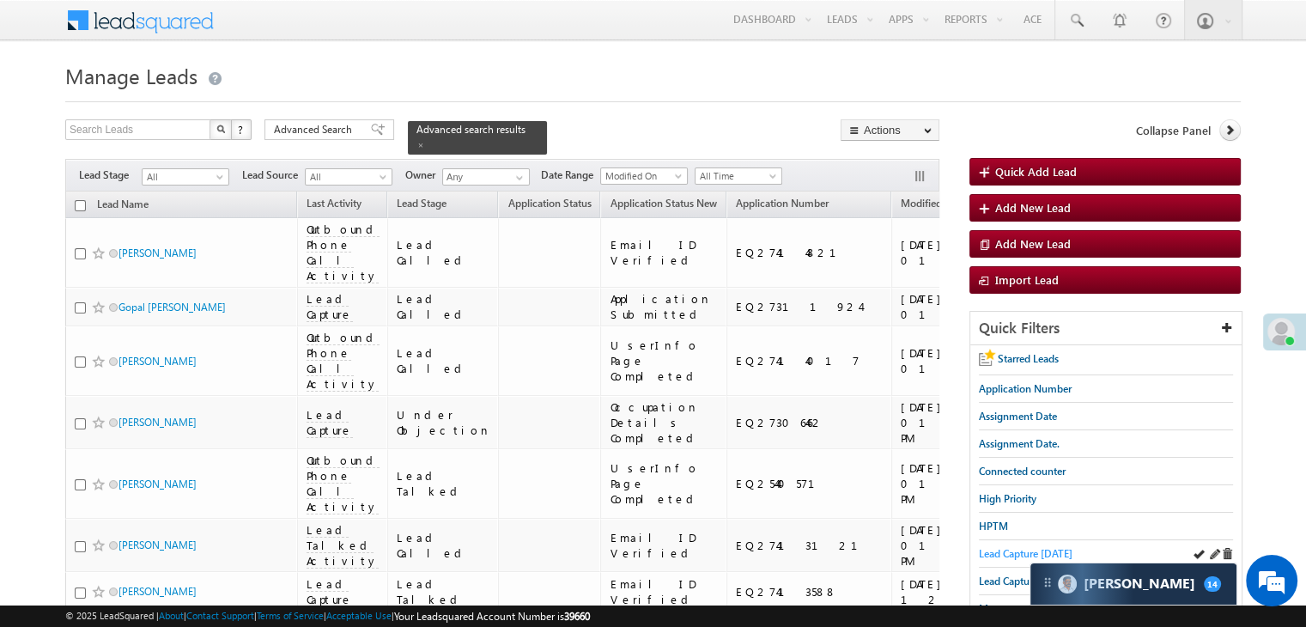
click at [1012, 549] on span "Lead Capture [DATE]" at bounding box center [1026, 553] width 94 height 13
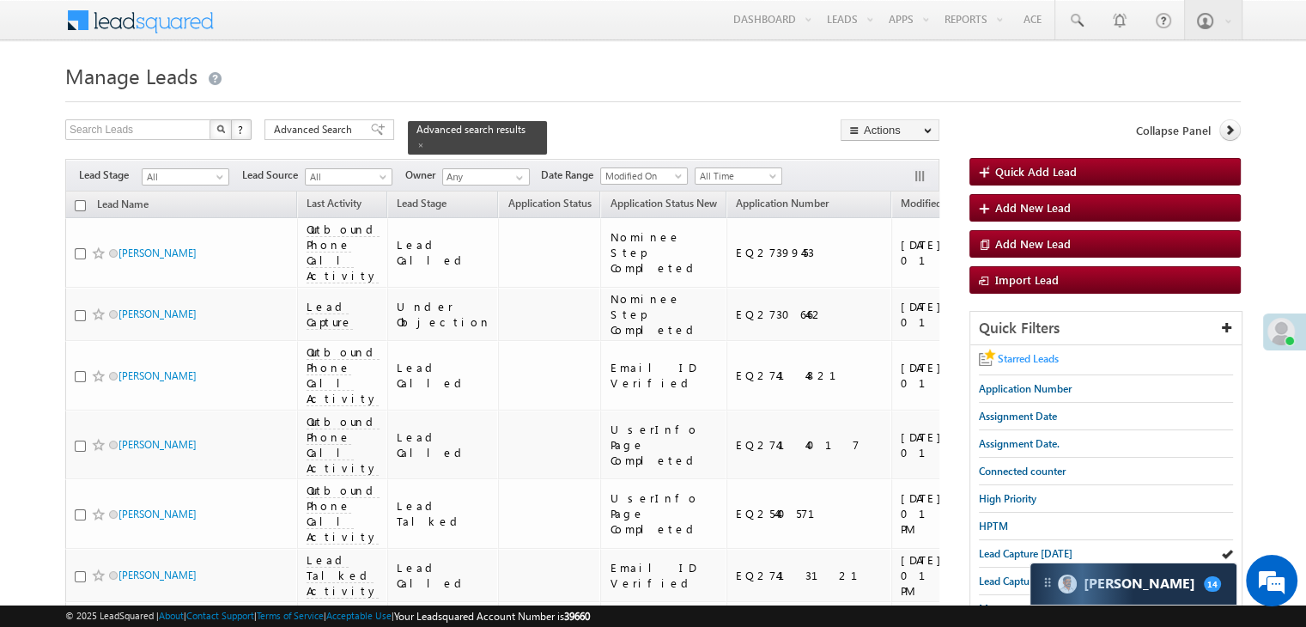
click at [1037, 359] on span "Starred Leads" at bounding box center [1027, 358] width 61 height 13
click at [1023, 551] on span "Lead Capture [DATE]" at bounding box center [1026, 553] width 94 height 13
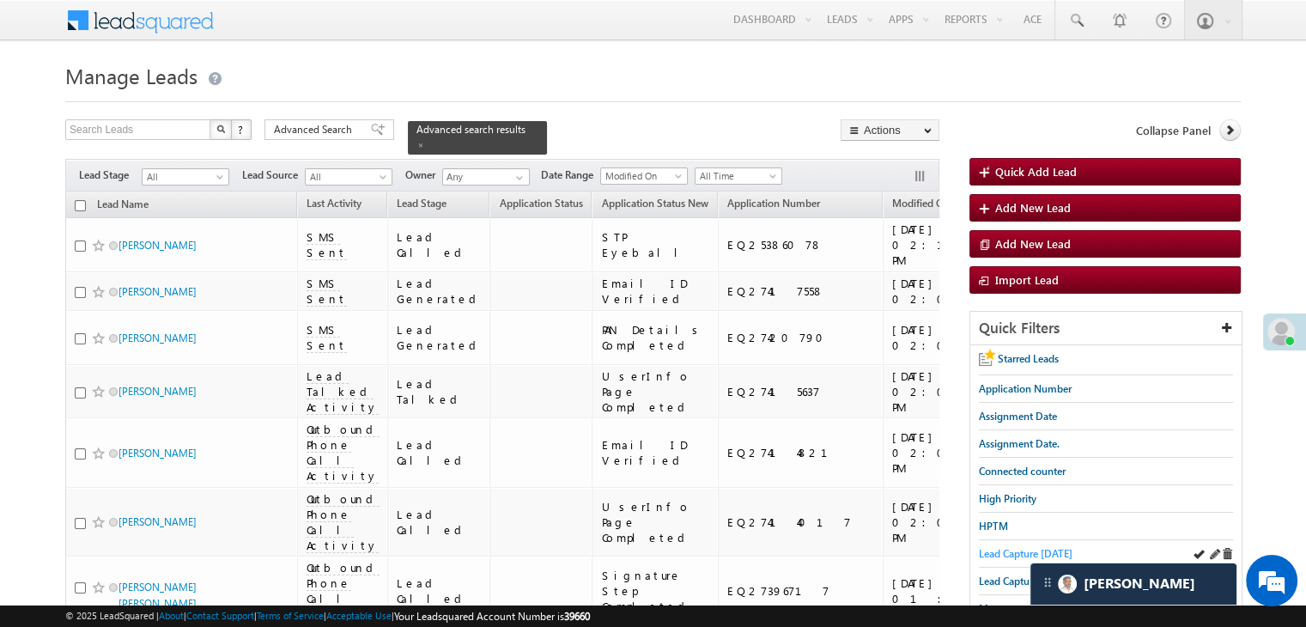
click at [1009, 556] on span "Lead Capture [DATE]" at bounding box center [1026, 553] width 94 height 13
click at [1003, 547] on span "Lead Capture [DATE]" at bounding box center [1026, 553] width 94 height 13
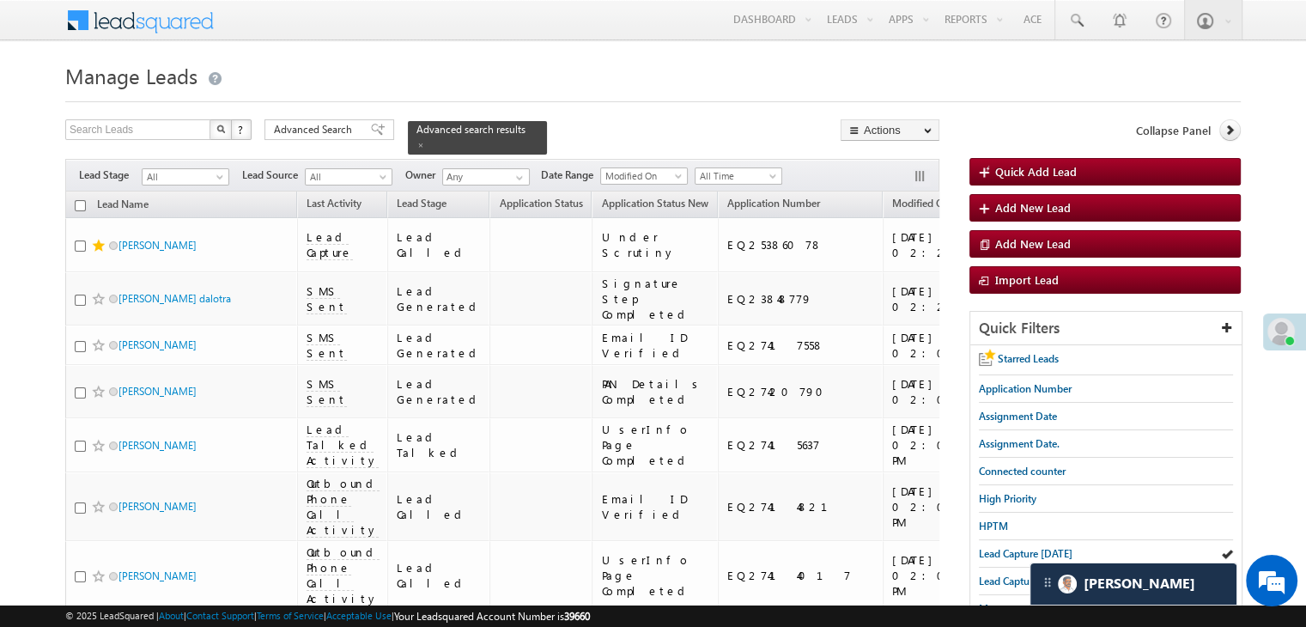
click at [1003, 547] on span "Lead Capture [DATE]" at bounding box center [1026, 553] width 94 height 13
click at [505, 130] on div "Advanced search results" at bounding box center [477, 137] width 139 height 33
click at [425, 141] on span at bounding box center [420, 145] width 9 height 9
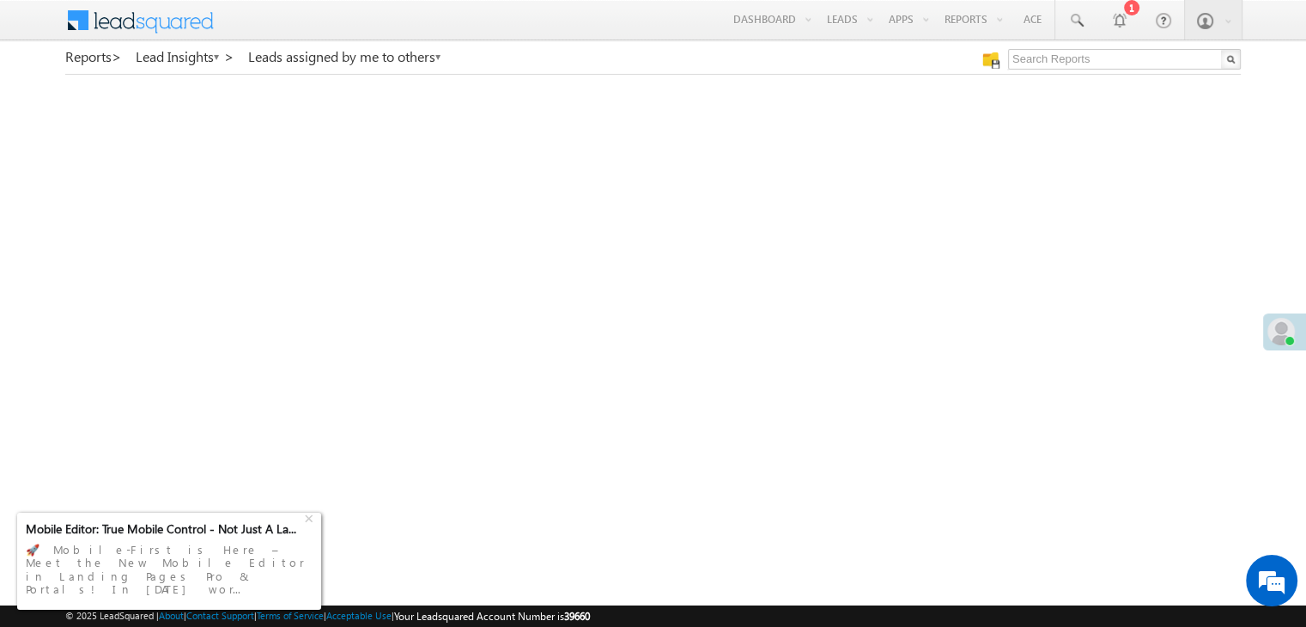
click at [98, 578] on div "🚀 Mobile-First is Here – Meet the New Mobile Editor in Landing Pages Pro & Port…" at bounding box center [169, 569] width 287 height 64
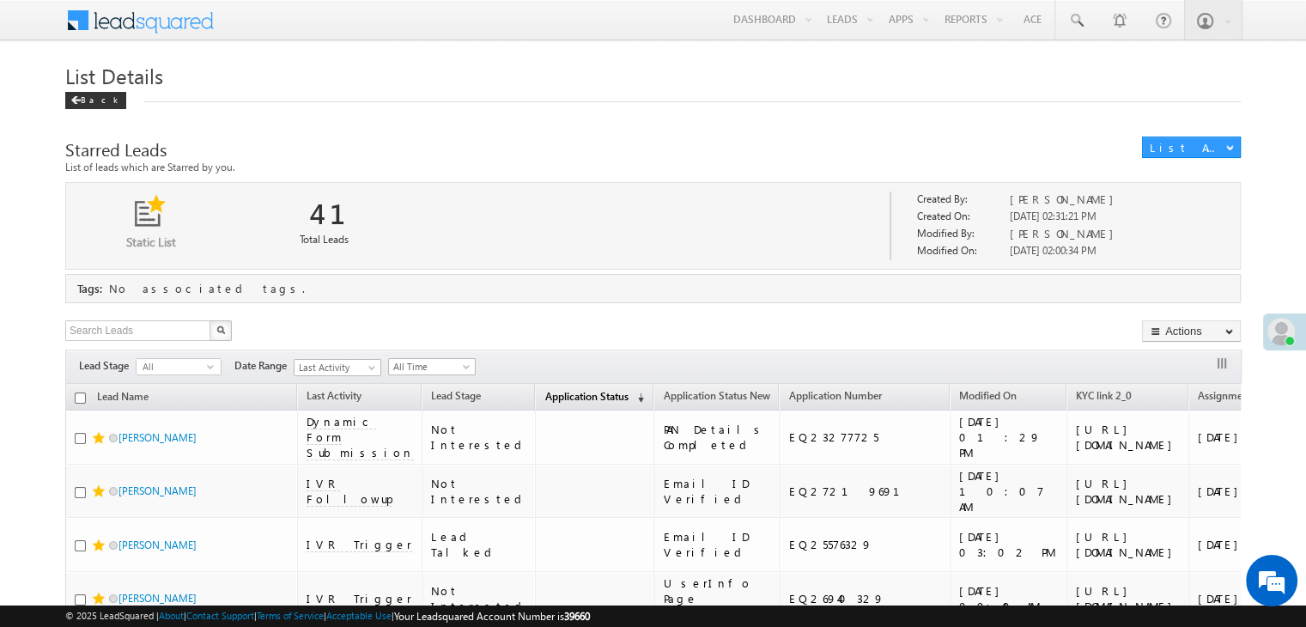
click at [544, 392] on span "Application Status" at bounding box center [585, 396] width 83 height 13
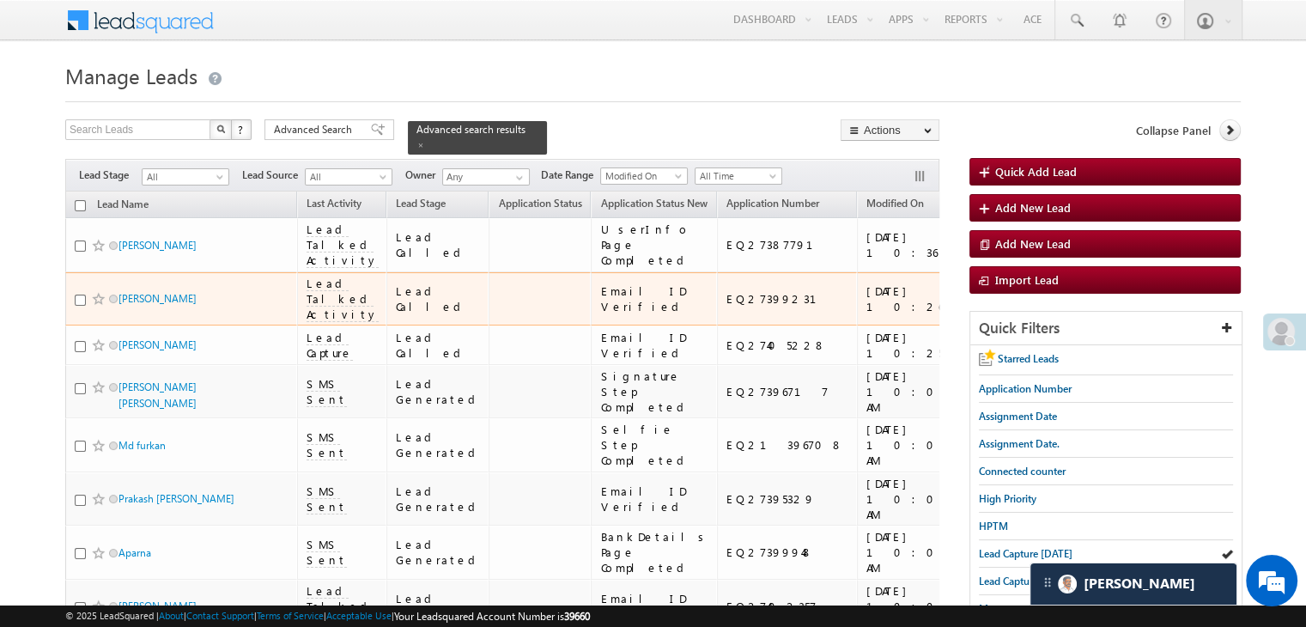
scroll to position [86, 0]
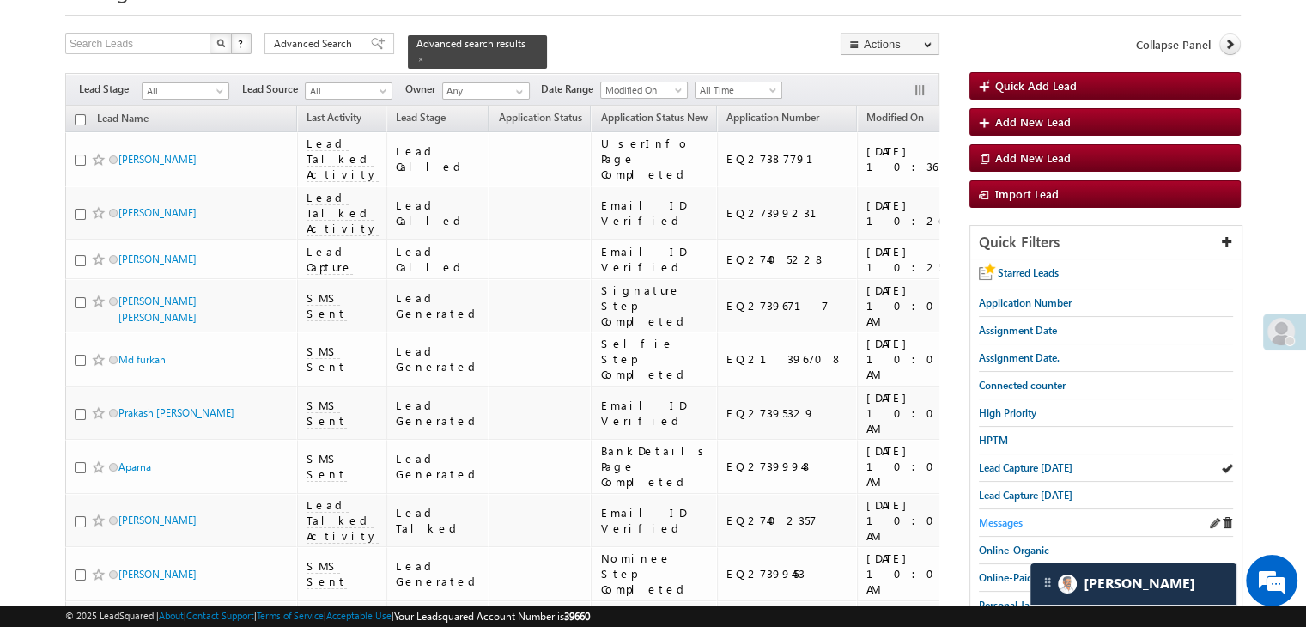
click at [1002, 519] on span "Messages" at bounding box center [1001, 522] width 44 height 13
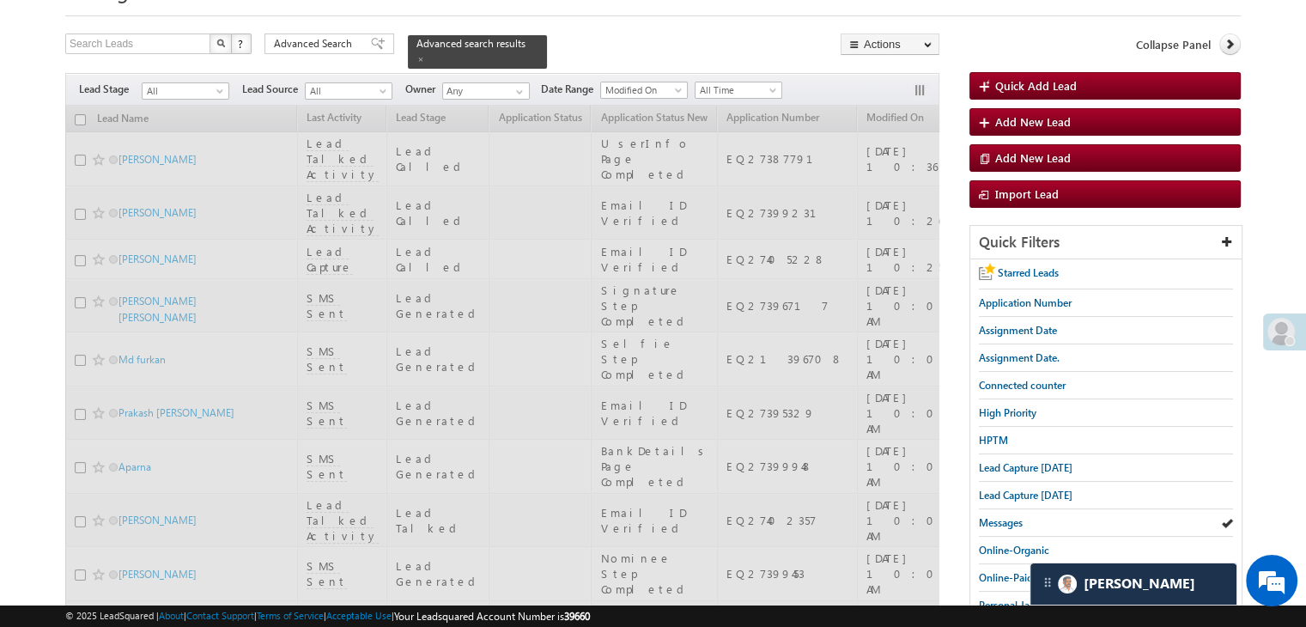
scroll to position [0, 0]
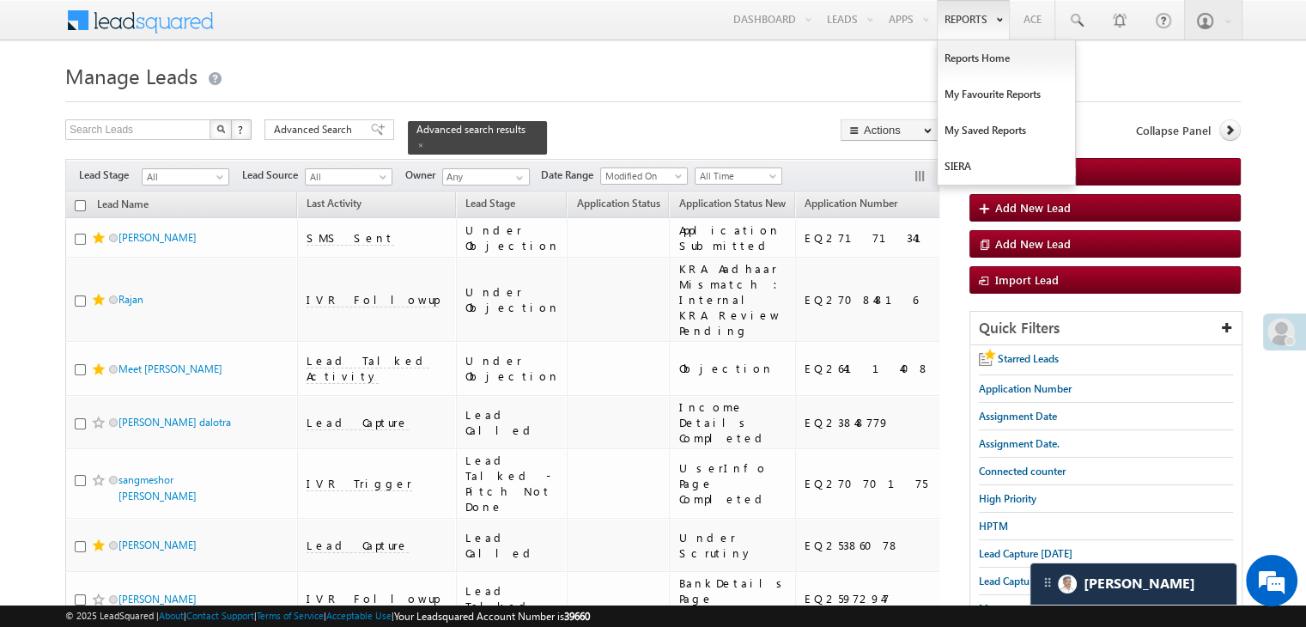
scroll to position [86, 0]
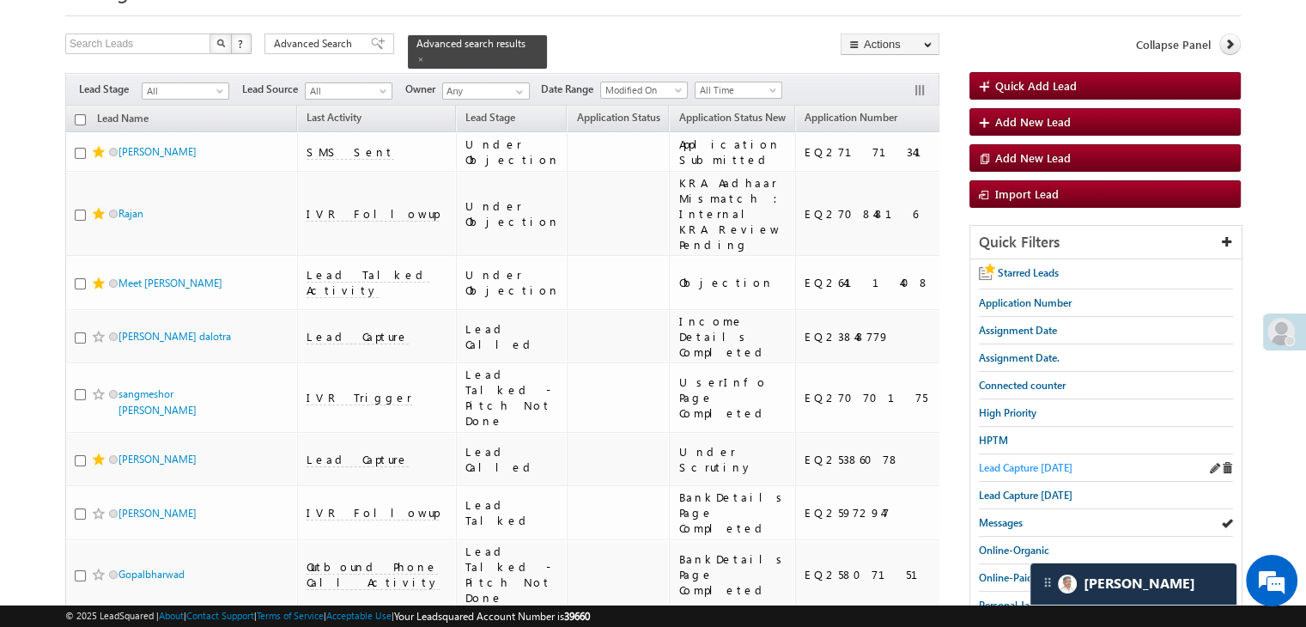
click at [1006, 461] on span "Lead Capture [DATE]" at bounding box center [1026, 467] width 94 height 13
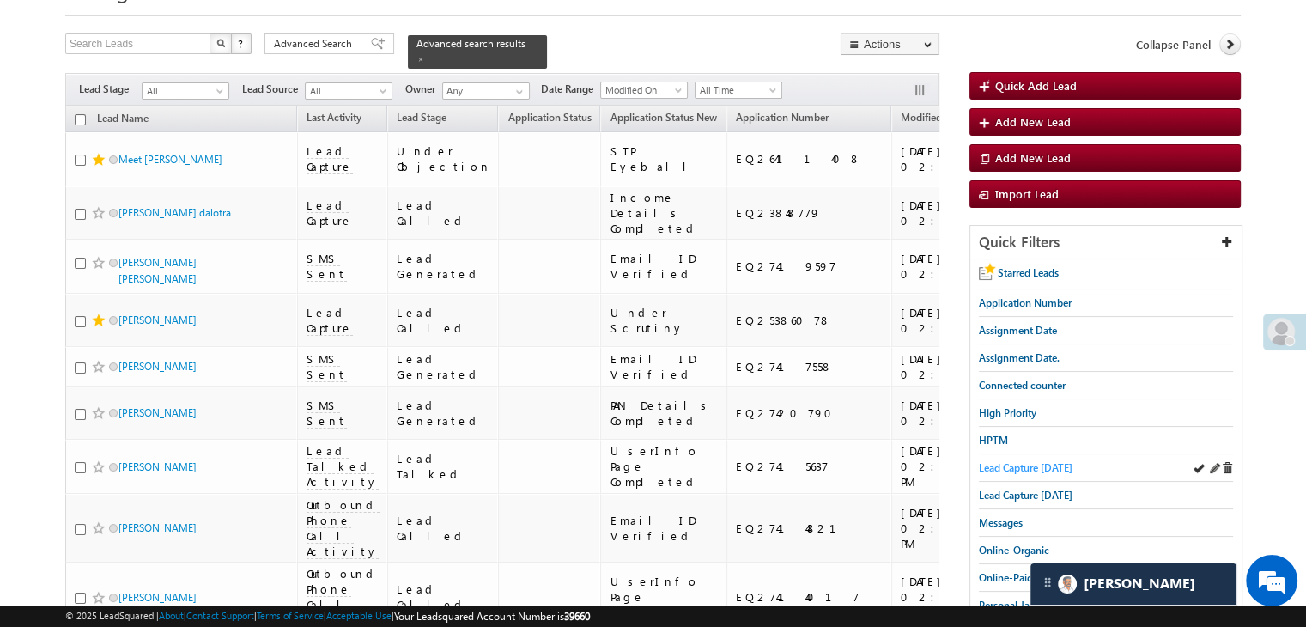
click at [1055, 468] on span "Lead Capture [DATE]" at bounding box center [1026, 467] width 94 height 13
click at [1039, 461] on span "Lead Capture [DATE]" at bounding box center [1026, 467] width 94 height 13
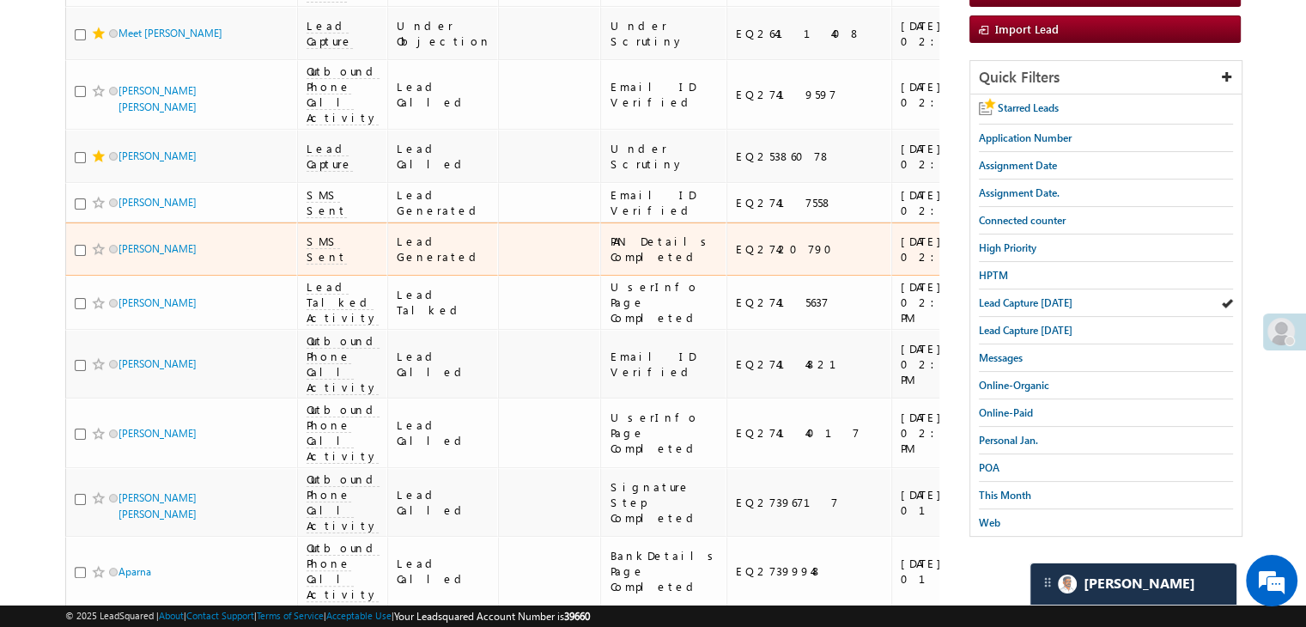
scroll to position [0, 0]
